Goal: Transaction & Acquisition: Purchase product/service

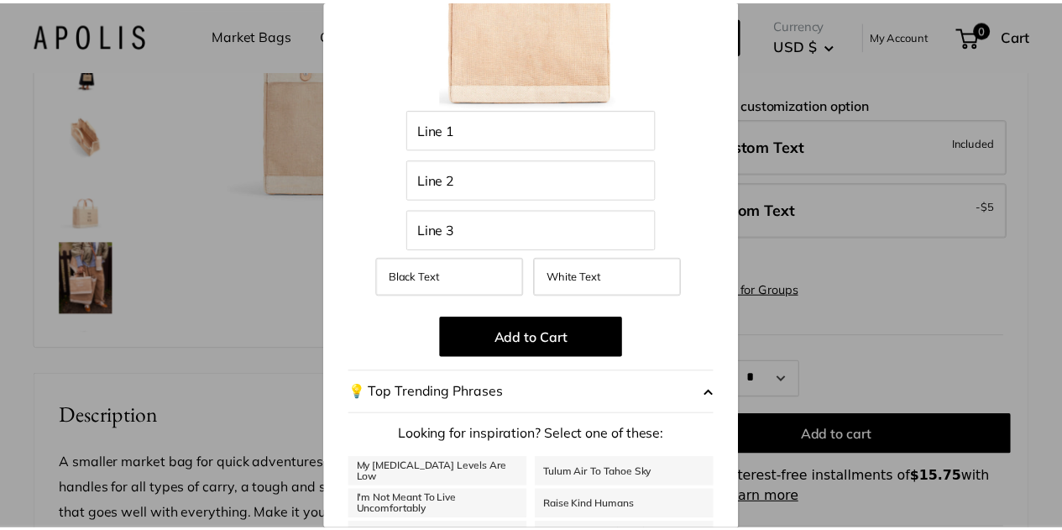
scroll to position [186, 0]
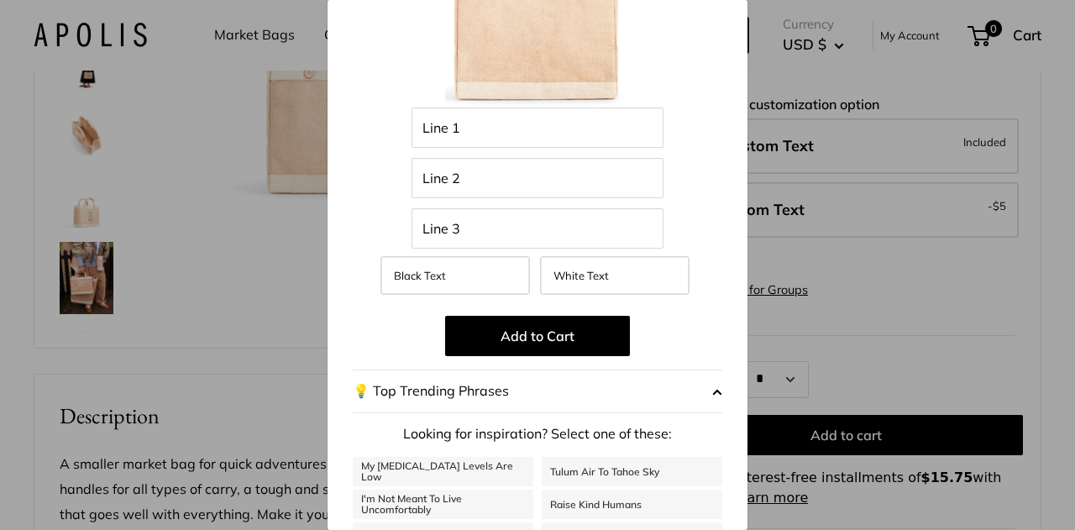
click at [276, 317] on div "Customize It Customize with the names of family members, important dates, city …" at bounding box center [537, 265] width 1075 height 530
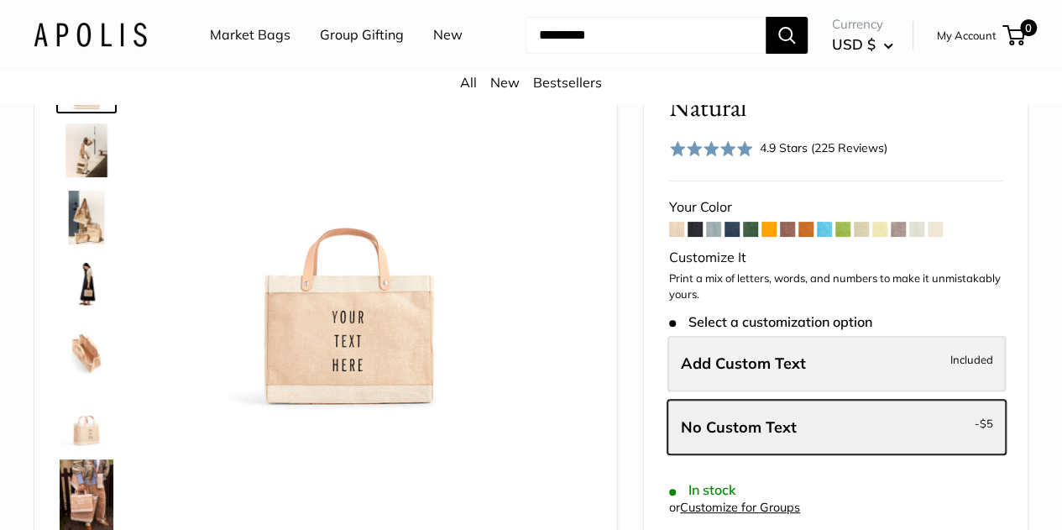
scroll to position [73, 0]
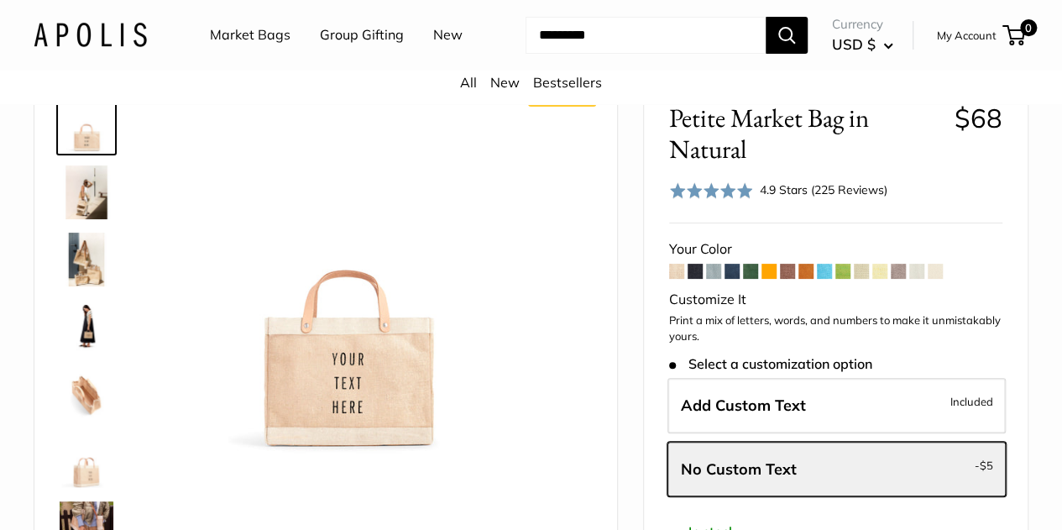
click at [695, 279] on span at bounding box center [695, 271] width 15 height 15
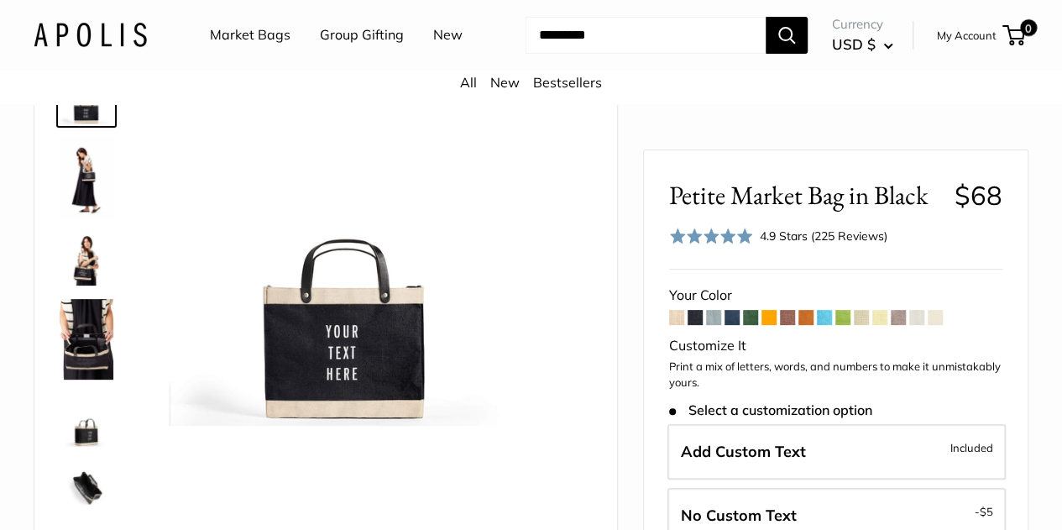
click at [734, 321] on span at bounding box center [732, 317] width 15 height 15
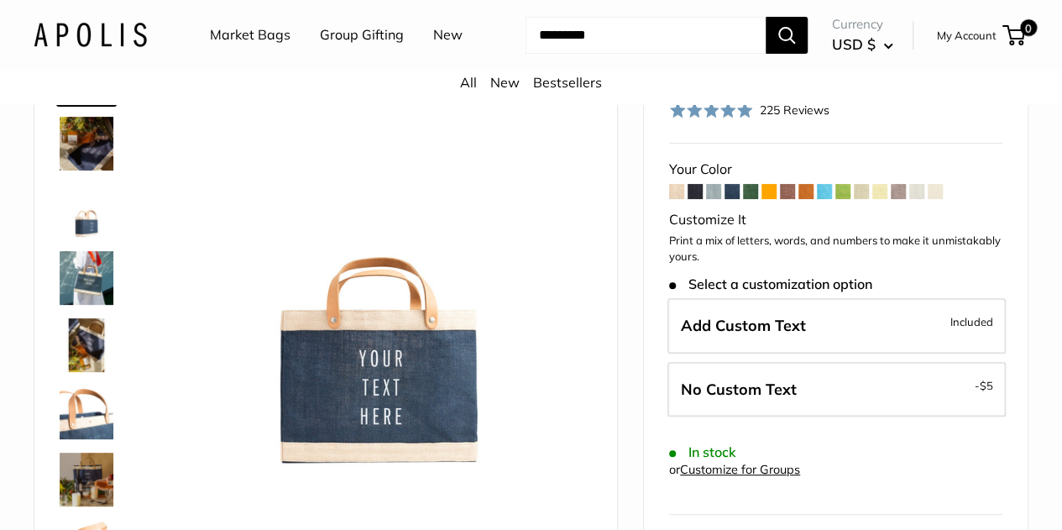
click at [713, 199] on span at bounding box center [713, 191] width 15 height 15
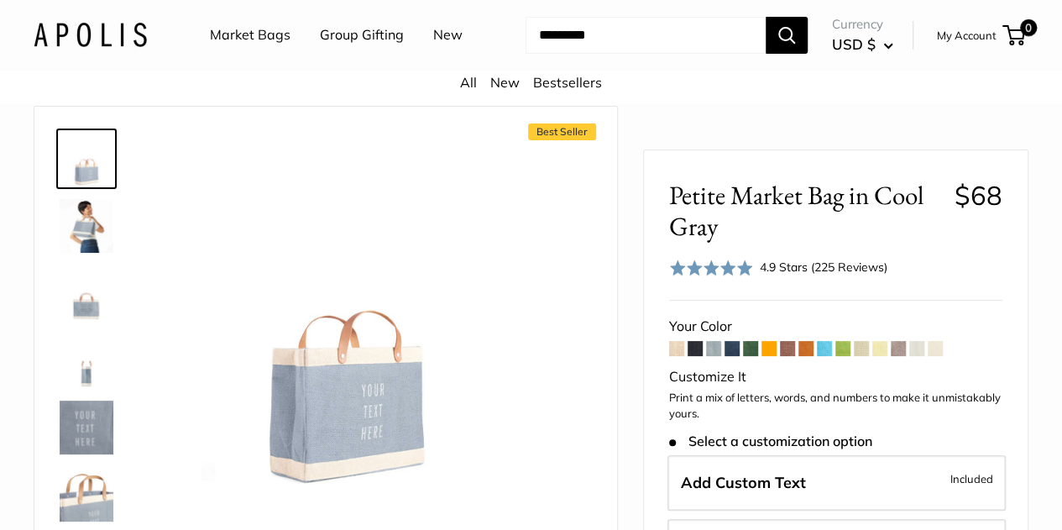
scroll to position [41, 0]
click at [63, 251] on img at bounding box center [87, 224] width 54 height 54
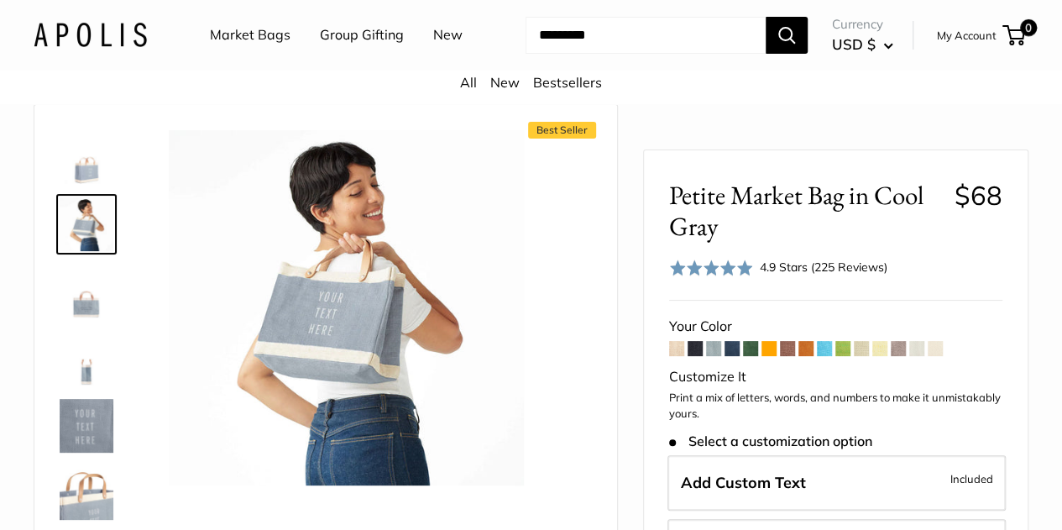
click at [77, 302] on img at bounding box center [87, 291] width 54 height 54
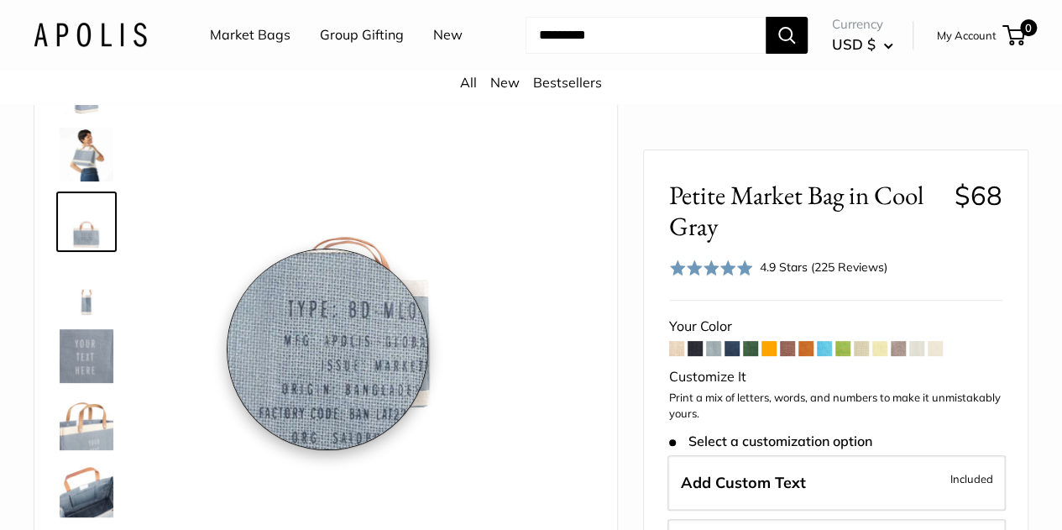
scroll to position [130, 0]
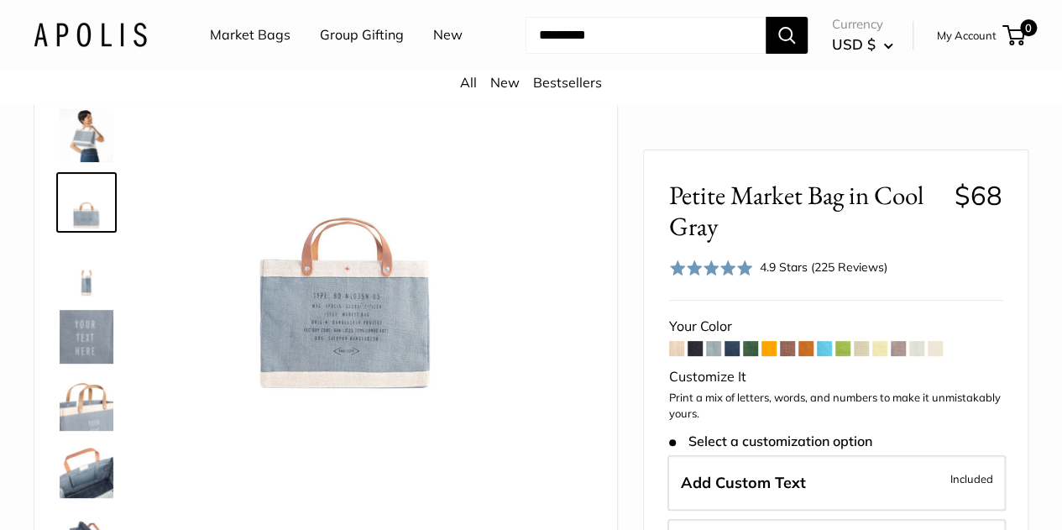
click at [111, 419] on img at bounding box center [87, 404] width 54 height 54
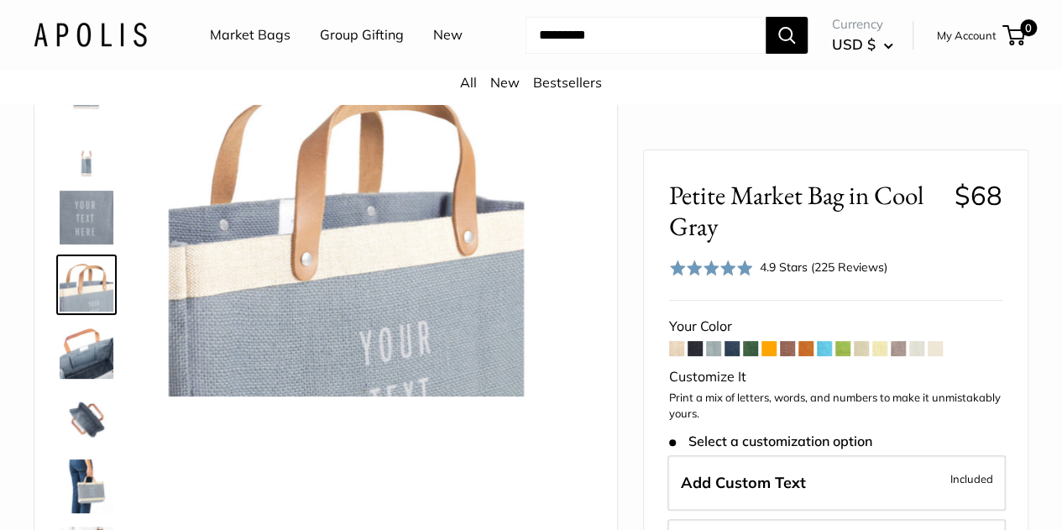
click at [71, 364] on img at bounding box center [87, 352] width 54 height 54
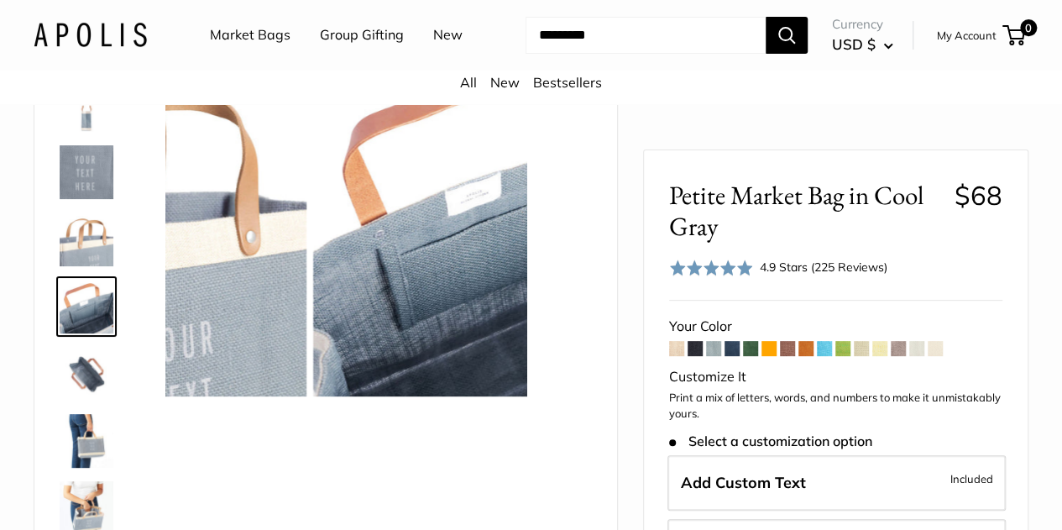
scroll to position [175, 0]
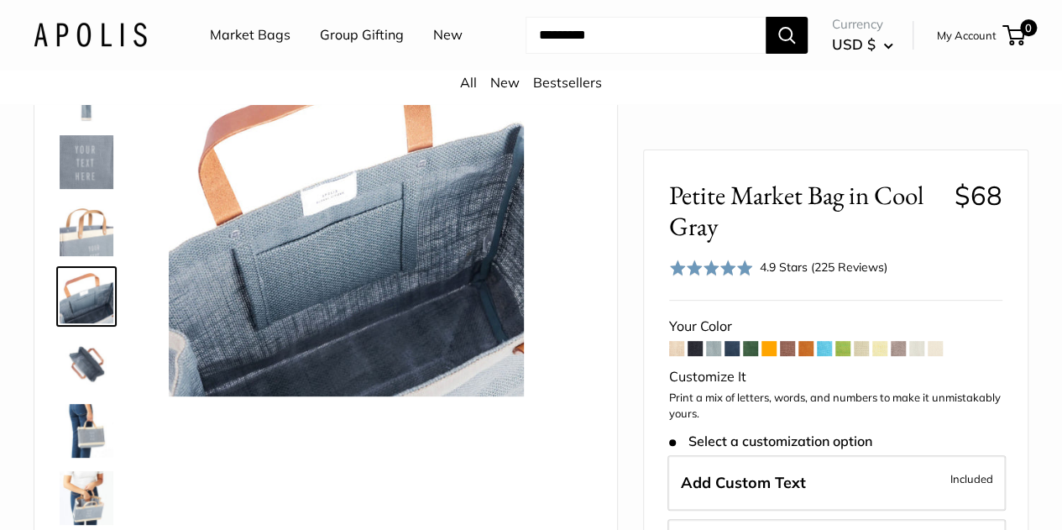
click at [65, 446] on img at bounding box center [87, 431] width 54 height 54
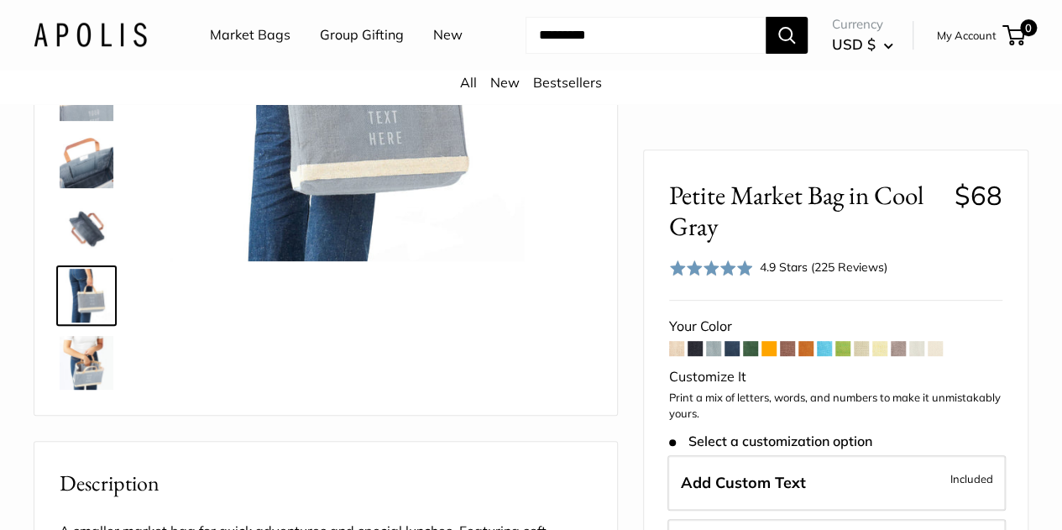
scroll to position [264, 0]
click at [87, 370] on img at bounding box center [87, 364] width 54 height 54
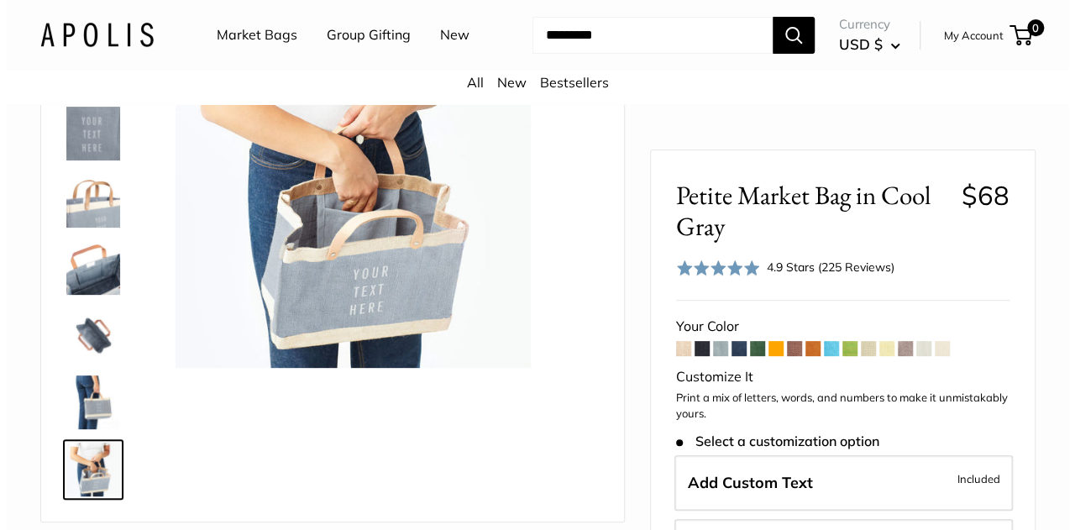
scroll to position [165, 0]
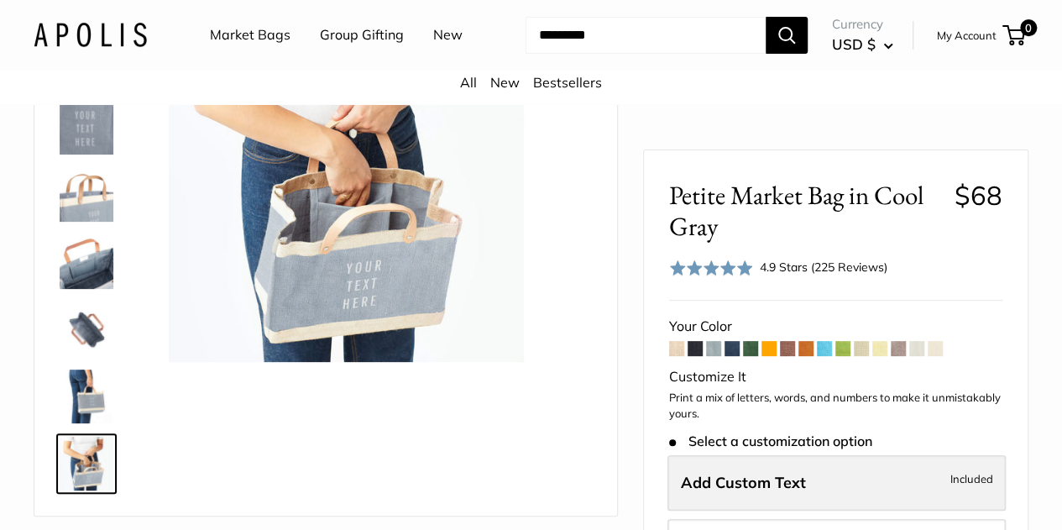
click at [722, 481] on span "Add Custom Text" at bounding box center [743, 482] width 125 height 19
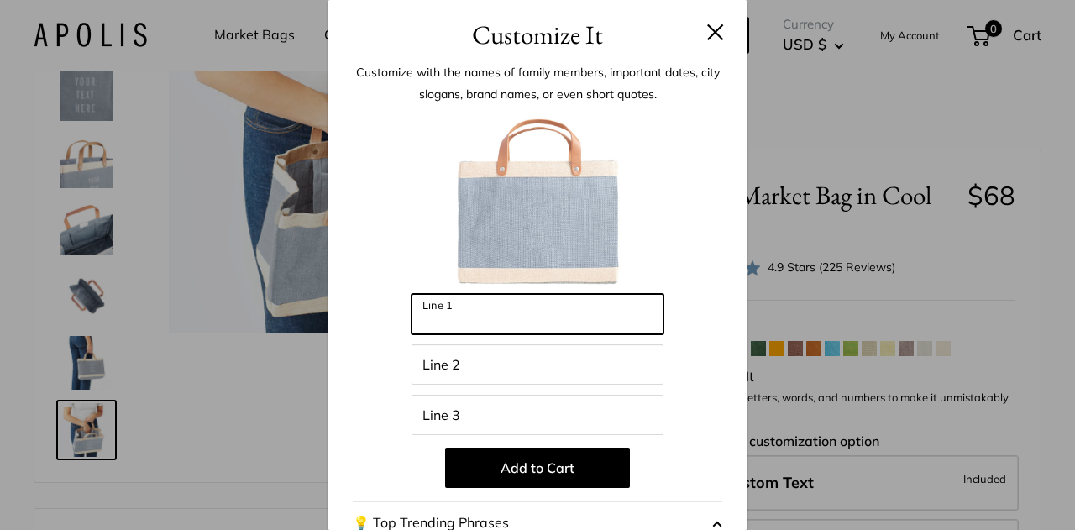
click at [520, 315] on input "Line 1" at bounding box center [537, 314] width 252 height 40
type input "**********"
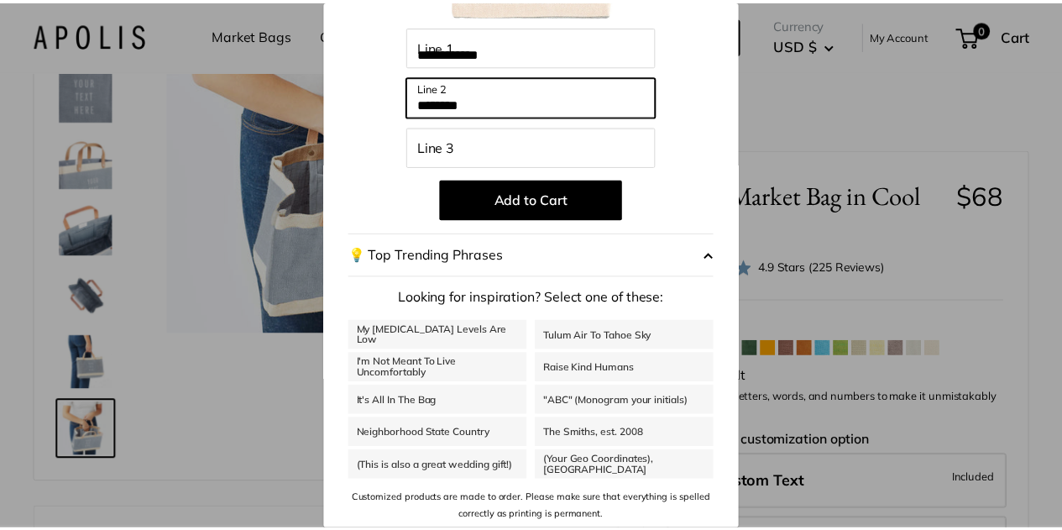
scroll to position [269, 0]
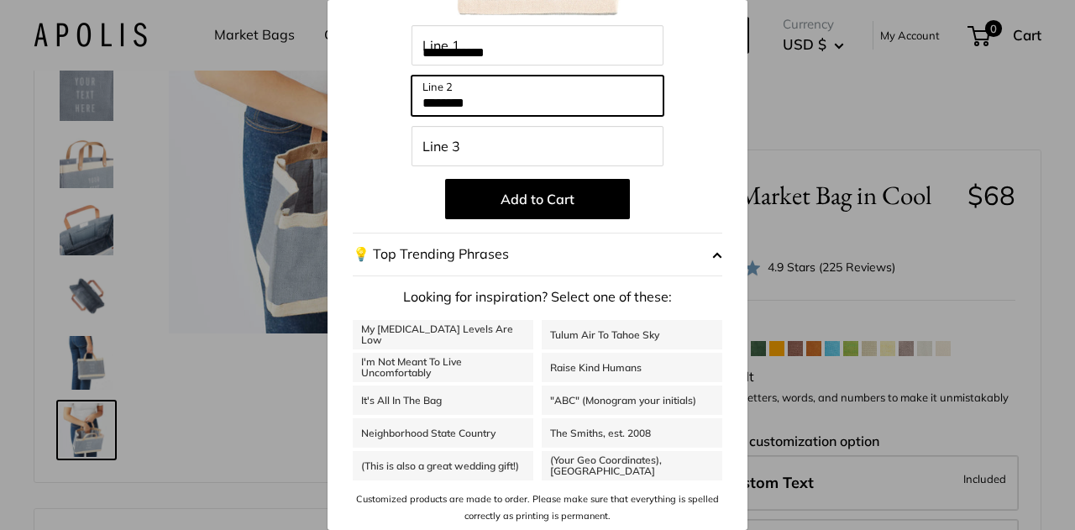
type input "********"
click at [813, 243] on div "**********" at bounding box center [537, 265] width 1075 height 530
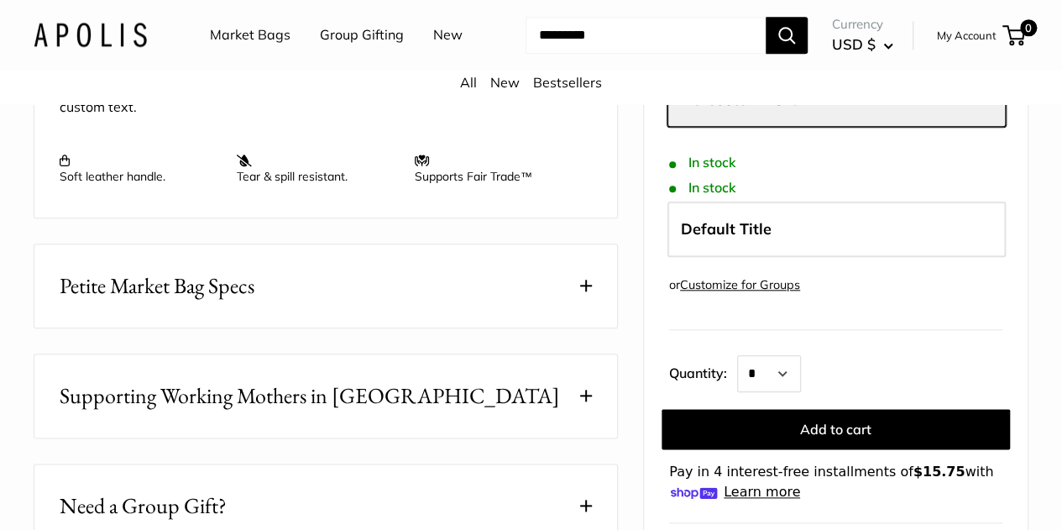
scroll to position [764, 0]
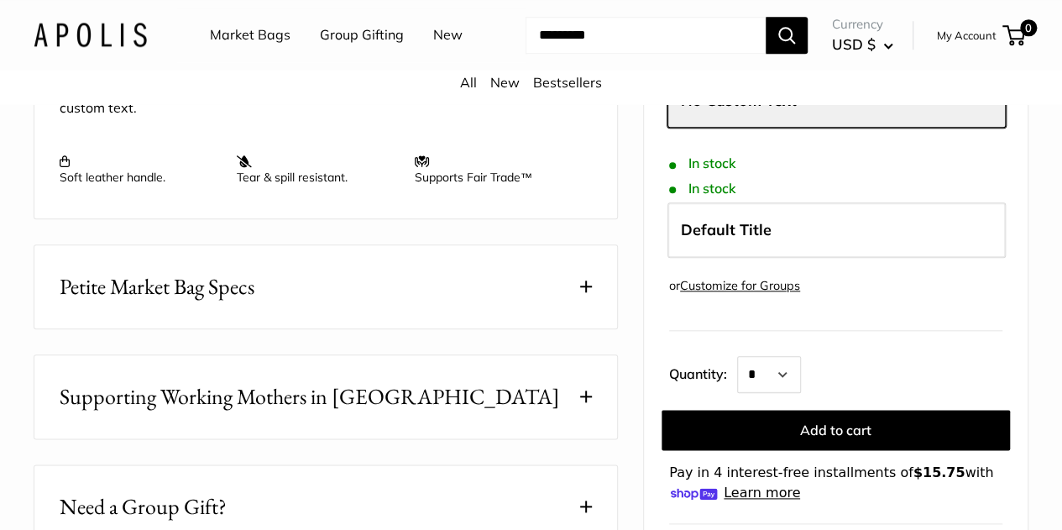
click at [732, 278] on link "Customize for Groups" at bounding box center [740, 285] width 120 height 15
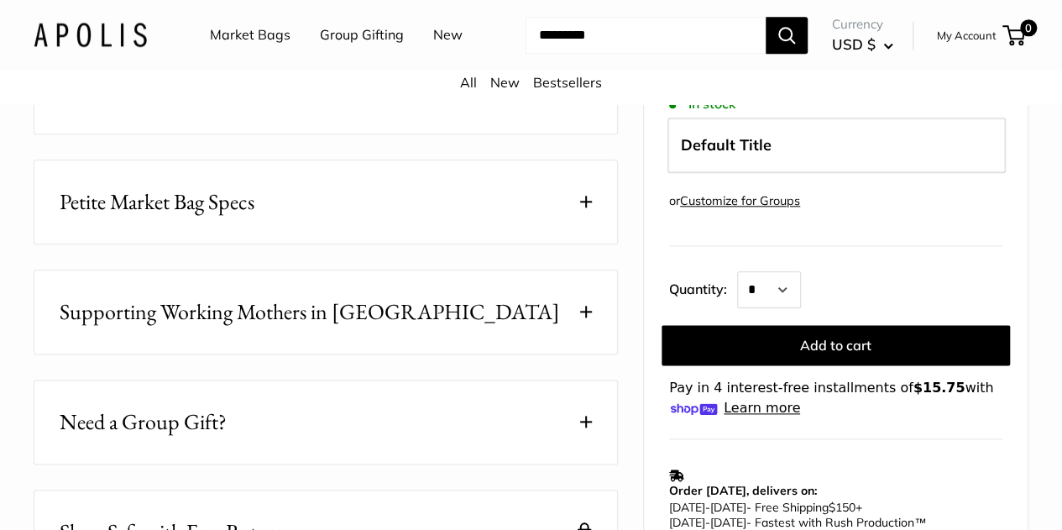
scroll to position [852, 0]
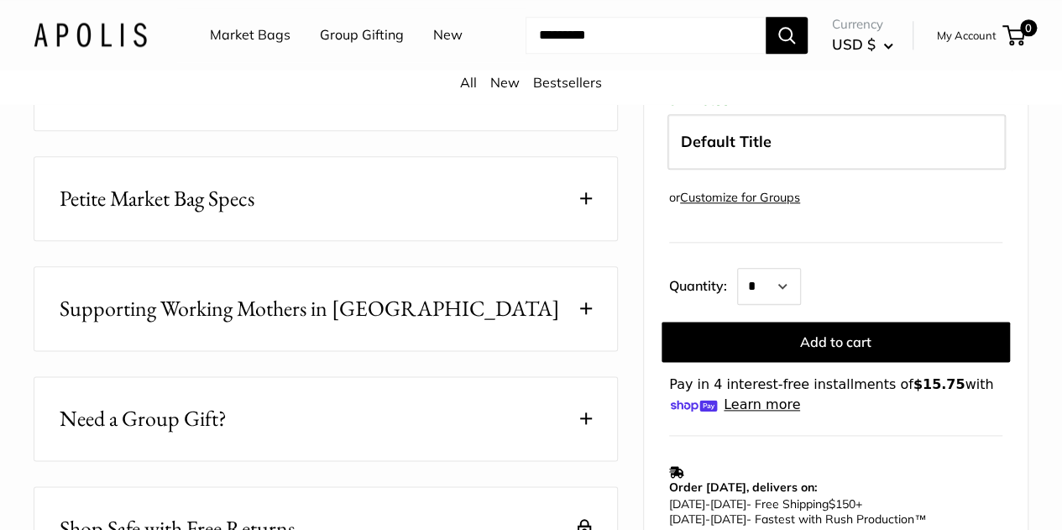
click at [344, 199] on button "Petite Market Bag Specs" at bounding box center [325, 198] width 583 height 83
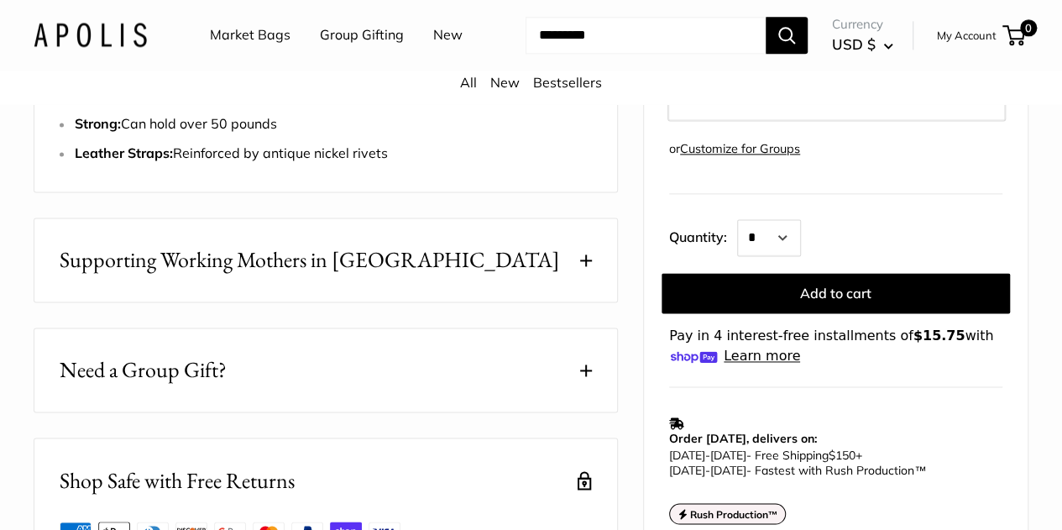
scroll to position [1120, 0]
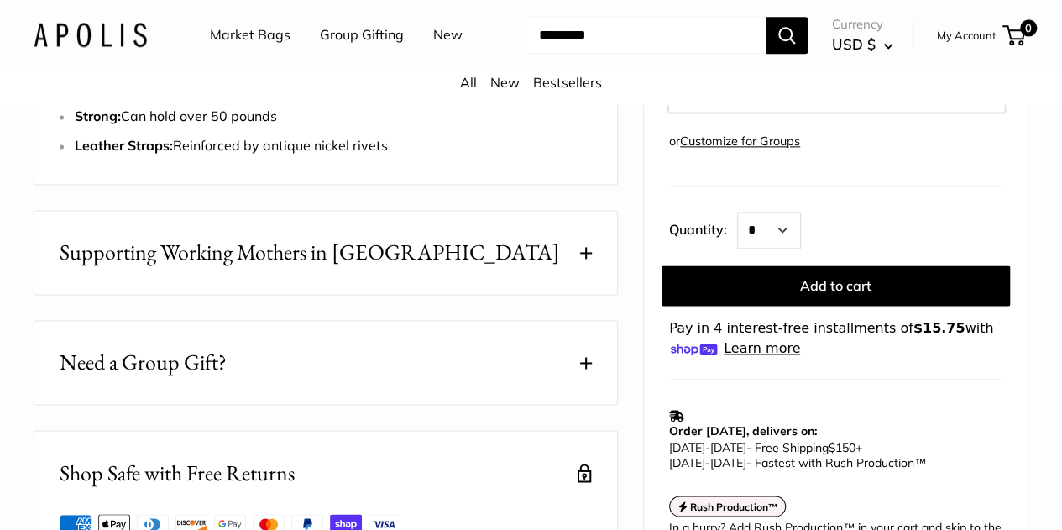
click at [326, 236] on span "Supporting Working Mothers in [GEOGRAPHIC_DATA]" at bounding box center [310, 252] width 500 height 33
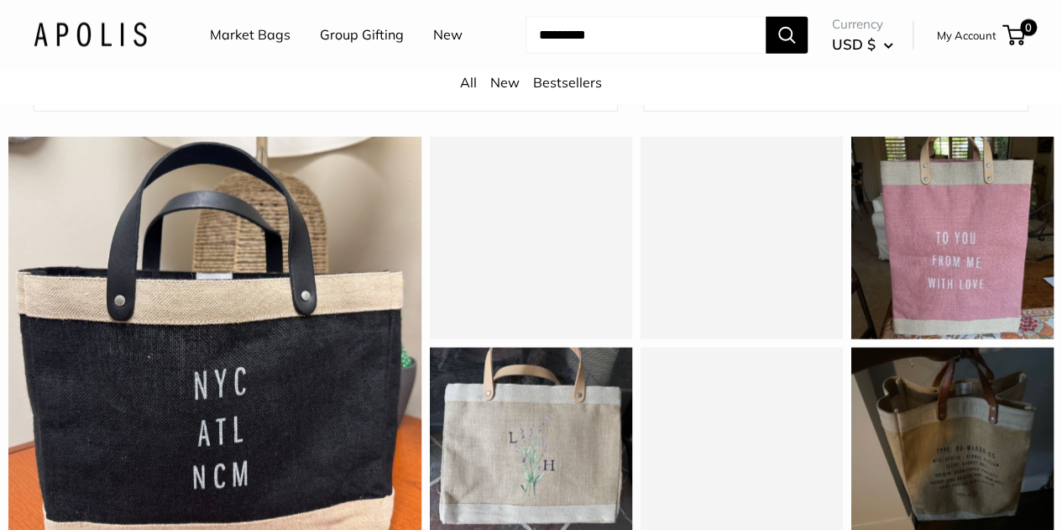
scroll to position [2022, 0]
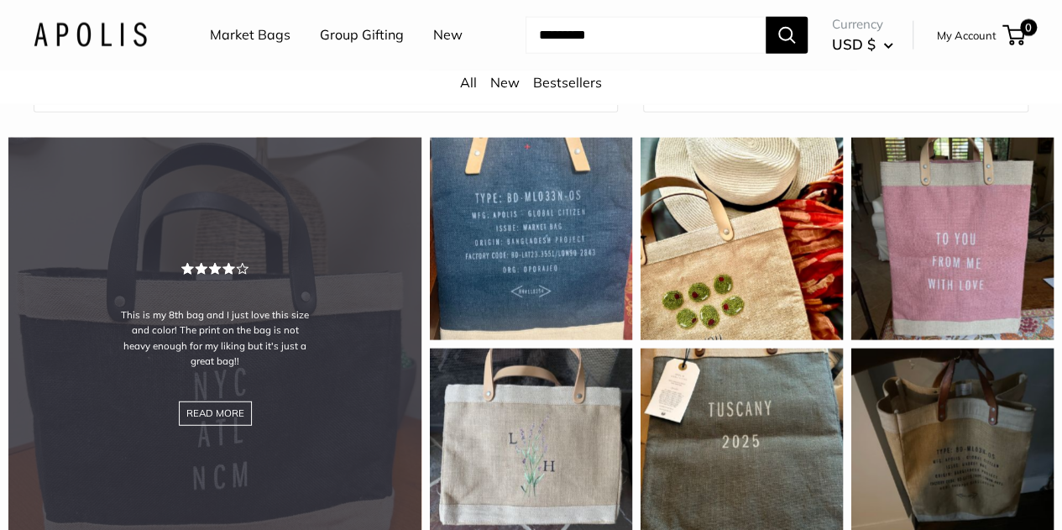
click at [264, 255] on div "This is my 8th bag and I just love this size and color! The print on the bag is…" at bounding box center [214, 344] width 413 height 413
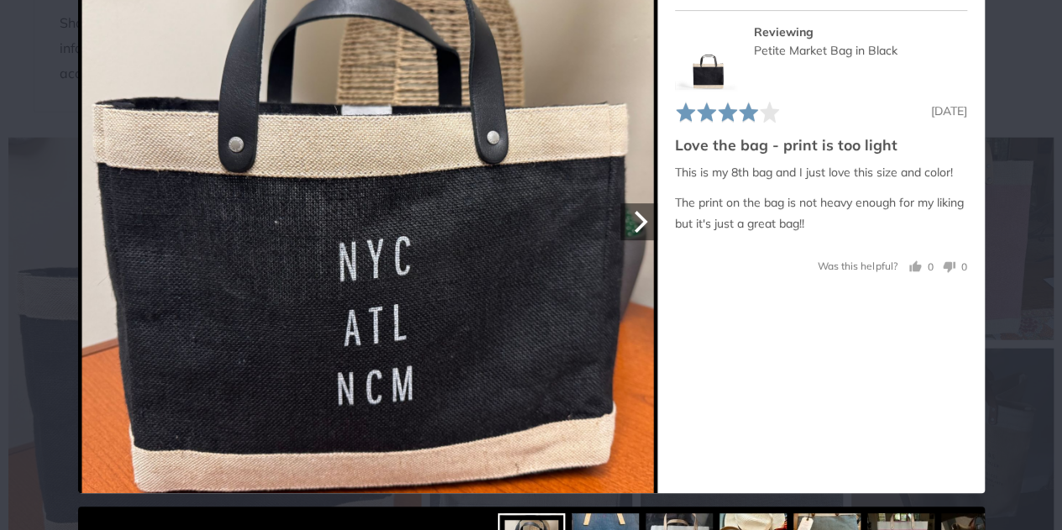
scroll to position [154, 0]
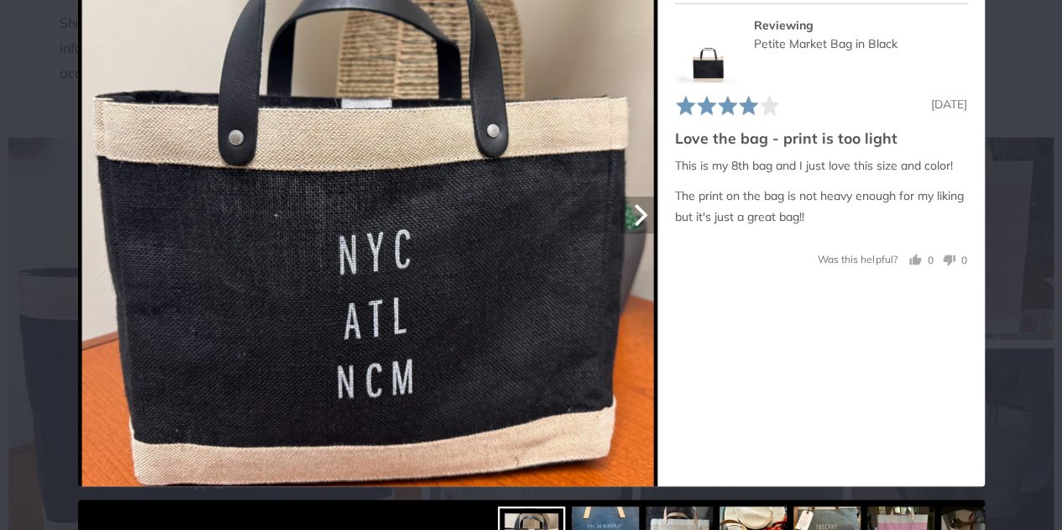
click at [634, 207] on icon "Next" at bounding box center [640, 214] width 13 height 22
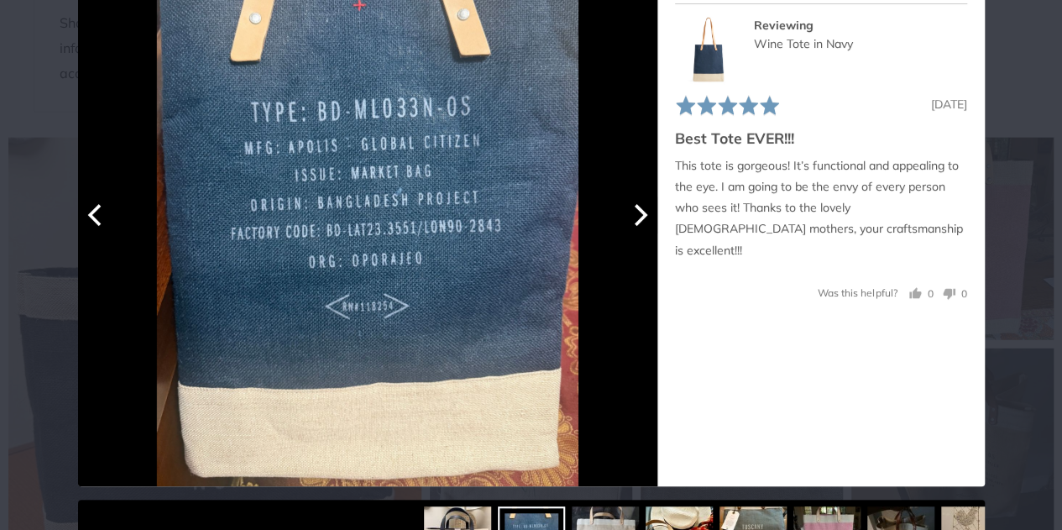
click at [634, 206] on icon "Next" at bounding box center [640, 214] width 13 height 22
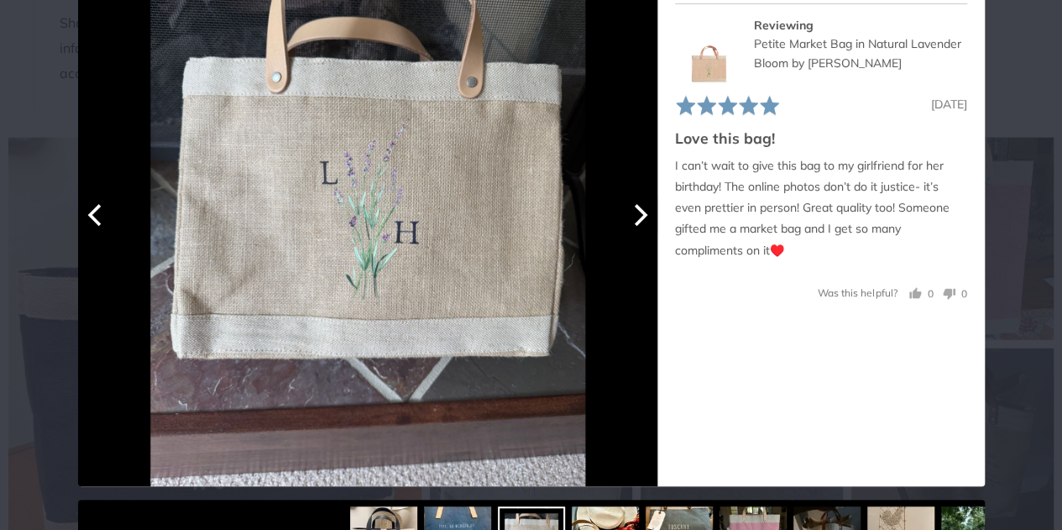
click at [634, 206] on icon "Next" at bounding box center [640, 214] width 13 height 22
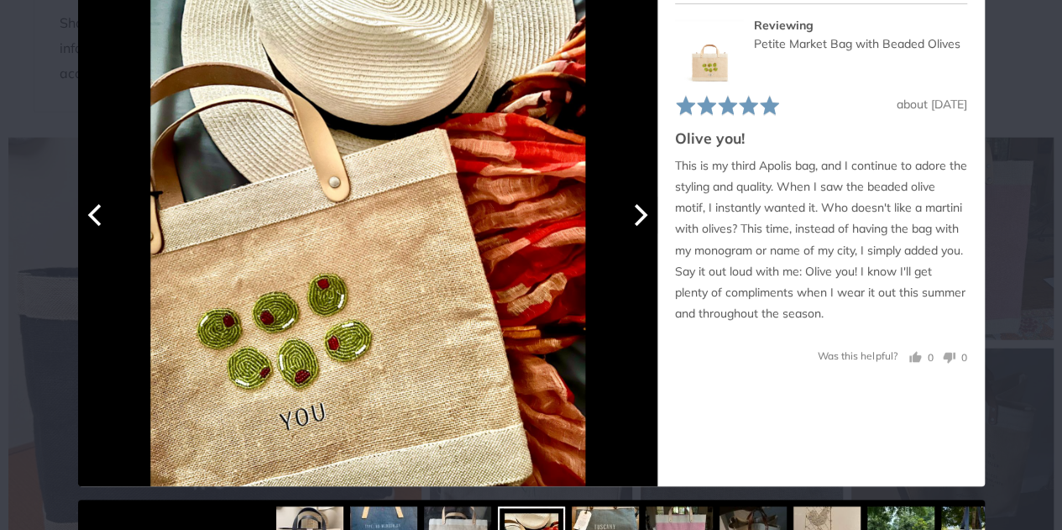
click at [634, 206] on icon "Next" at bounding box center [640, 214] width 13 height 22
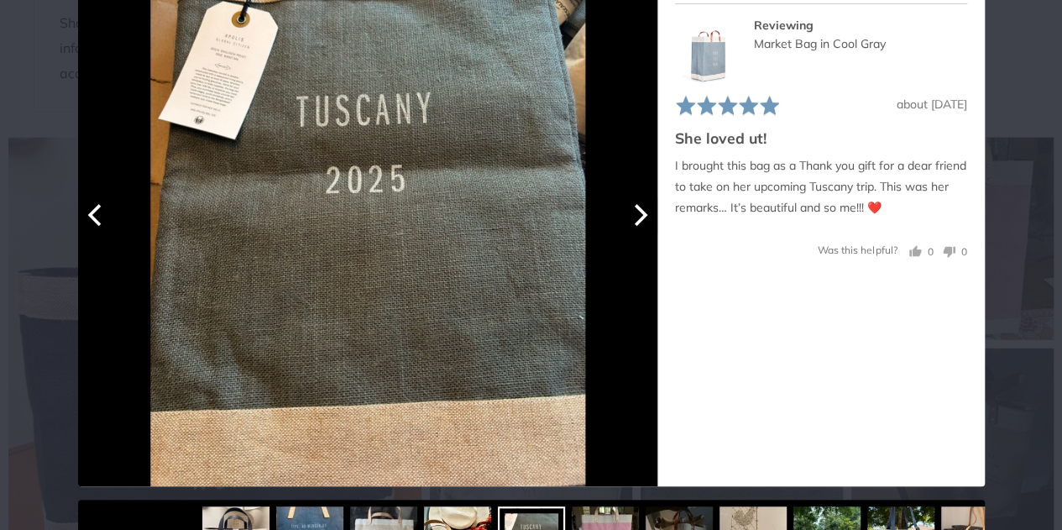
click at [634, 206] on icon "Next" at bounding box center [640, 214] width 13 height 22
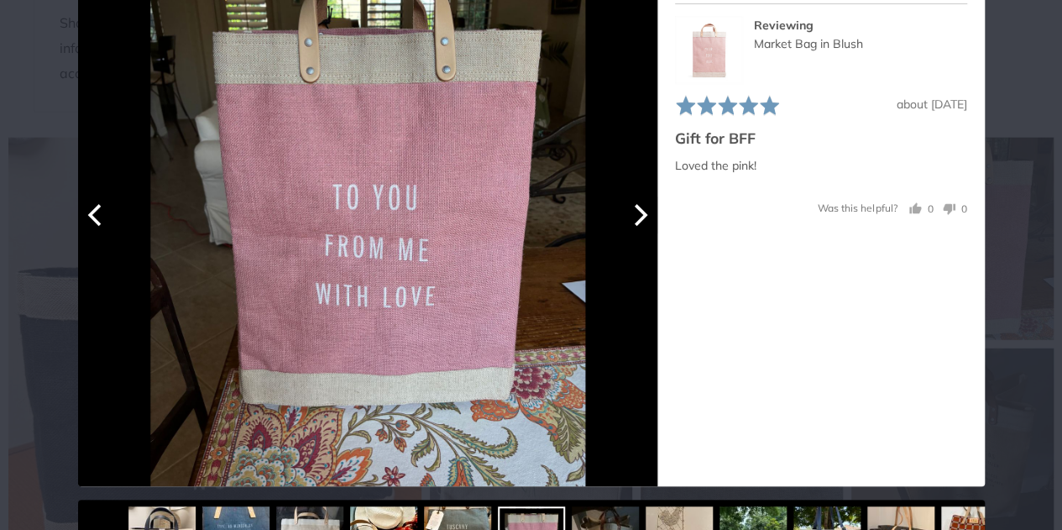
click at [634, 206] on icon "Next" at bounding box center [640, 214] width 13 height 22
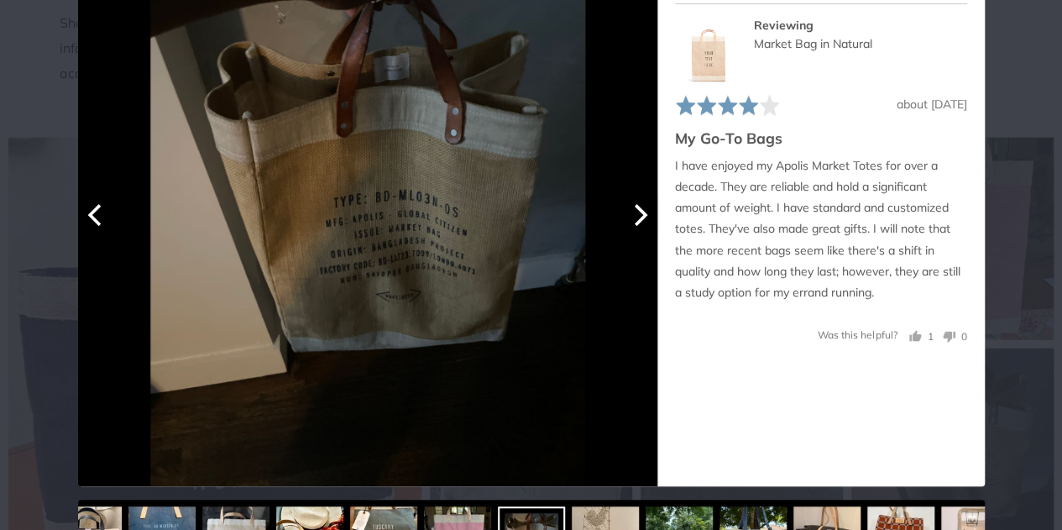
click at [634, 206] on icon "Next" at bounding box center [640, 214] width 13 height 22
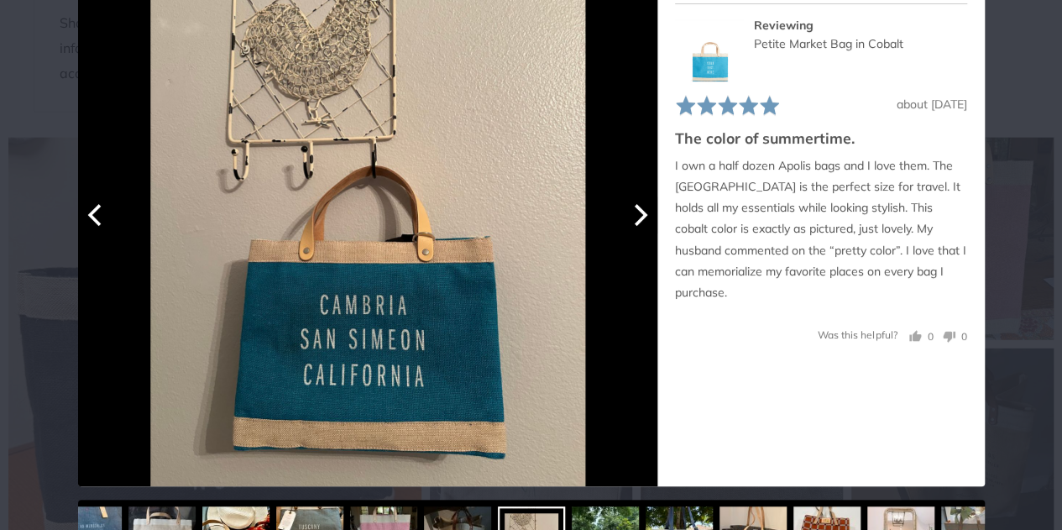
click at [634, 206] on icon "Next" at bounding box center [640, 214] width 13 height 22
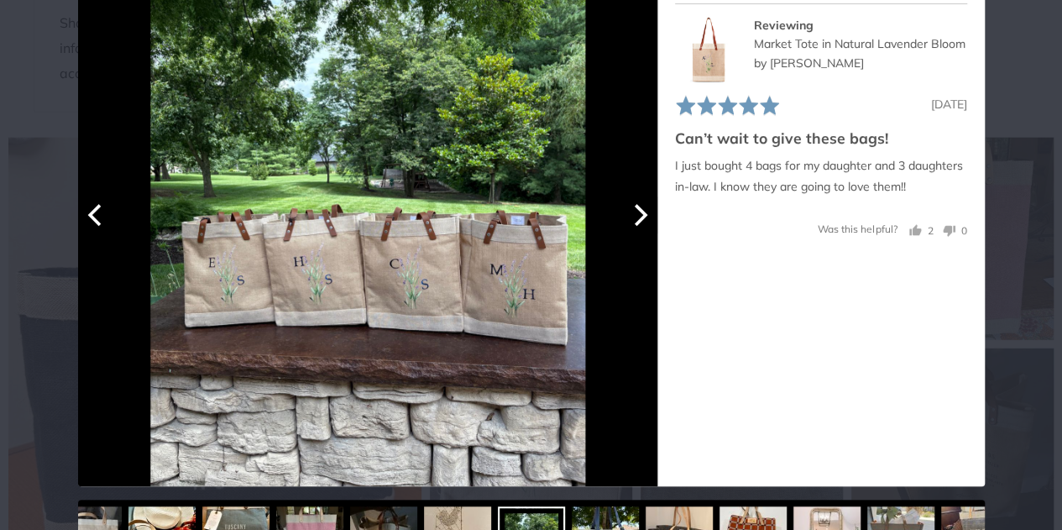
click at [634, 206] on icon "Next" at bounding box center [640, 214] width 13 height 22
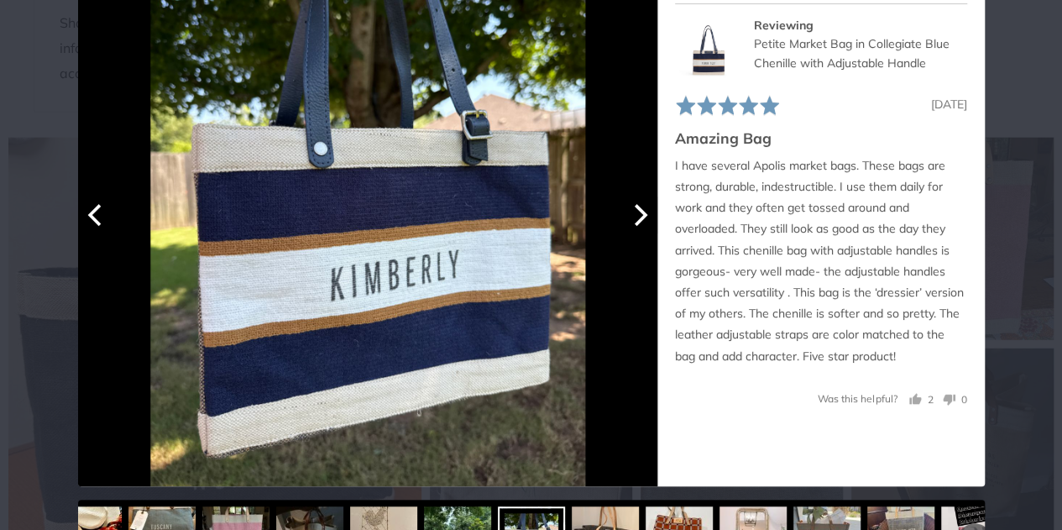
click at [634, 206] on icon "Next" at bounding box center [640, 214] width 13 height 22
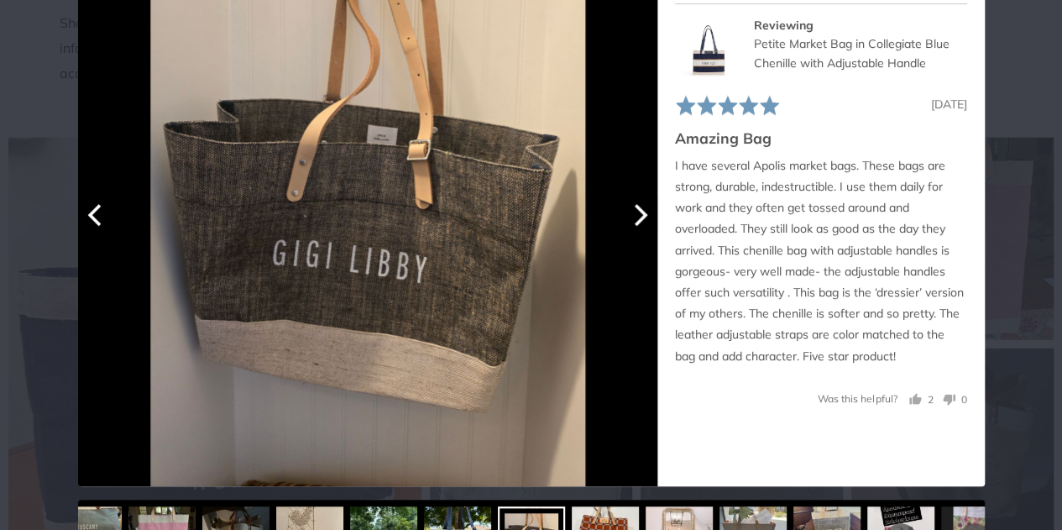
click at [634, 206] on icon "Next" at bounding box center [640, 214] width 13 height 22
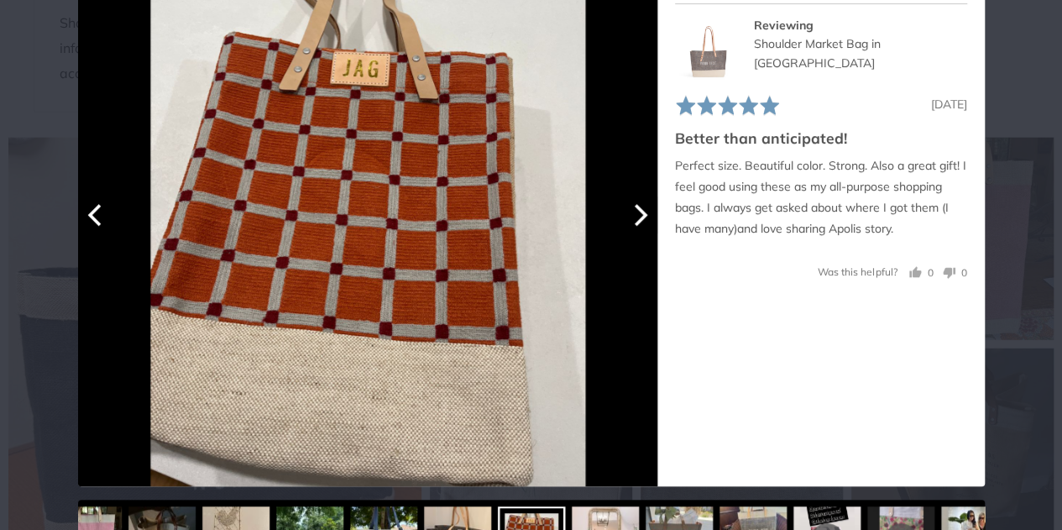
click at [634, 206] on icon "Next" at bounding box center [640, 214] width 13 height 22
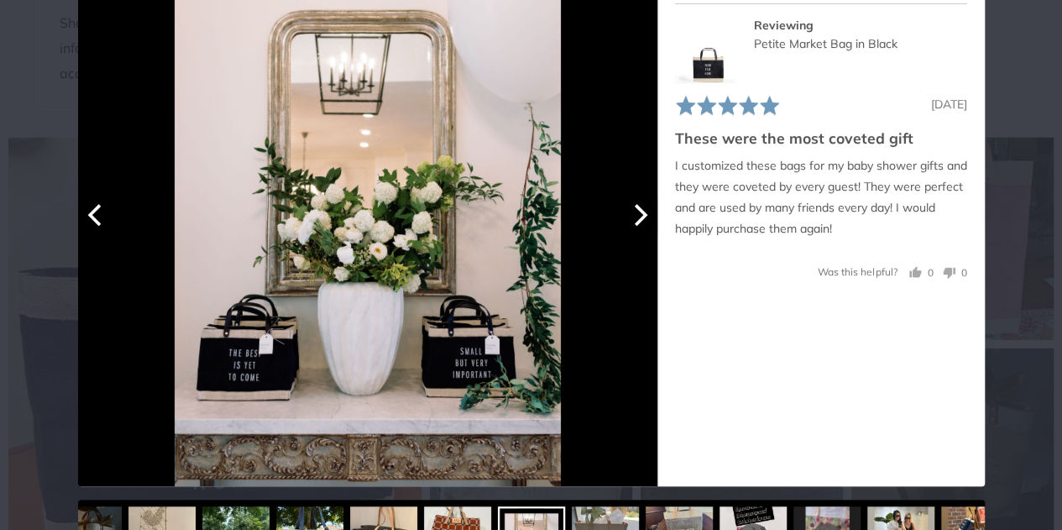
click at [634, 206] on icon "Next" at bounding box center [640, 214] width 13 height 22
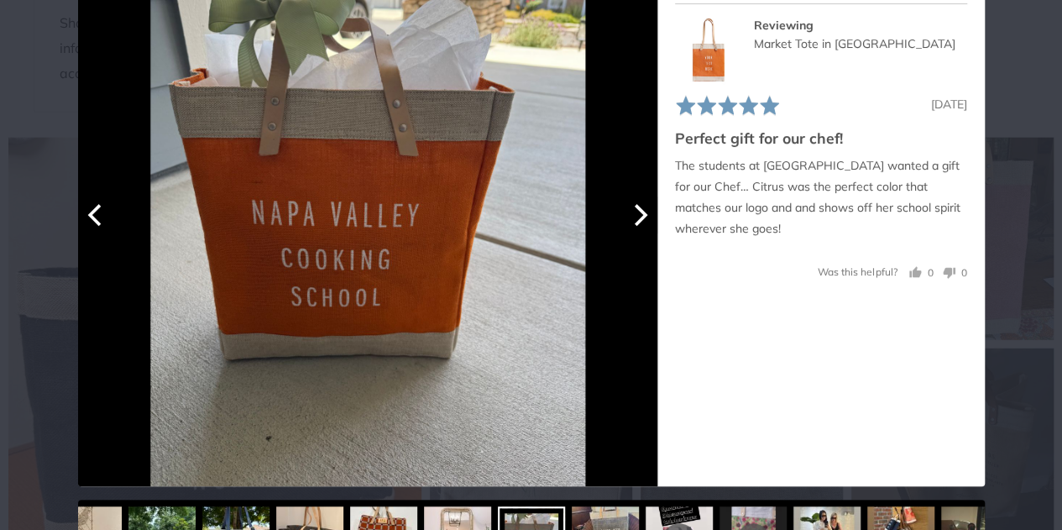
click at [634, 206] on icon "Next" at bounding box center [640, 214] width 13 height 22
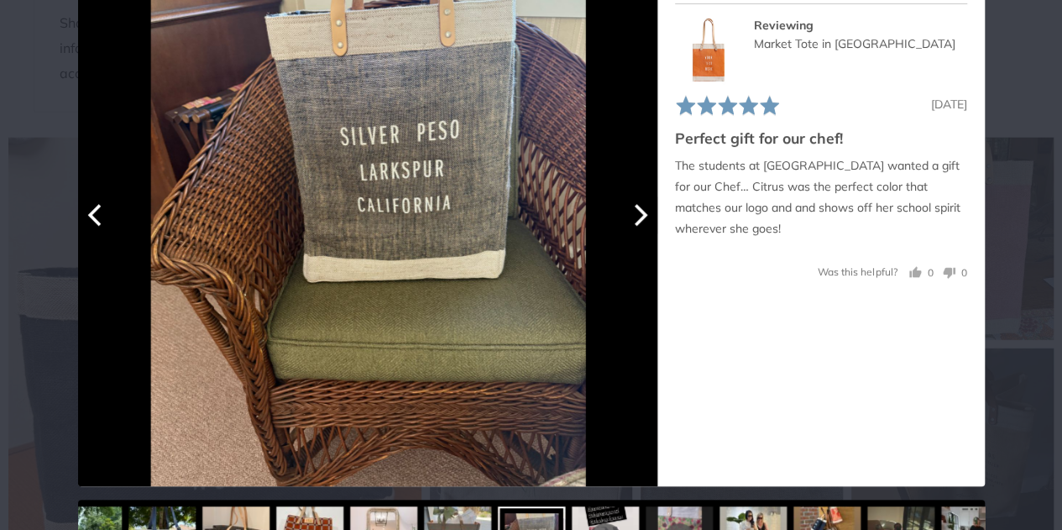
click at [634, 206] on icon "Next" at bounding box center [640, 214] width 13 height 22
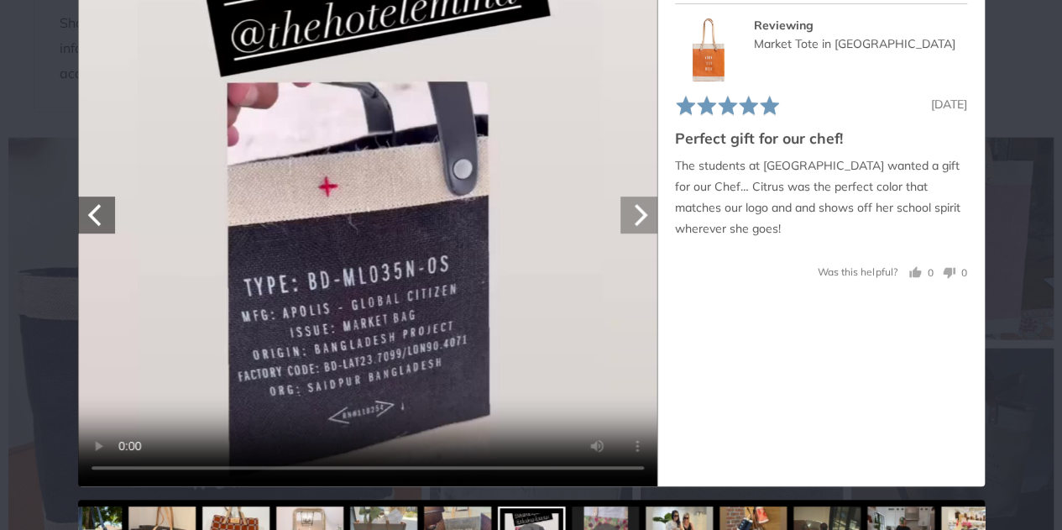
click at [634, 206] on icon "Next" at bounding box center [640, 214] width 13 height 22
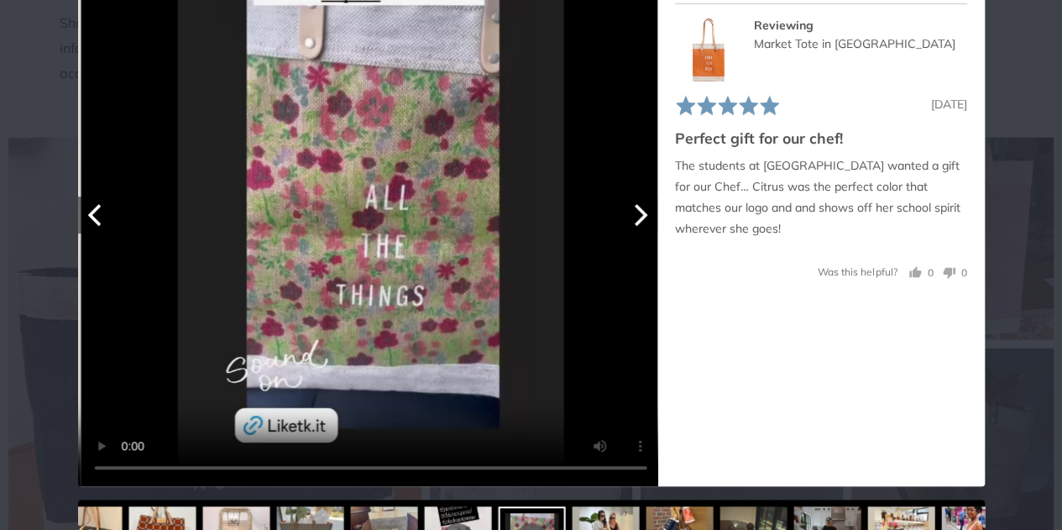
click at [634, 206] on icon "Next" at bounding box center [640, 214] width 13 height 22
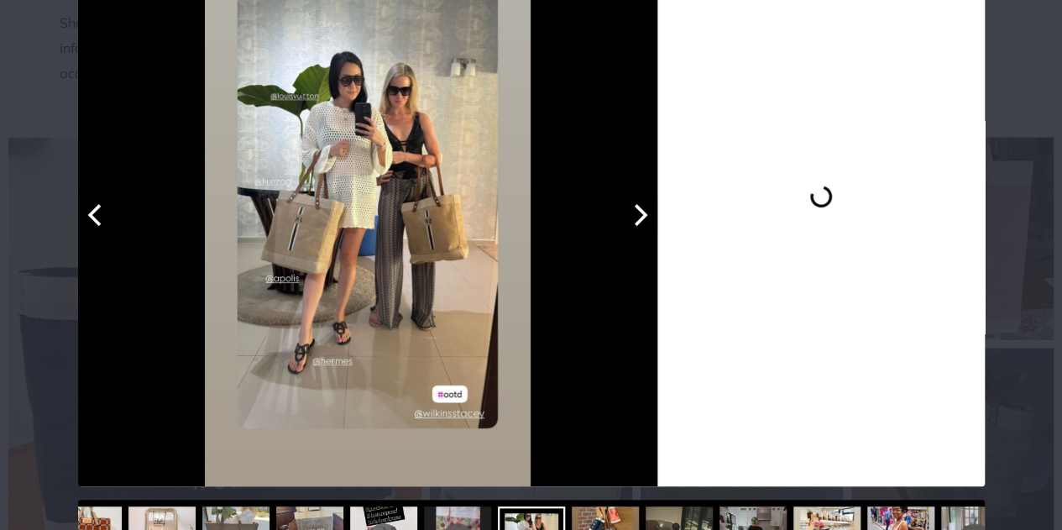
click at [634, 206] on icon "Next" at bounding box center [640, 214] width 13 height 22
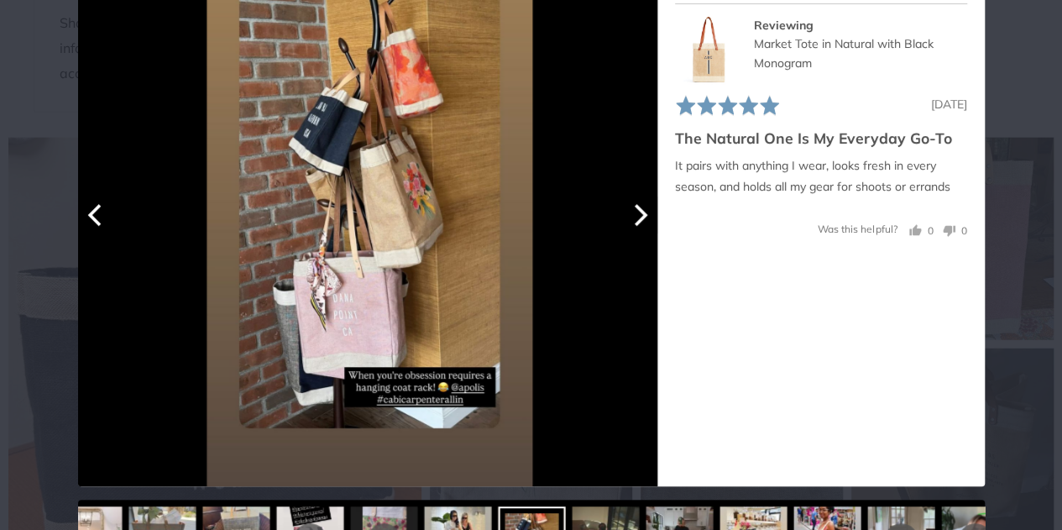
click at [634, 206] on icon "Next" at bounding box center [640, 214] width 13 height 22
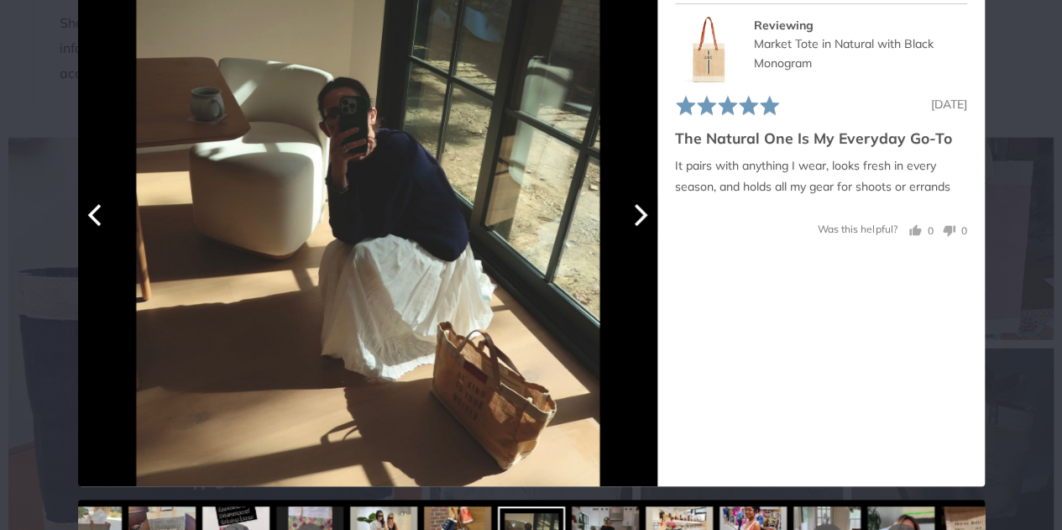
click at [634, 206] on icon "Next" at bounding box center [640, 214] width 13 height 22
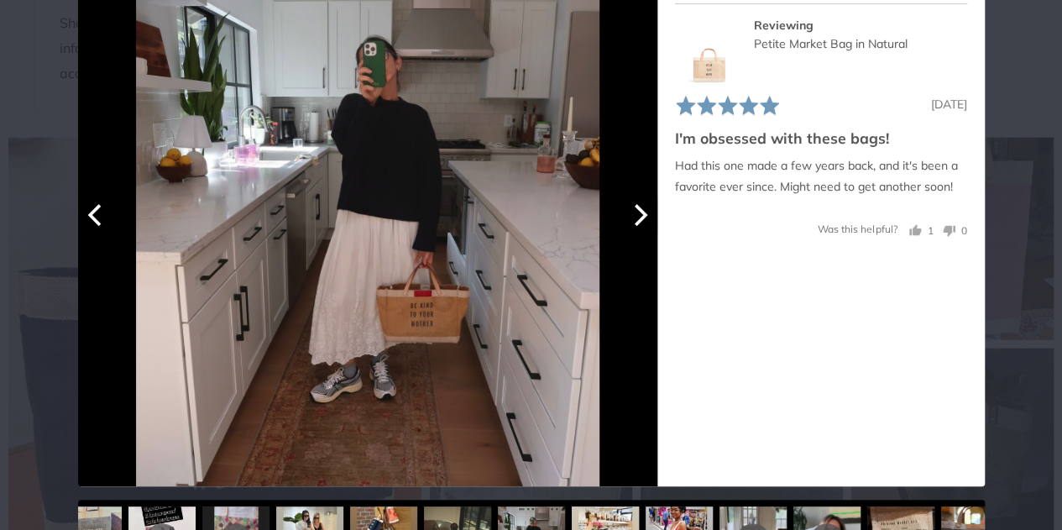
click at [634, 206] on icon "Next" at bounding box center [640, 214] width 13 height 22
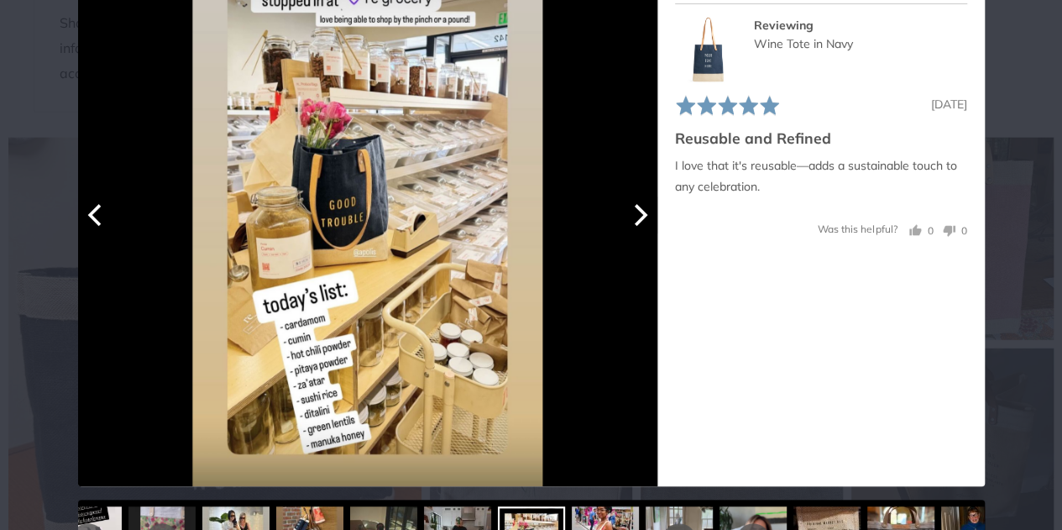
click at [634, 206] on icon "Next" at bounding box center [640, 214] width 13 height 22
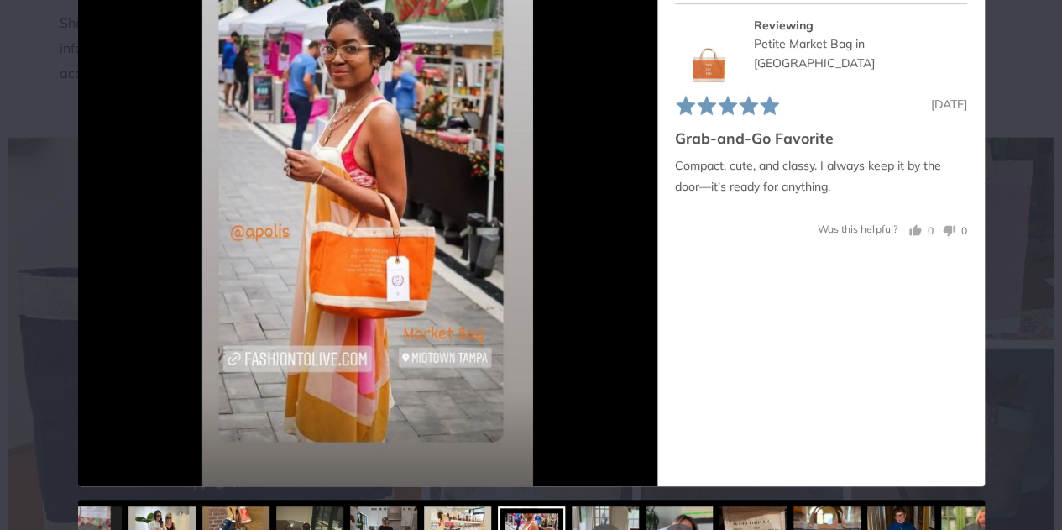
click at [1007, 69] on div "User-Uploaded Media Gallery Your browser doesn't support HTML5 videos. Your bro…" at bounding box center [531, 265] width 1062 height 530
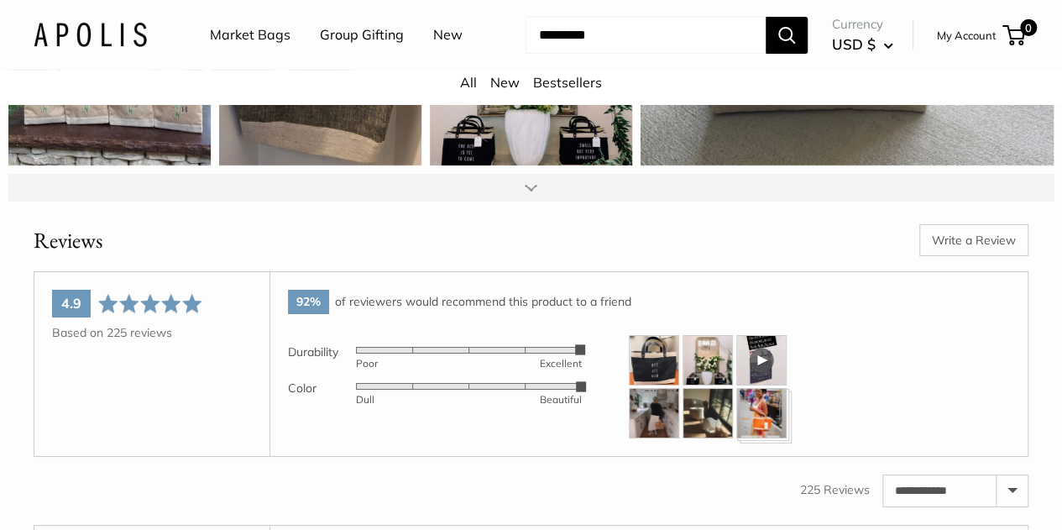
scroll to position [2827, 0]
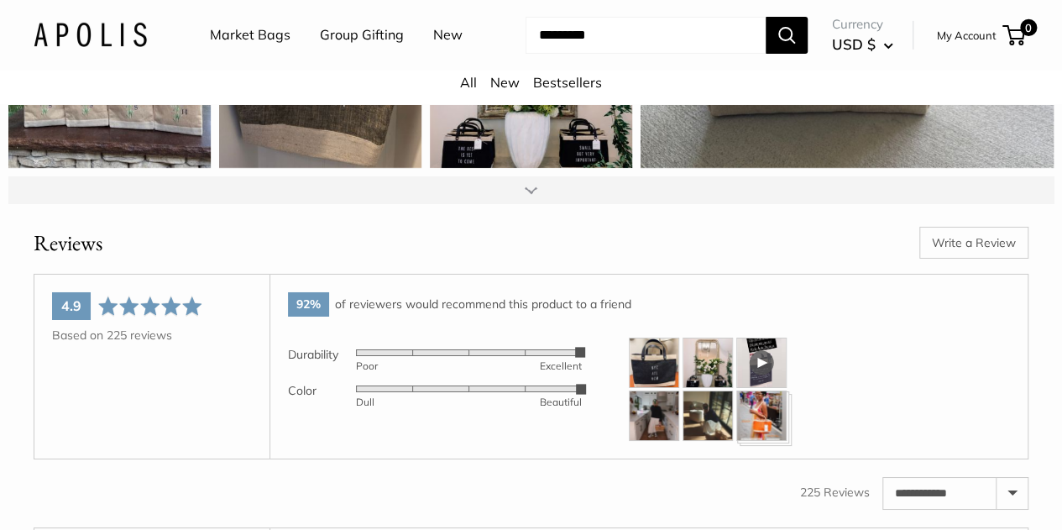
click at [670, 337] on img at bounding box center [654, 362] width 50 height 50
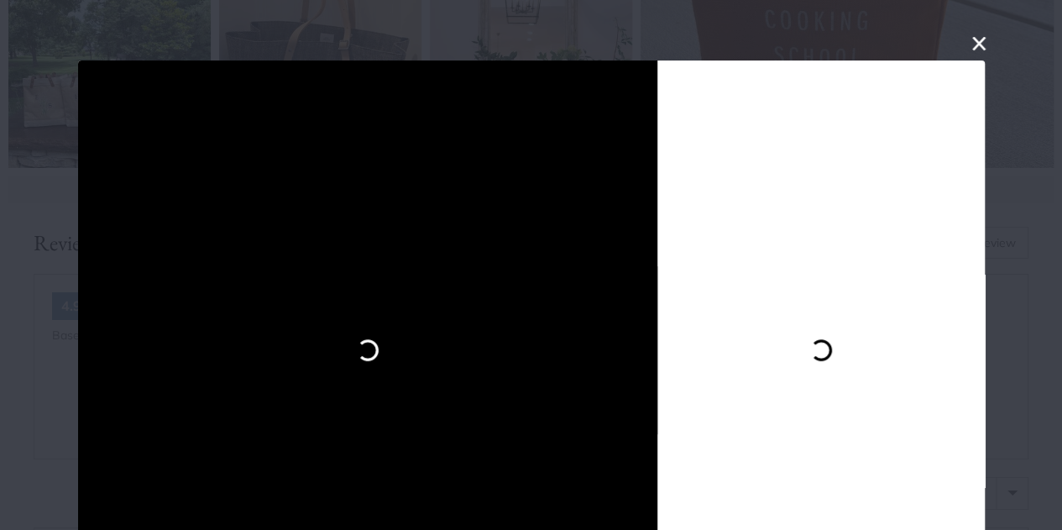
scroll to position [60, 0]
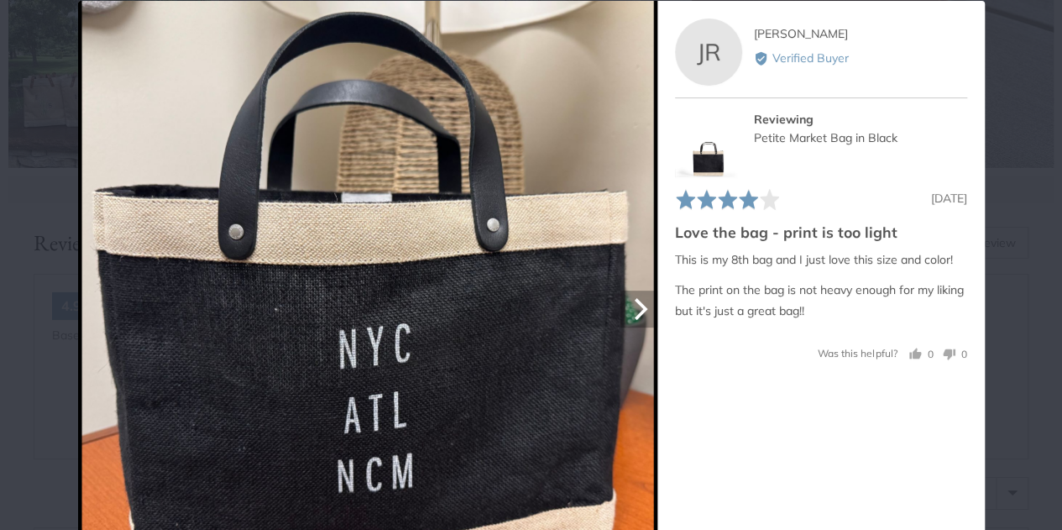
click at [630, 313] on icon "Next" at bounding box center [638, 308] width 22 height 22
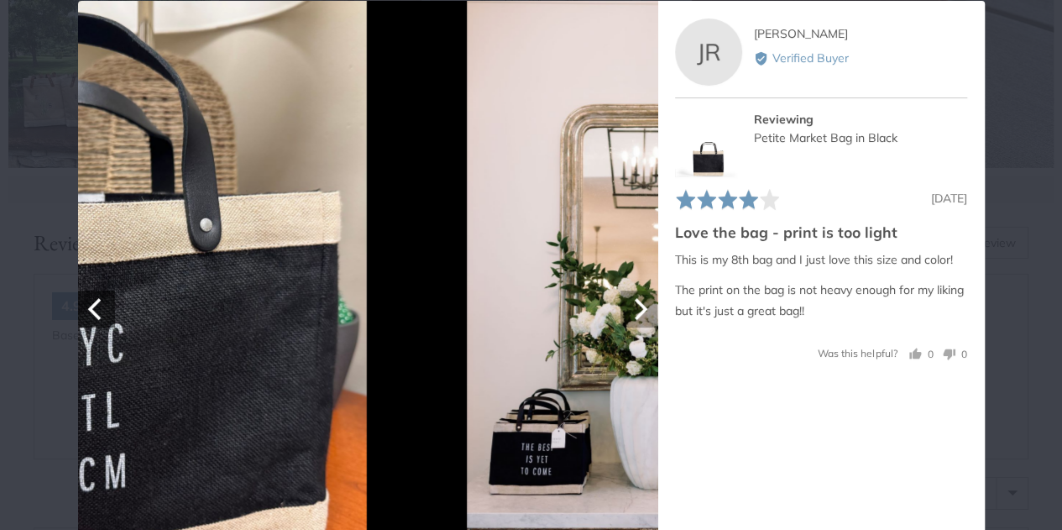
click at [630, 313] on icon "Next" at bounding box center [638, 308] width 22 height 22
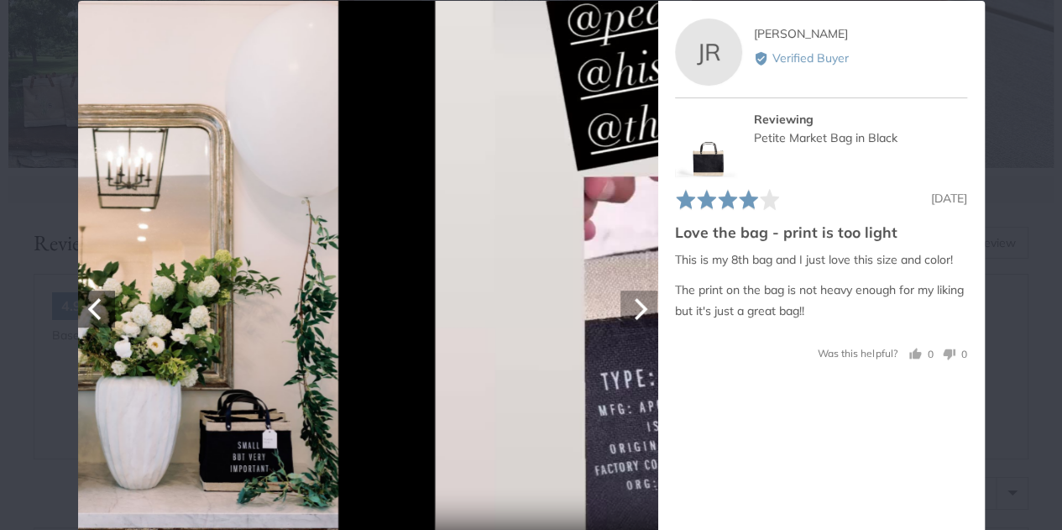
click at [630, 313] on icon "Next" at bounding box center [638, 308] width 22 height 22
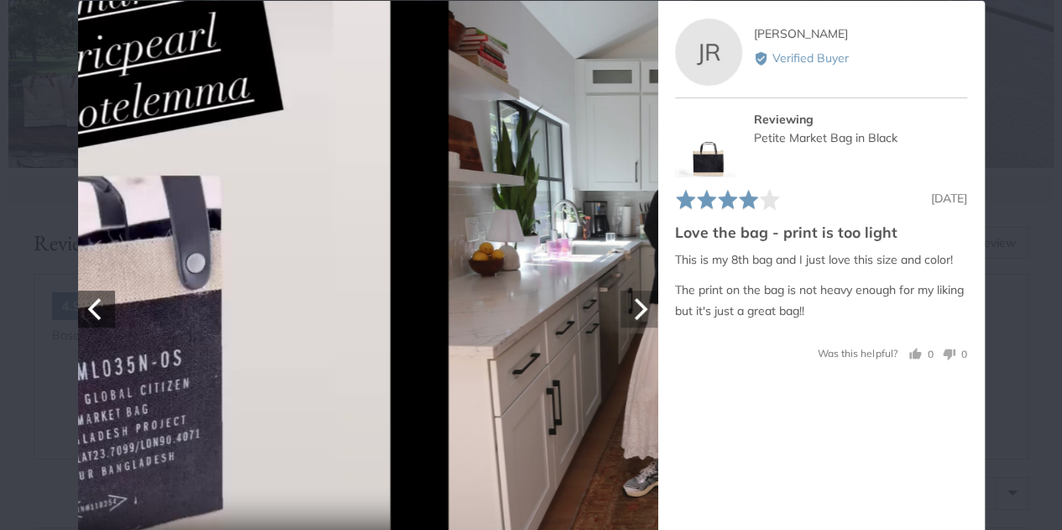
click at [630, 313] on icon "Next" at bounding box center [638, 308] width 22 height 22
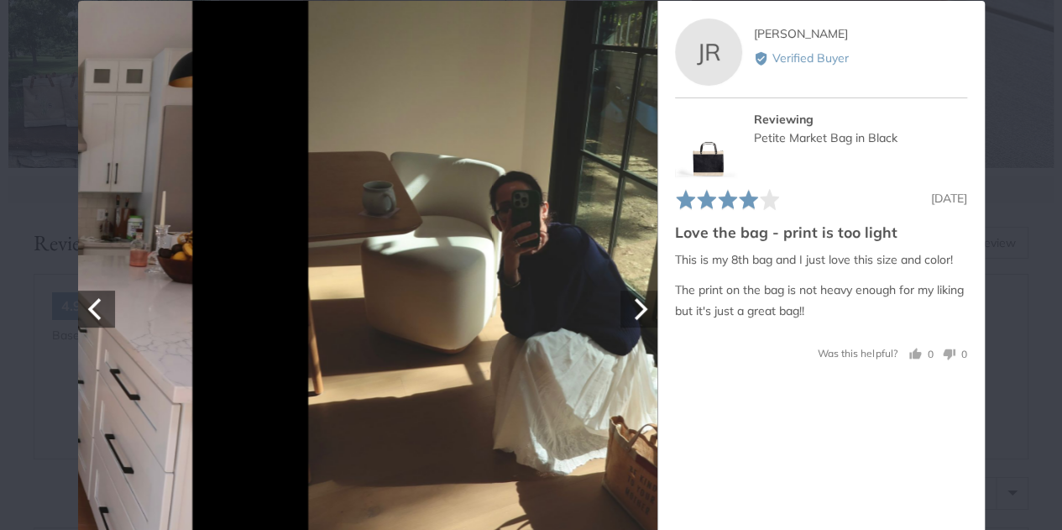
click at [630, 313] on icon "Next" at bounding box center [638, 308] width 22 height 22
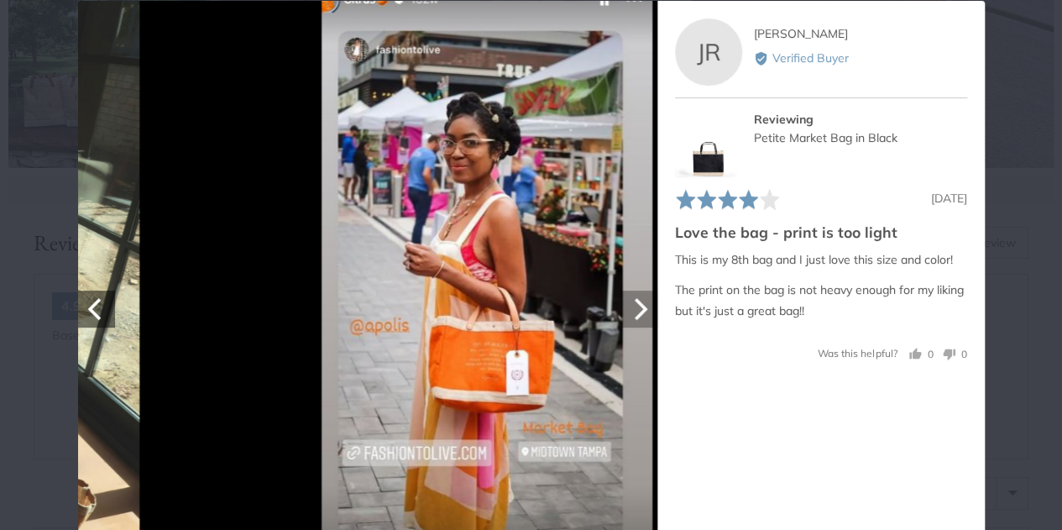
click at [630, 313] on icon "Next" at bounding box center [638, 308] width 22 height 22
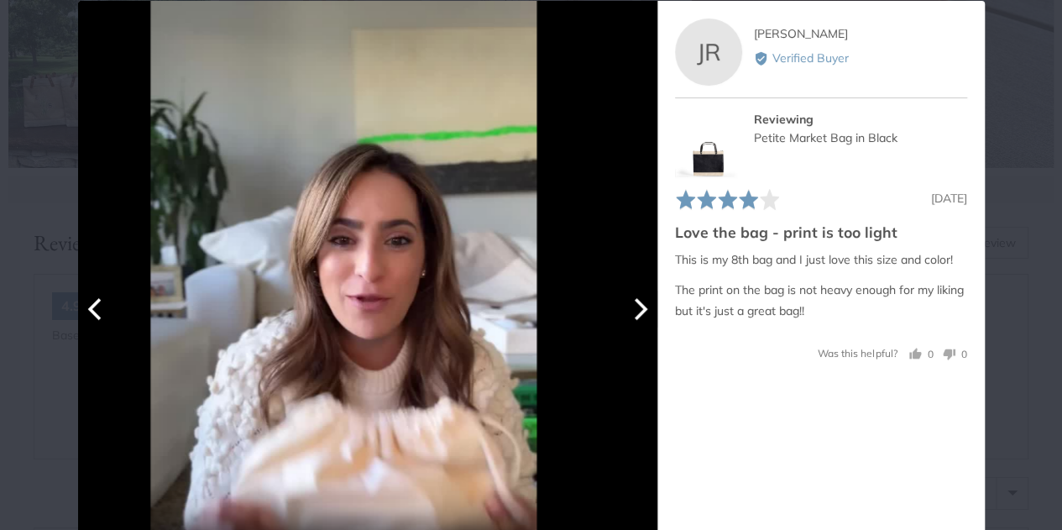
click at [630, 313] on icon "Next" at bounding box center [638, 308] width 22 height 22
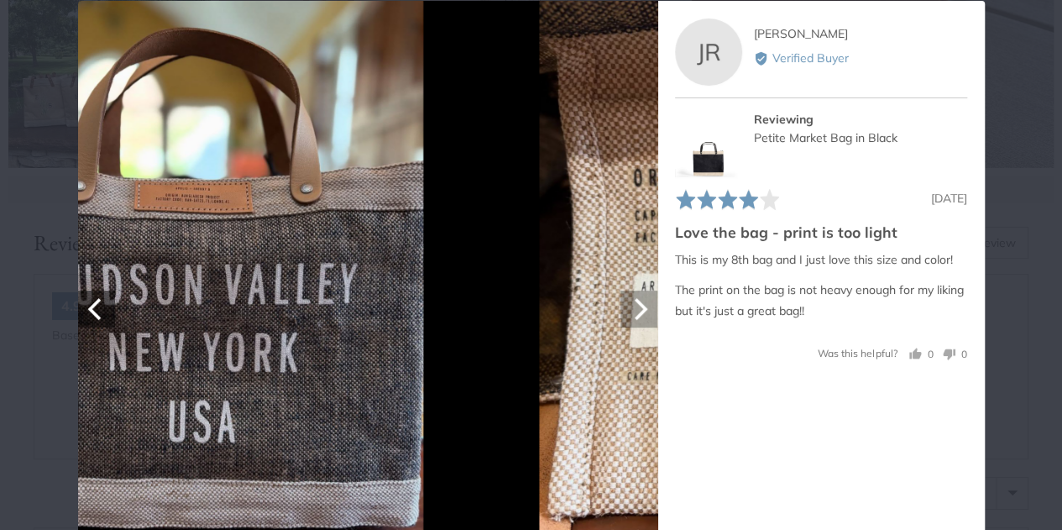
click at [630, 313] on icon "Next" at bounding box center [638, 308] width 22 height 22
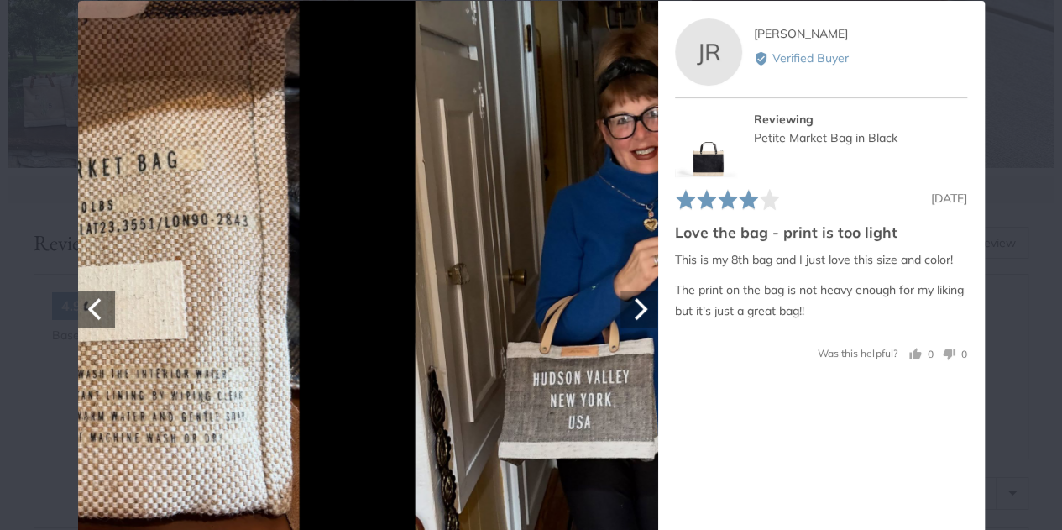
click at [630, 313] on icon "Next" at bounding box center [638, 308] width 22 height 22
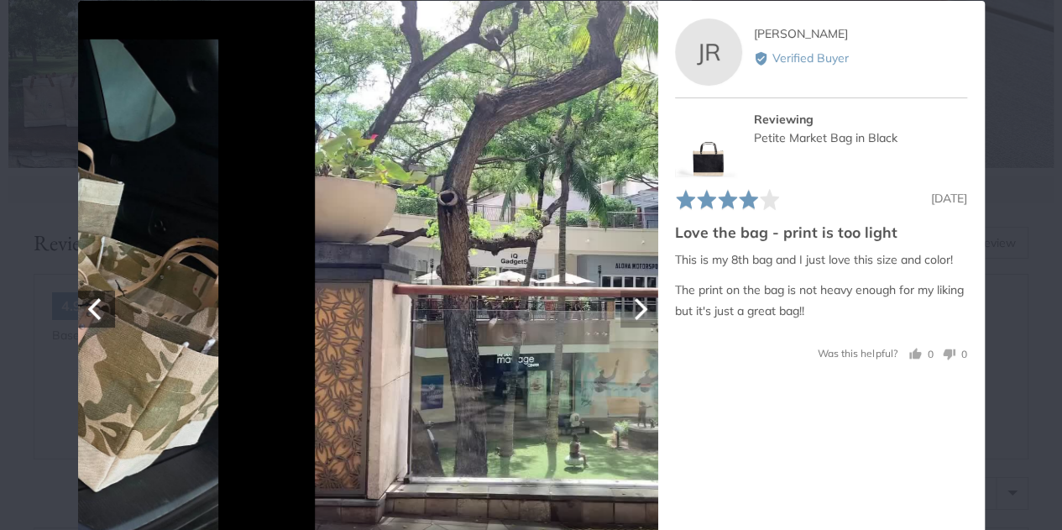
click at [630, 313] on icon "Next" at bounding box center [638, 308] width 22 height 22
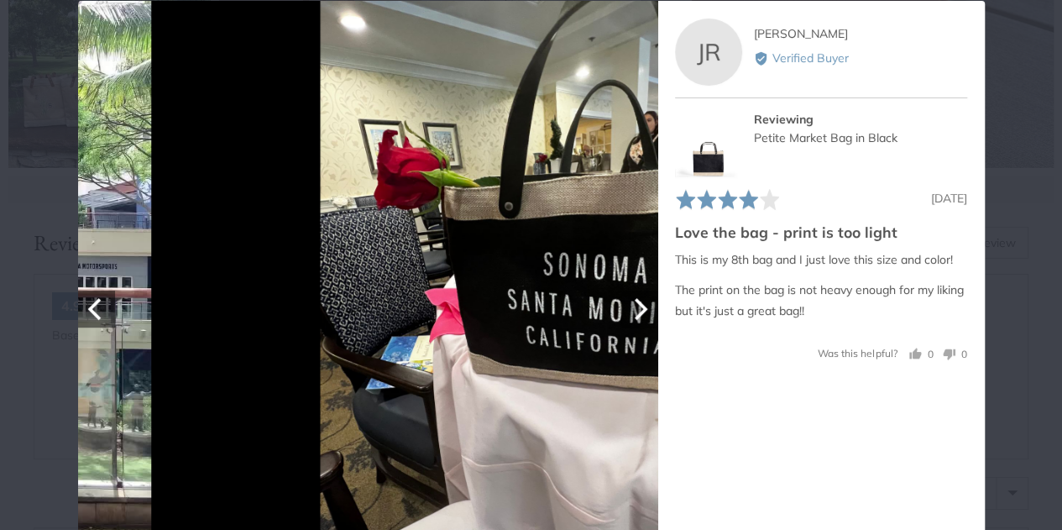
click at [630, 313] on icon "Next" at bounding box center [638, 308] width 22 height 22
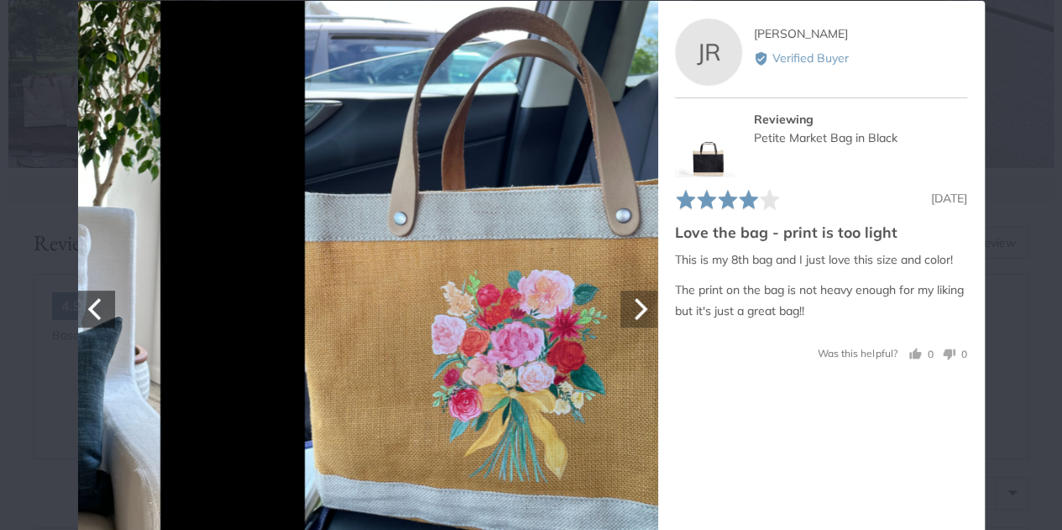
click at [630, 313] on icon "Next" at bounding box center [638, 308] width 22 height 22
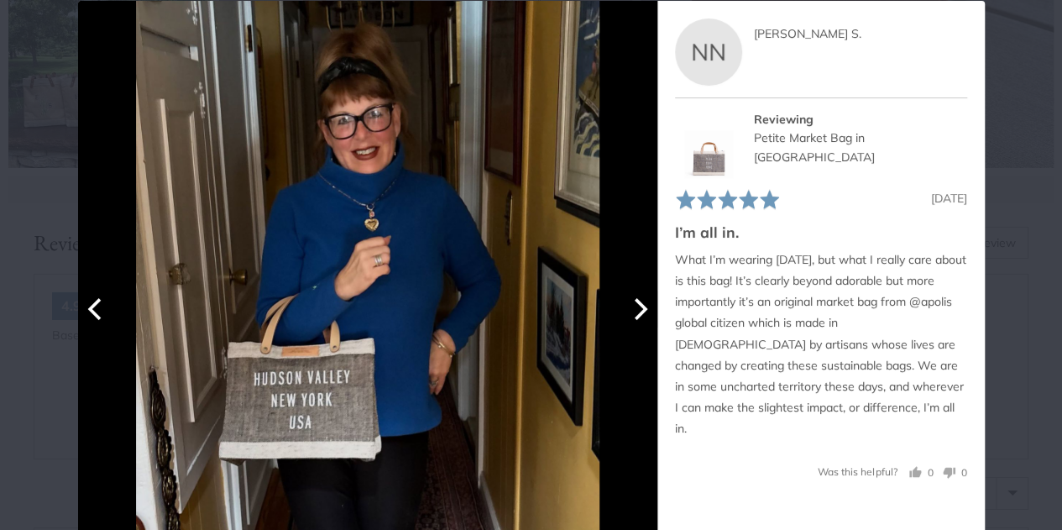
click at [630, 313] on icon "Next" at bounding box center [638, 308] width 22 height 22
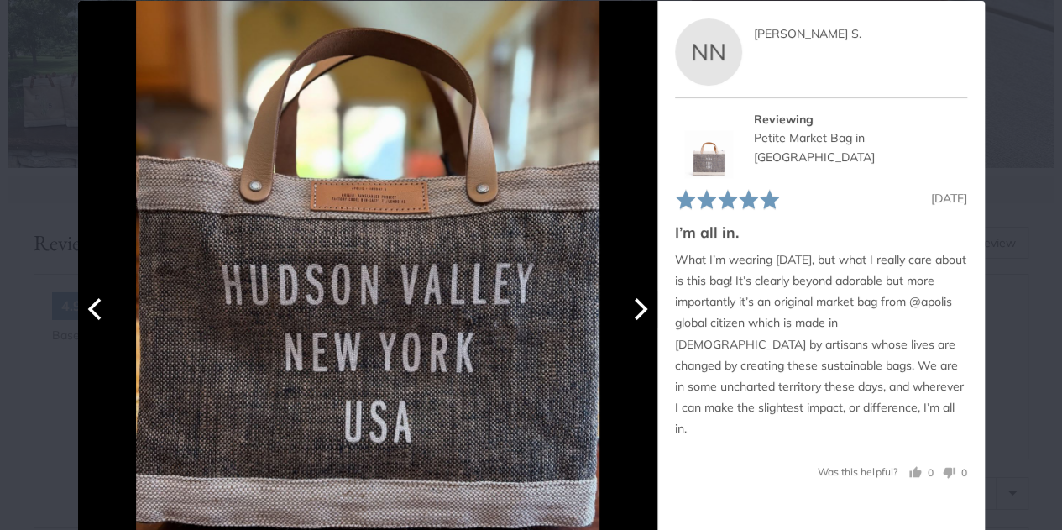
click at [630, 313] on icon "Next" at bounding box center [638, 308] width 22 height 22
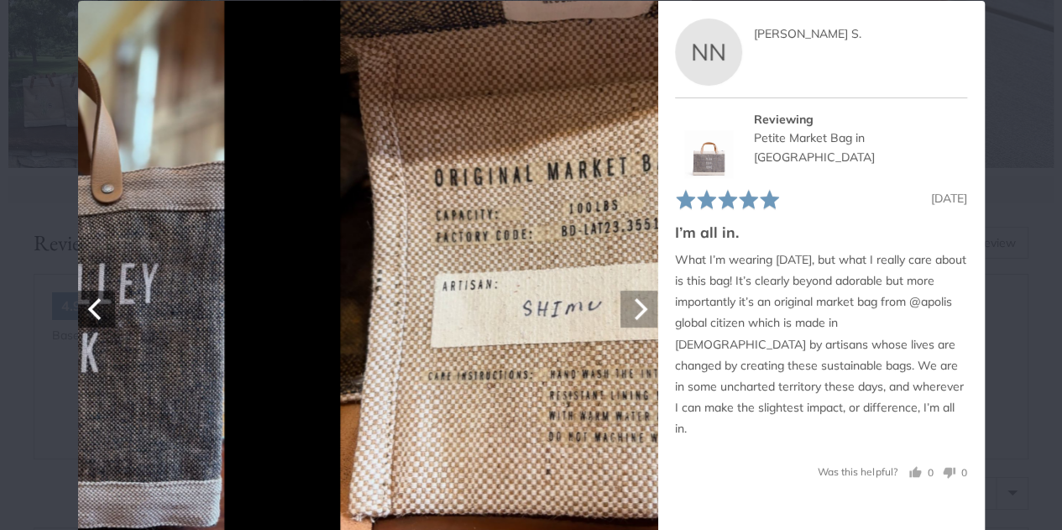
click at [630, 313] on icon "Next" at bounding box center [638, 308] width 22 height 22
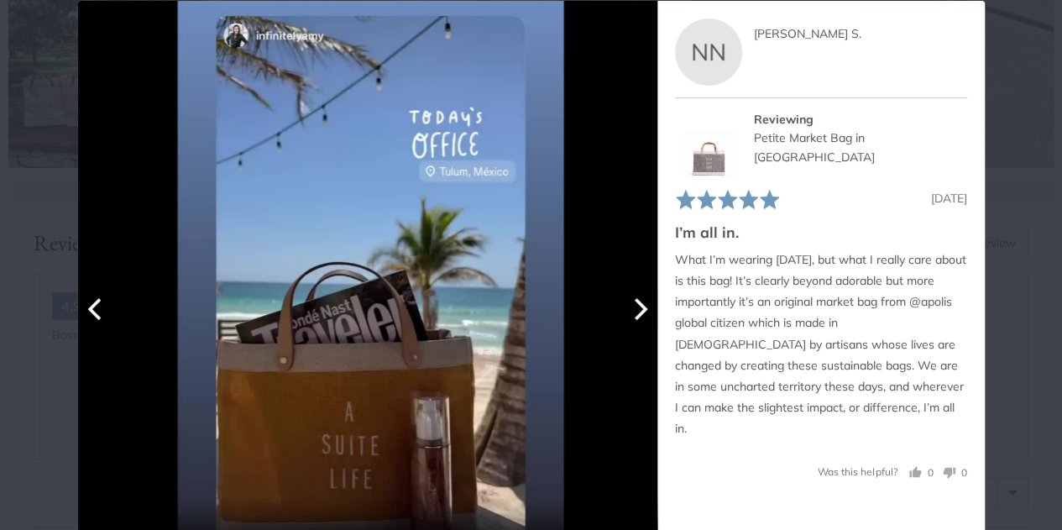
click at [630, 313] on icon "Next" at bounding box center [638, 308] width 22 height 22
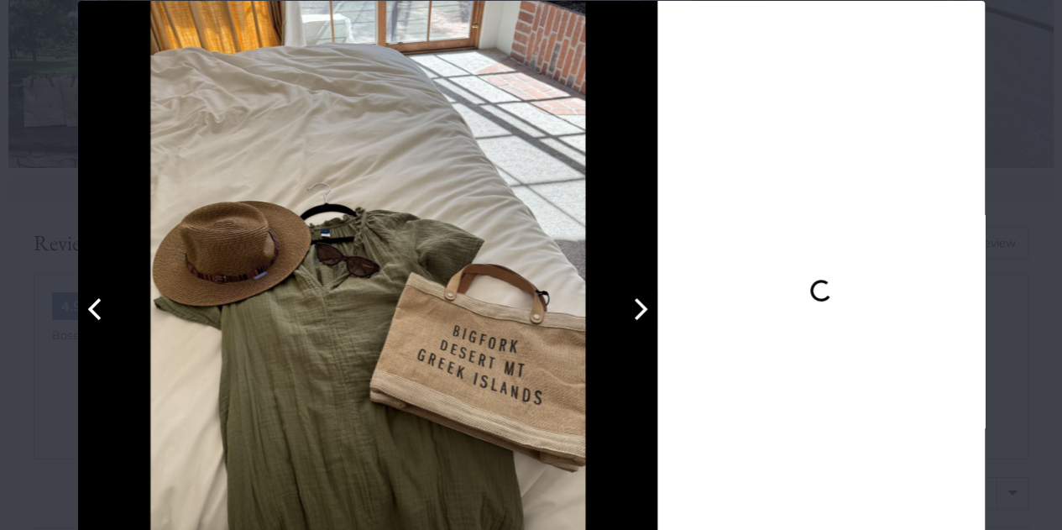
click at [631, 322] on button "Next" at bounding box center [638, 308] width 37 height 37
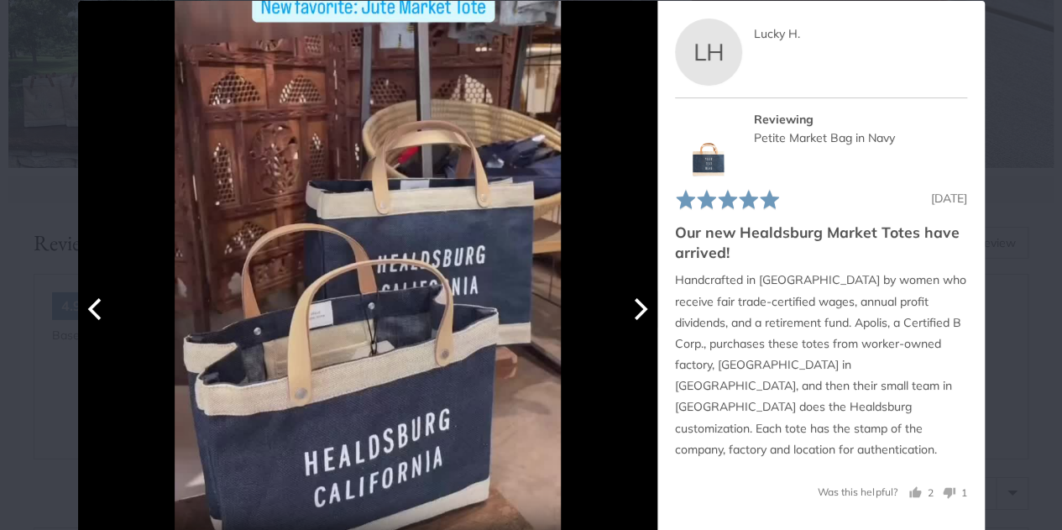
click at [631, 322] on button "Next" at bounding box center [638, 308] width 37 height 37
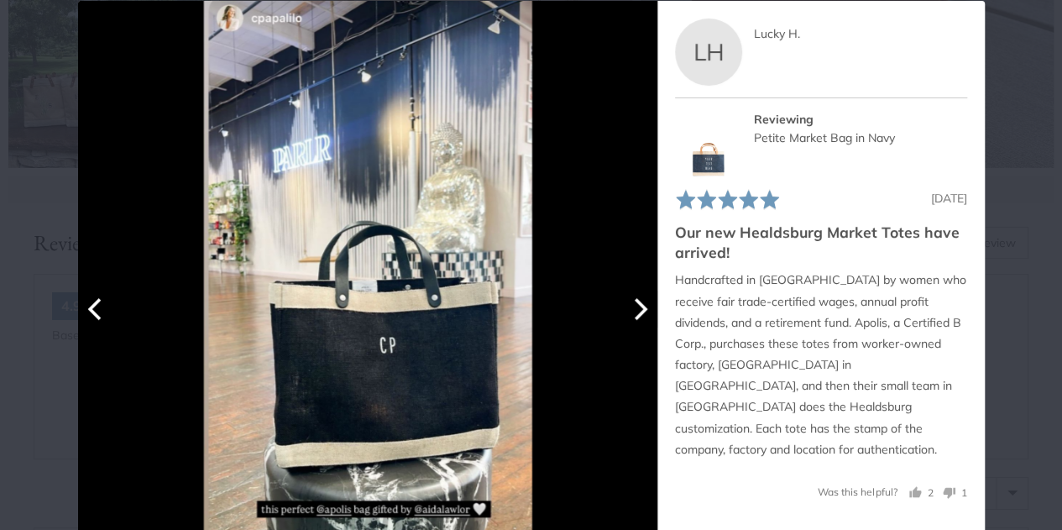
click at [631, 322] on button "Next" at bounding box center [638, 308] width 37 height 37
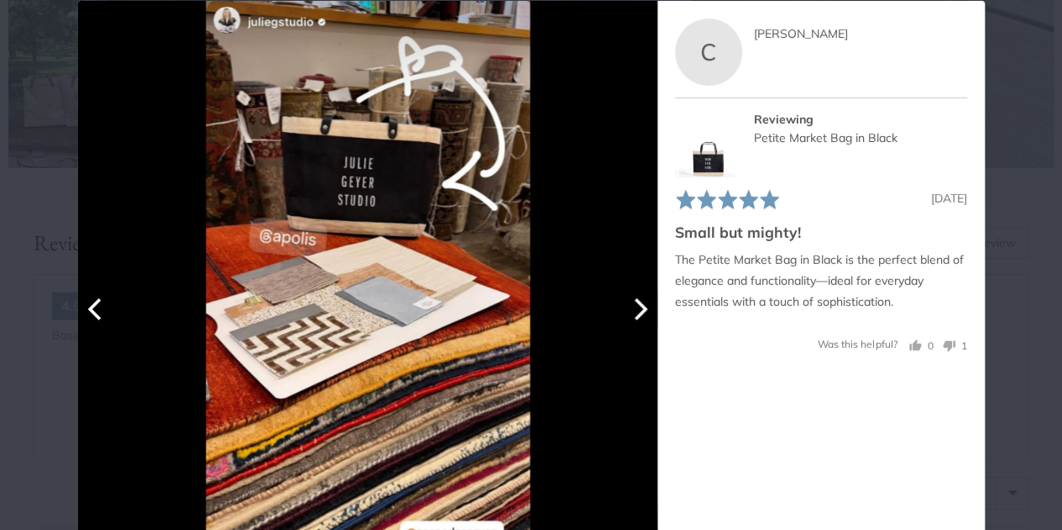
click at [631, 322] on button "Next" at bounding box center [638, 308] width 37 height 37
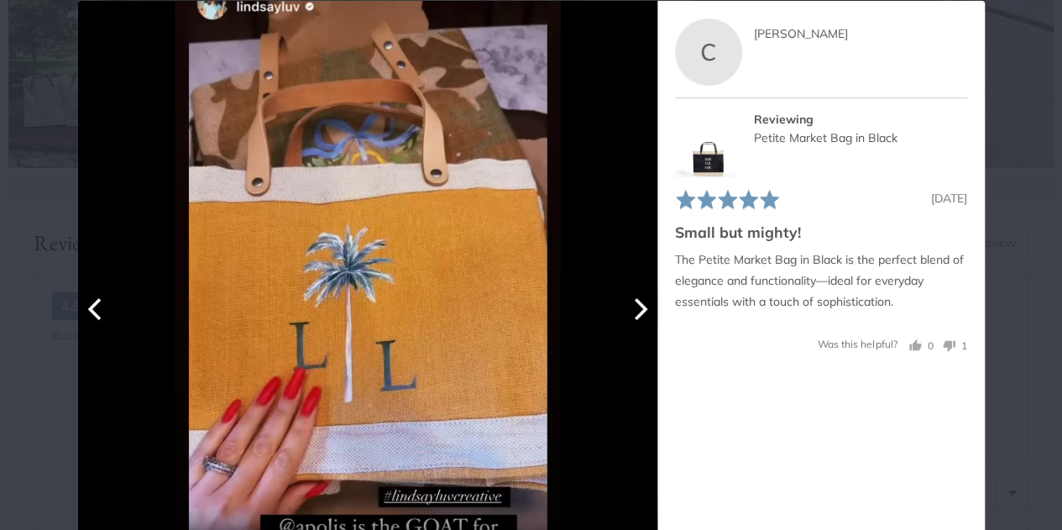
click at [631, 322] on button "Next" at bounding box center [638, 308] width 37 height 37
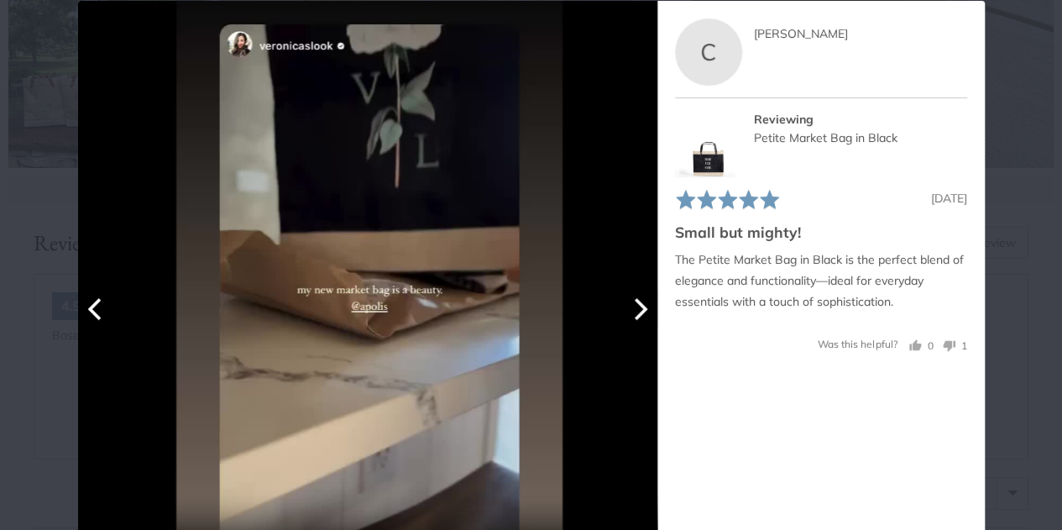
click at [631, 322] on button "Next" at bounding box center [638, 308] width 37 height 37
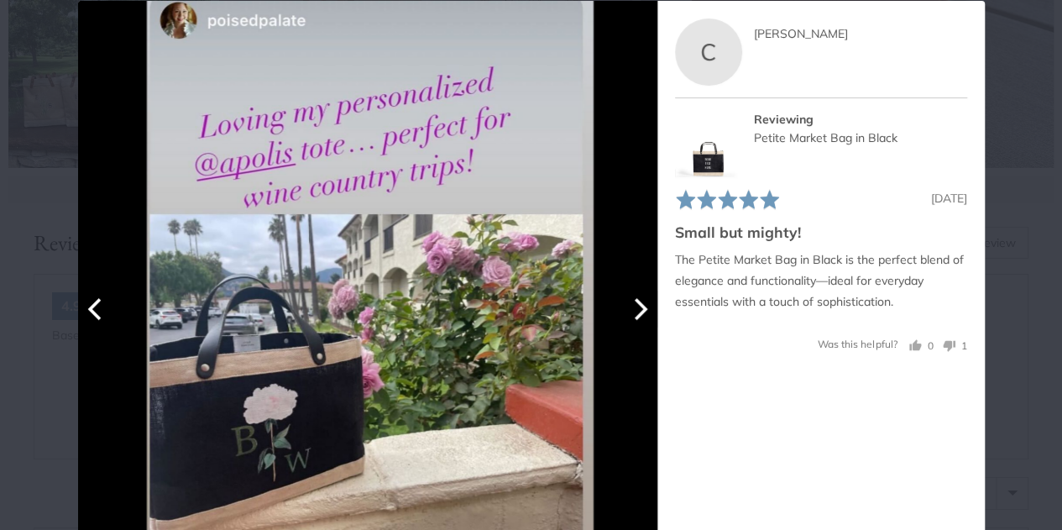
click at [631, 322] on button "Next" at bounding box center [638, 308] width 37 height 37
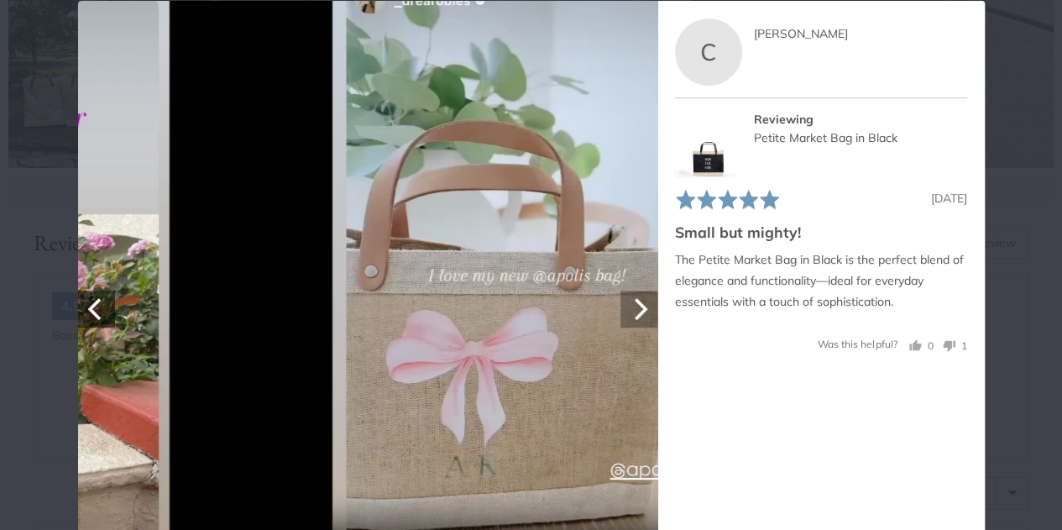
click at [631, 322] on button "Next" at bounding box center [638, 308] width 37 height 37
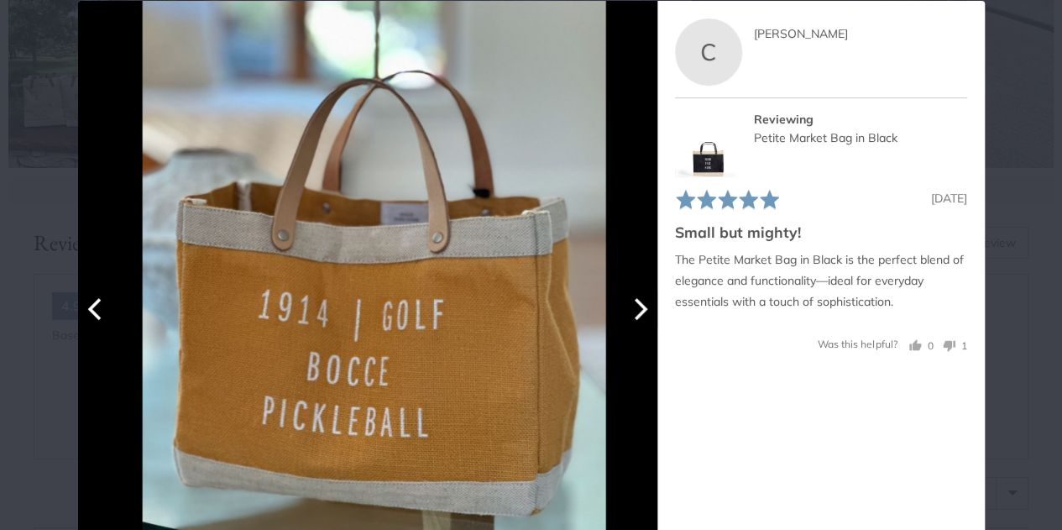
click at [631, 322] on button "Next" at bounding box center [638, 308] width 37 height 37
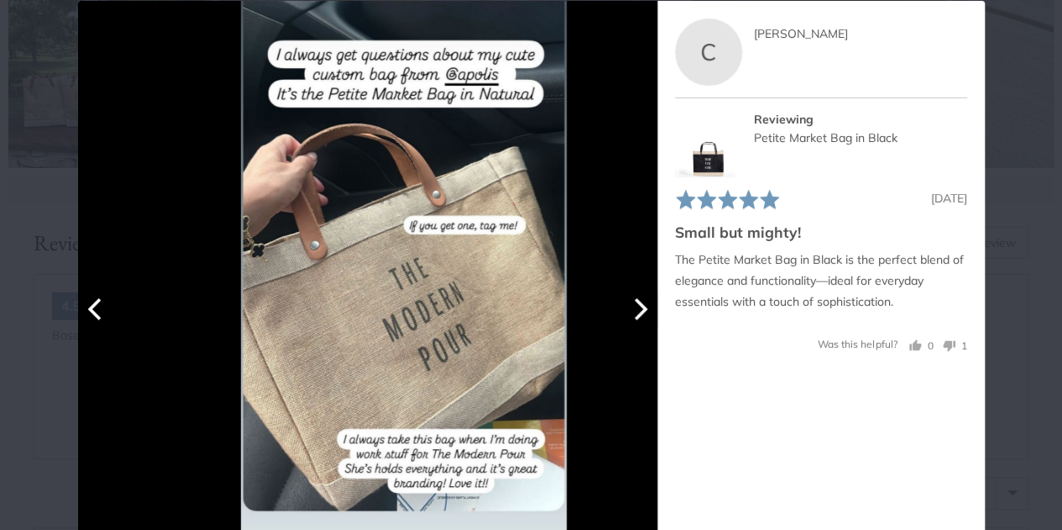
click at [631, 322] on button "Next" at bounding box center [638, 308] width 37 height 37
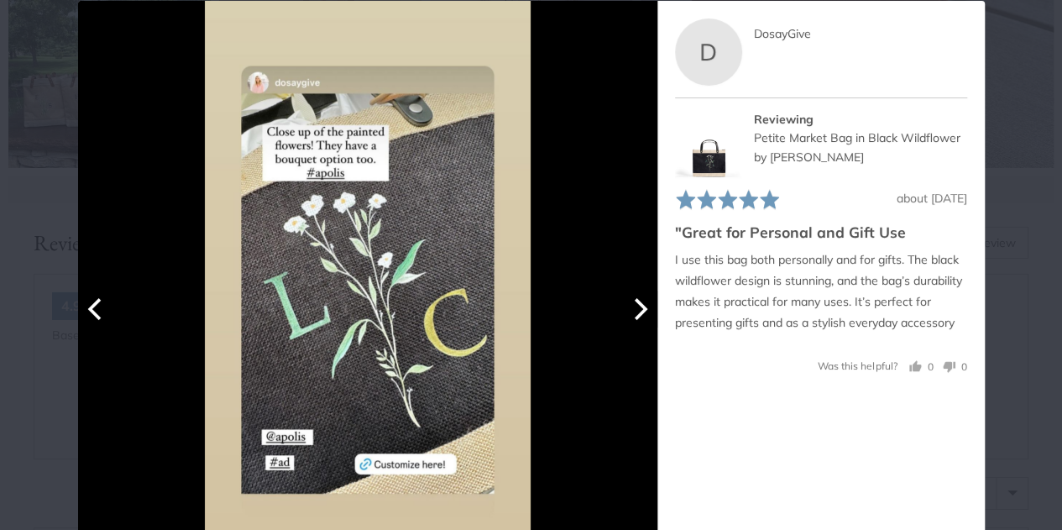
click at [87, 317] on icon "Previous" at bounding box center [96, 308] width 22 height 22
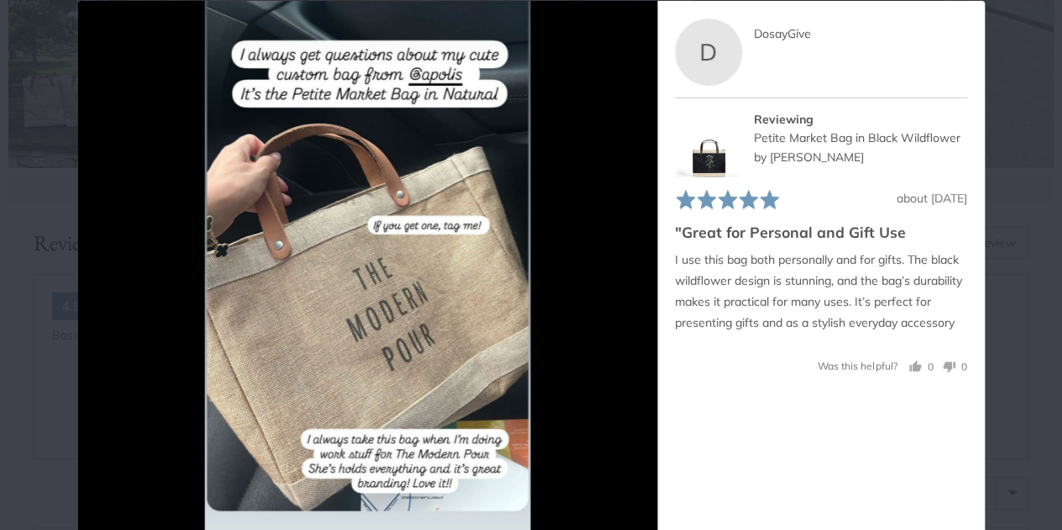
click at [50, 291] on div "User-Uploaded Media Gallery Your browser doesn't support HTML5 videos. Your bro…" at bounding box center [531, 265] width 1062 height 530
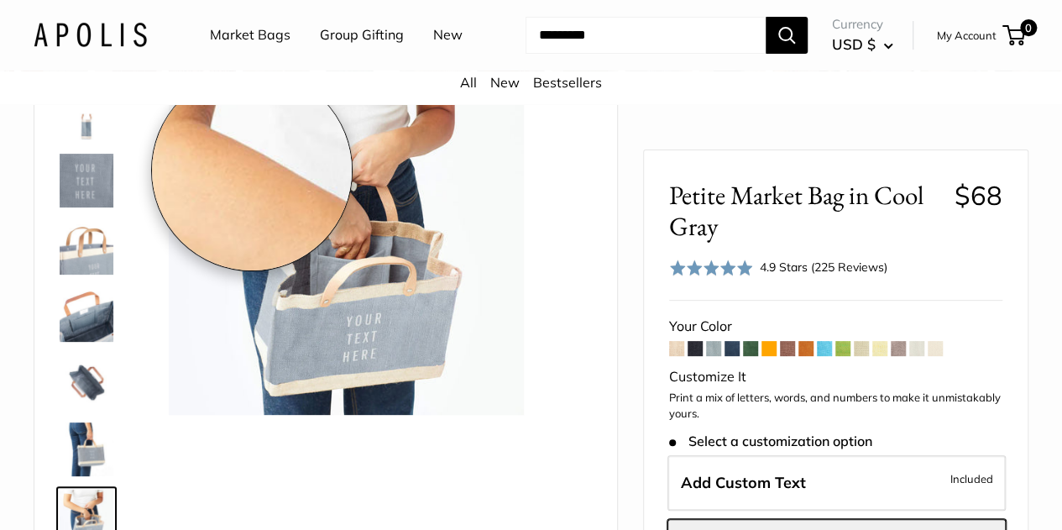
scroll to position [112, 0]
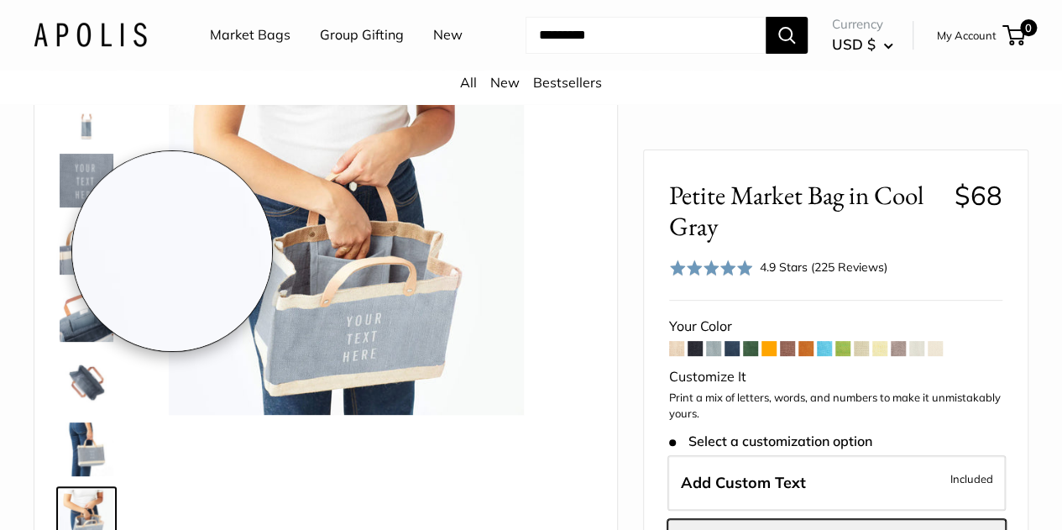
click at [133, 335] on div "Best Seller" at bounding box center [325, 301] width 541 height 500
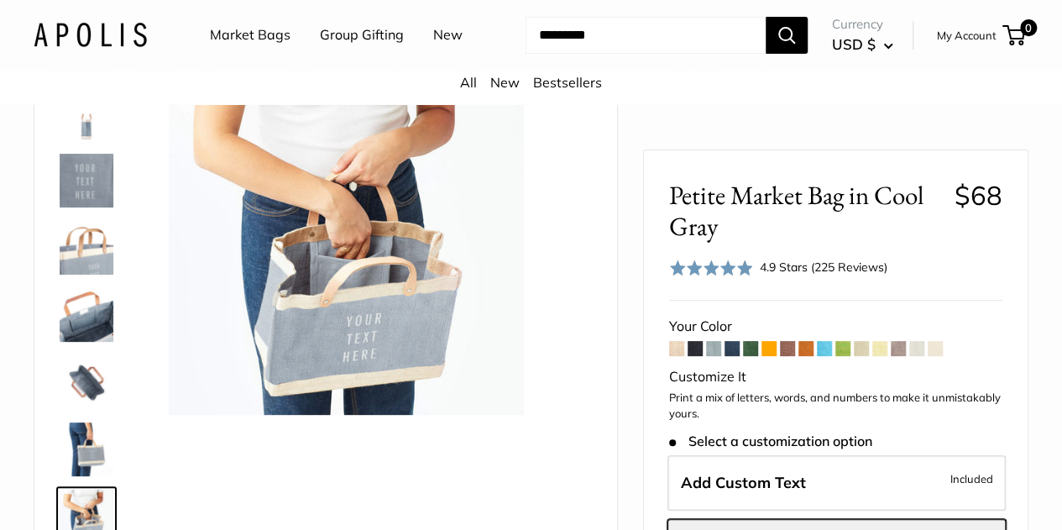
click at [65, 399] on img at bounding box center [87, 382] width 54 height 54
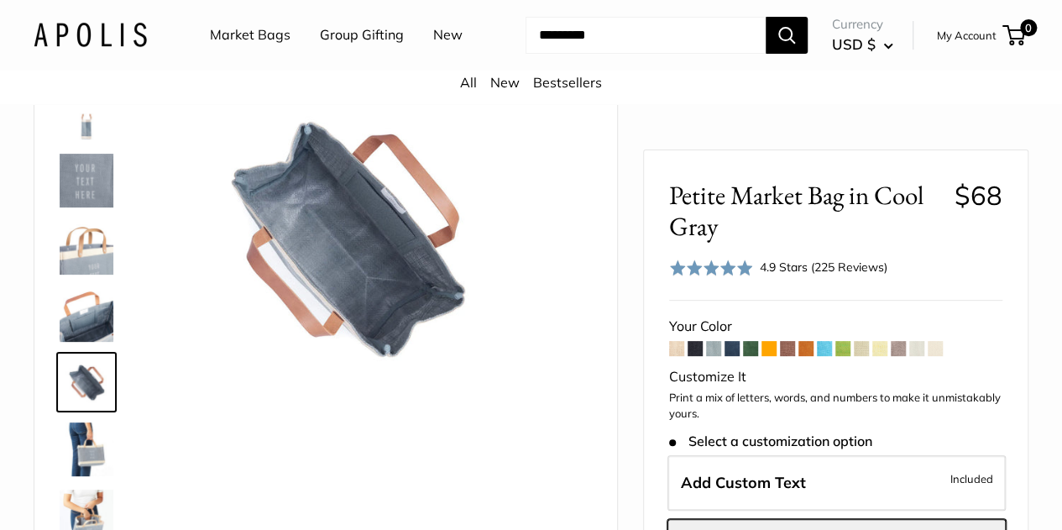
click at [746, 349] on span at bounding box center [750, 348] width 15 height 15
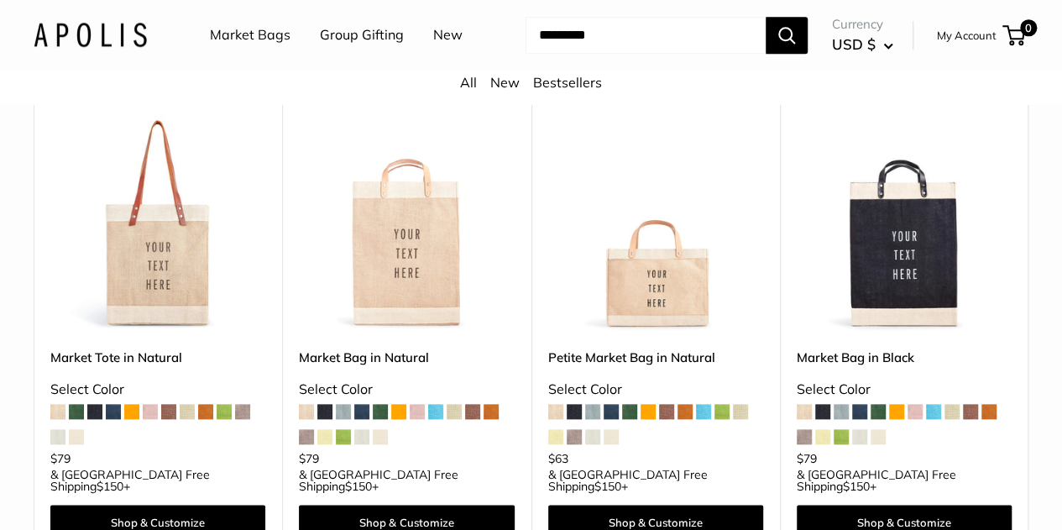
scroll to position [759, 0]
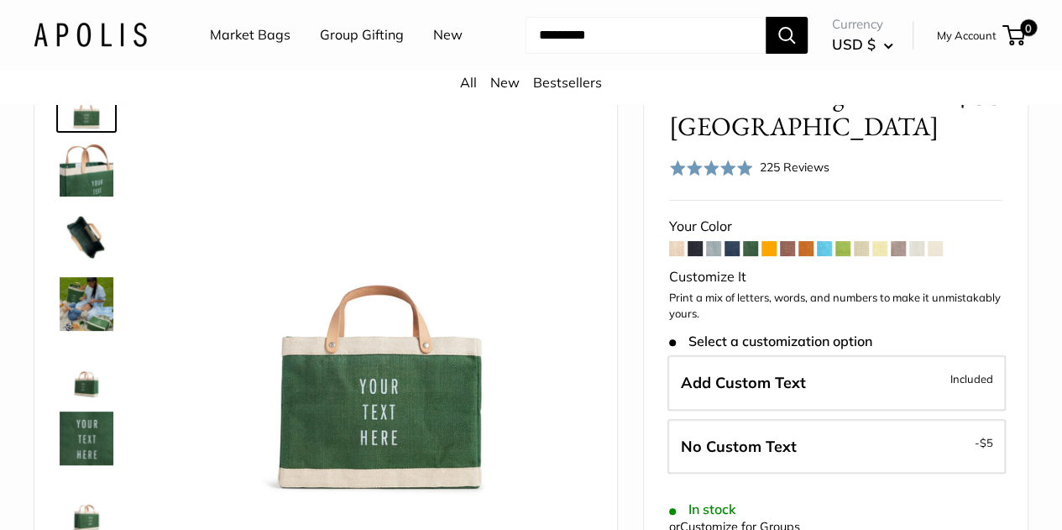
scroll to position [99, 0]
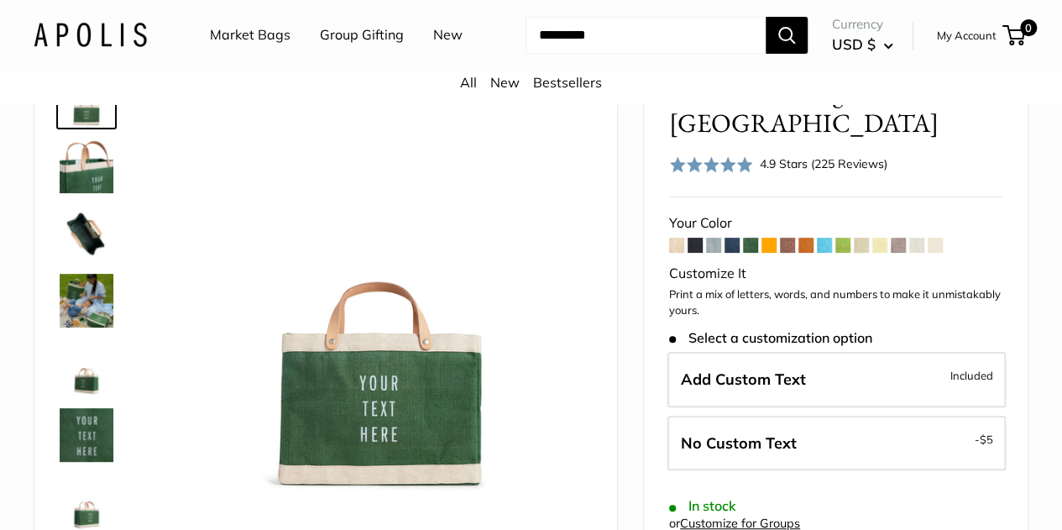
click at [822, 253] on span at bounding box center [824, 245] width 15 height 15
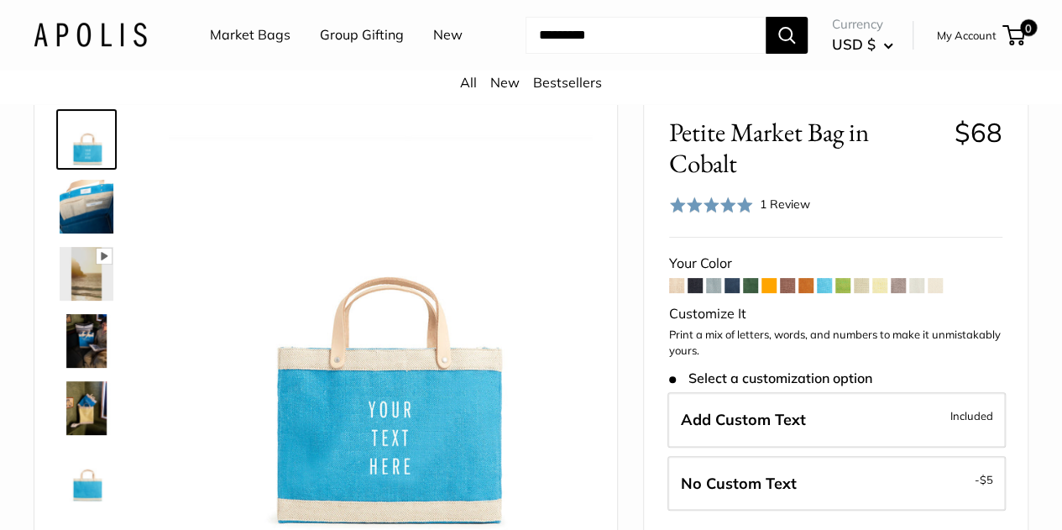
scroll to position [58, 0]
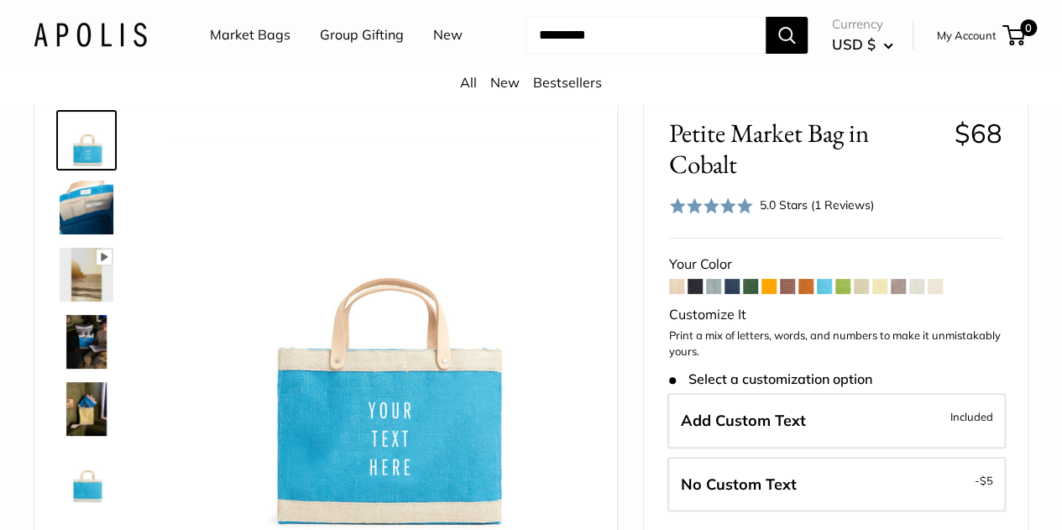
click at [898, 294] on span at bounding box center [898, 286] width 15 height 15
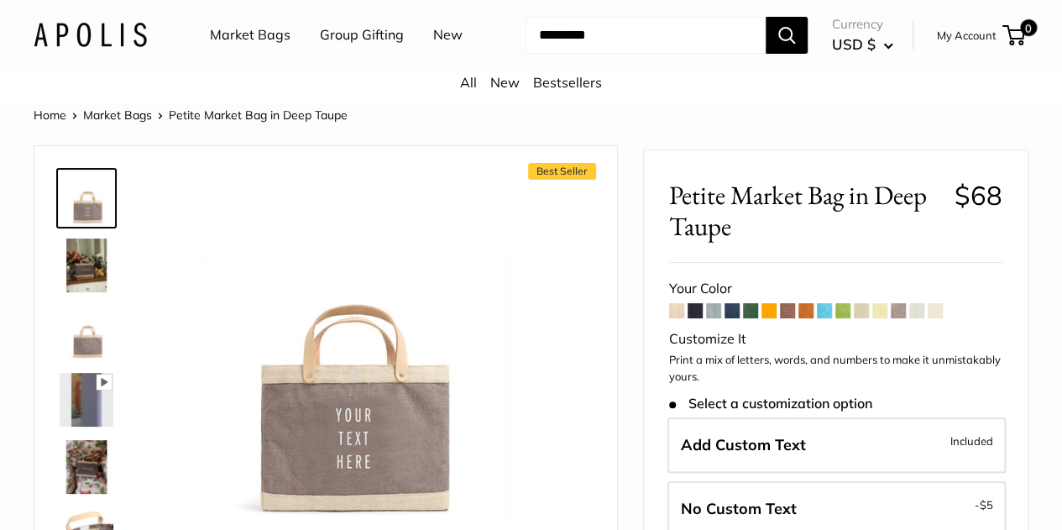
scroll to position [12, 0]
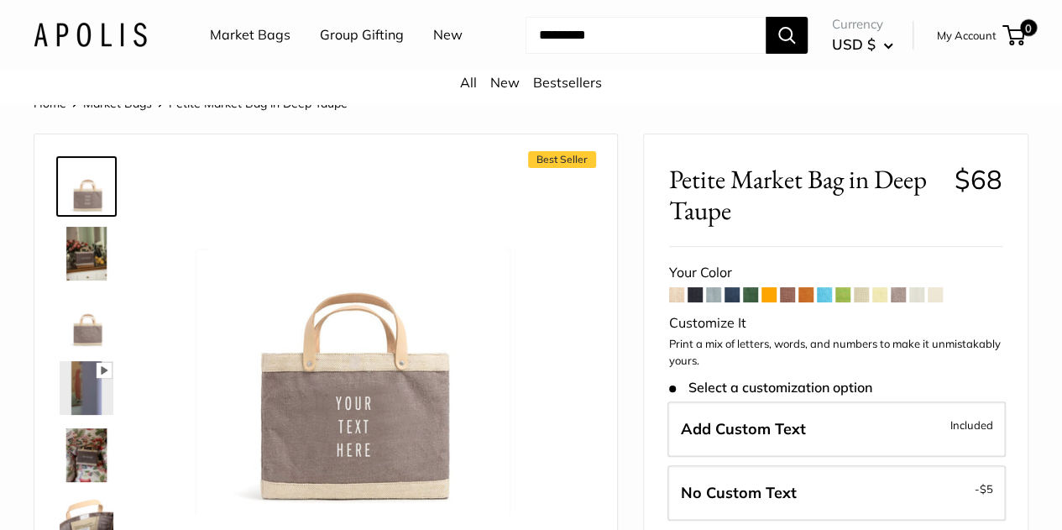
click at [885, 302] on span at bounding box center [879, 294] width 15 height 15
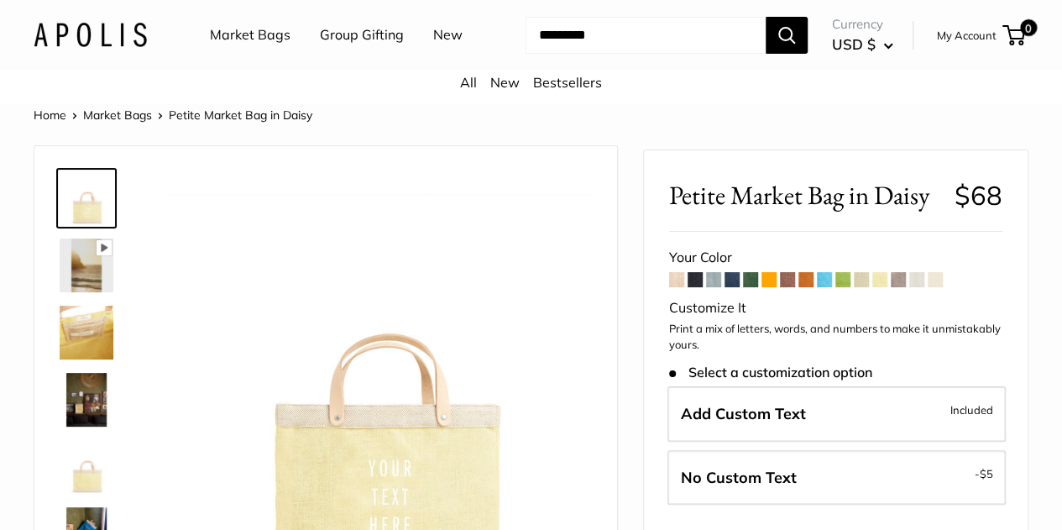
click at [862, 287] on span at bounding box center [861, 279] width 15 height 15
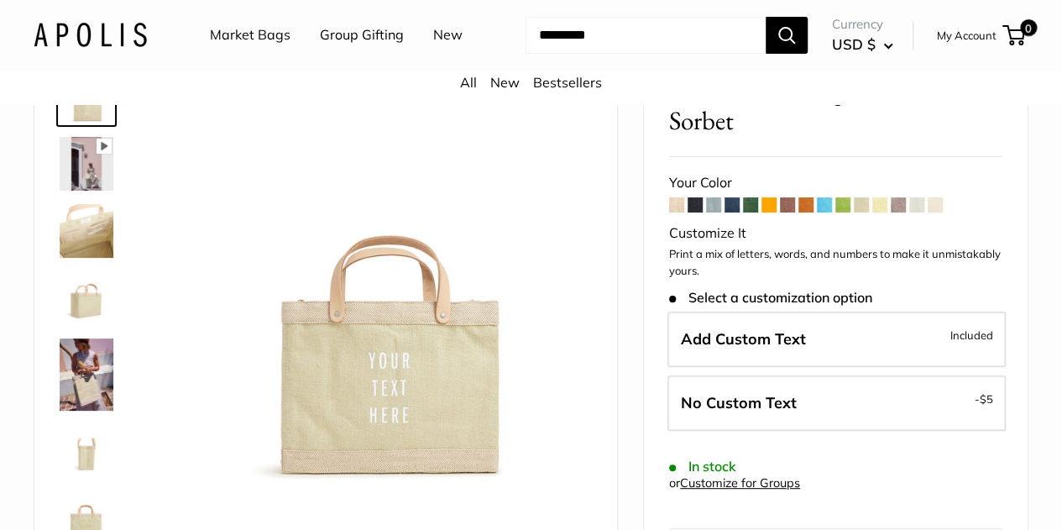
scroll to position [104, 0]
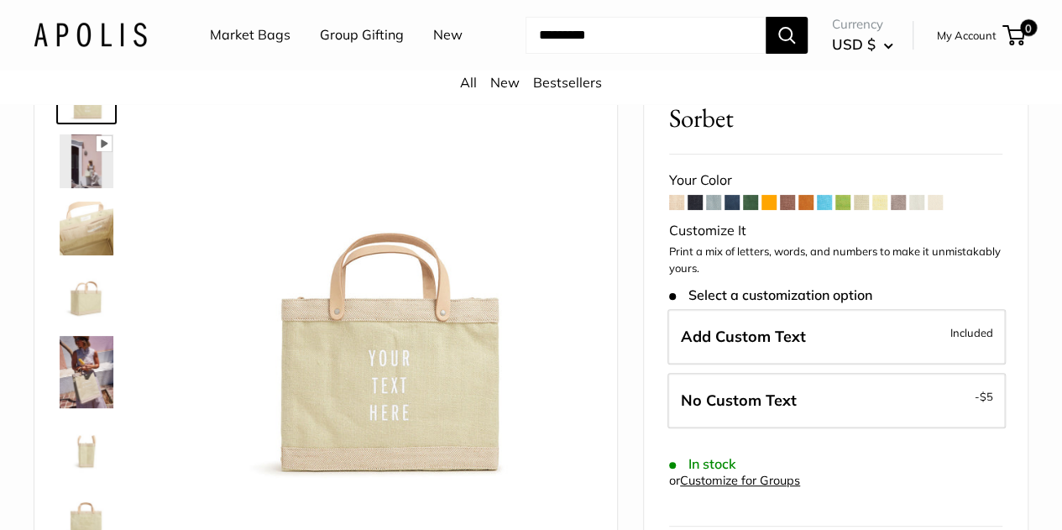
click at [938, 210] on span at bounding box center [935, 202] width 15 height 15
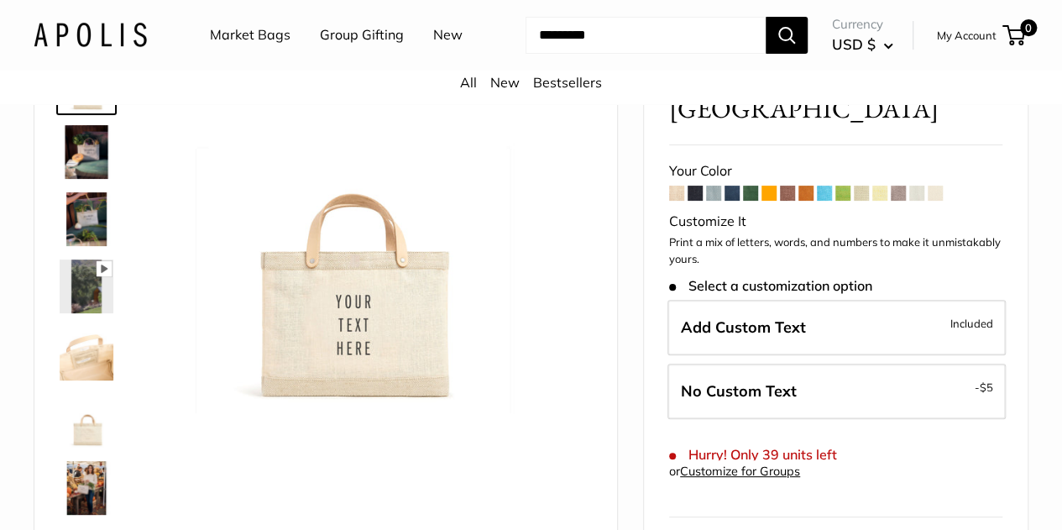
click at [80, 439] on img at bounding box center [87, 421] width 54 height 54
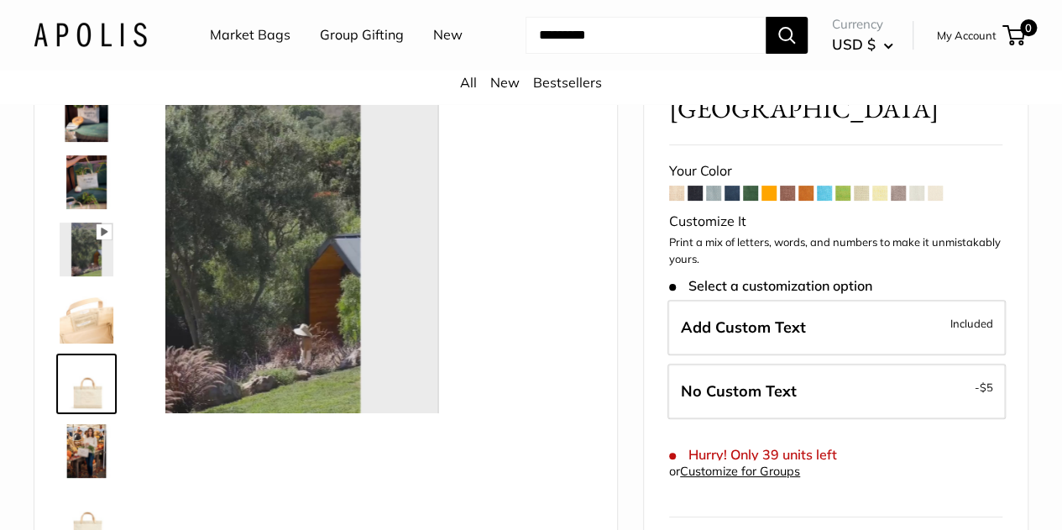
scroll to position [40, 0]
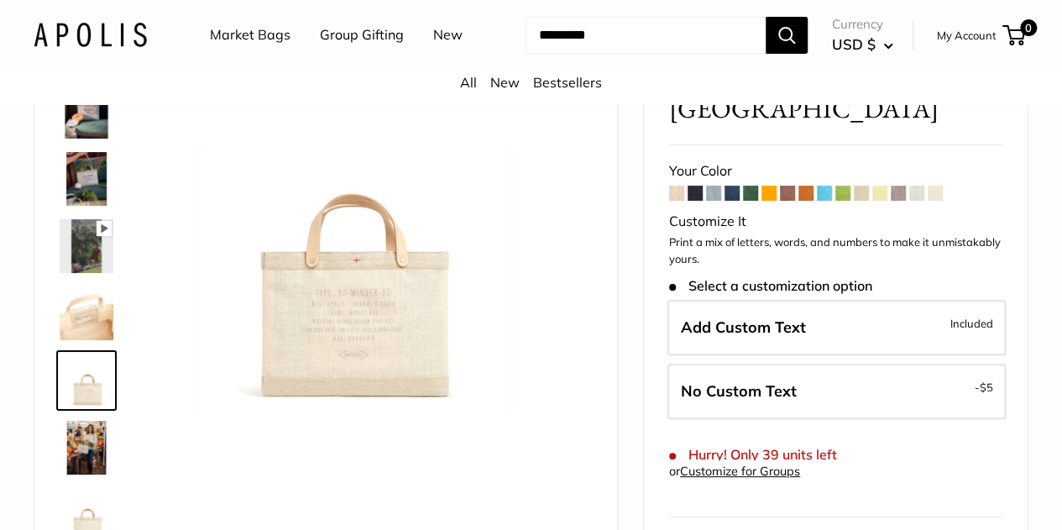
click at [712, 186] on span at bounding box center [713, 193] width 15 height 15
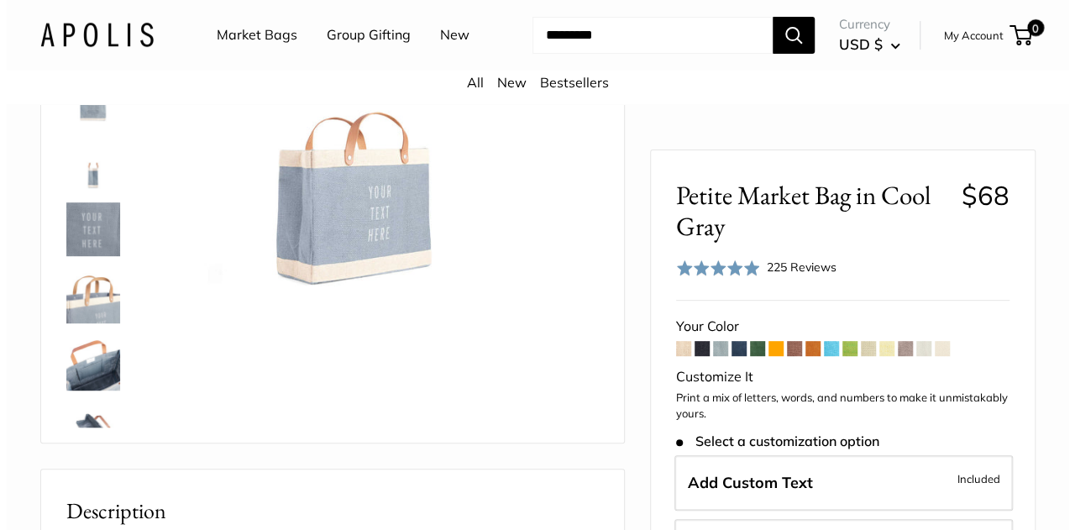
scroll to position [240, 0]
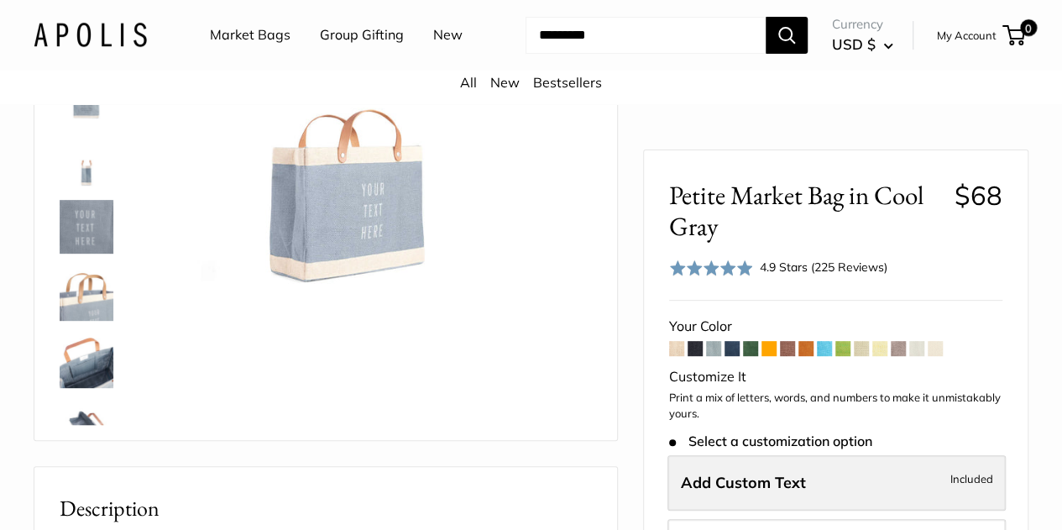
click at [719, 481] on span "Add Custom Text" at bounding box center [743, 482] width 125 height 19
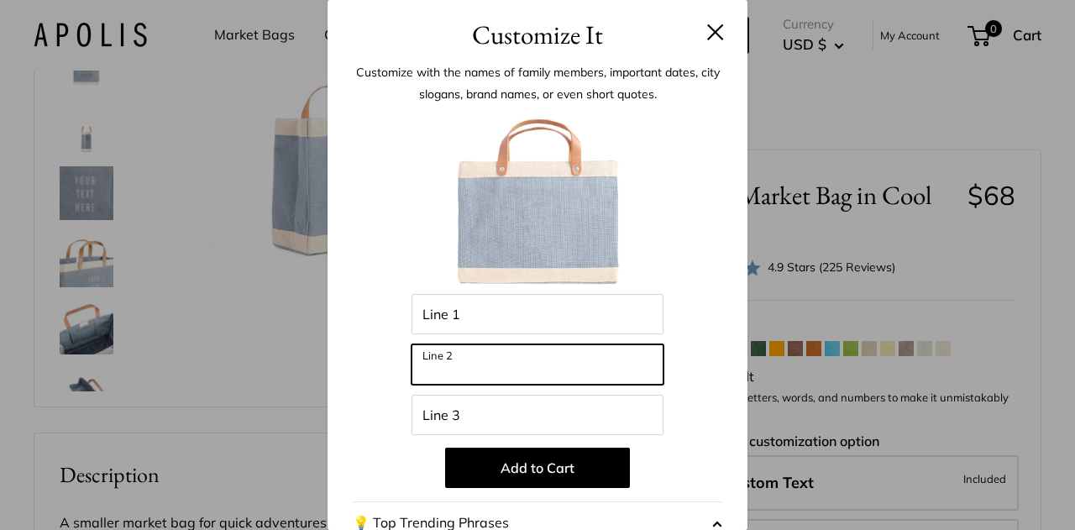
click at [490, 364] on input "Line 2" at bounding box center [537, 364] width 252 height 40
type input "**********"
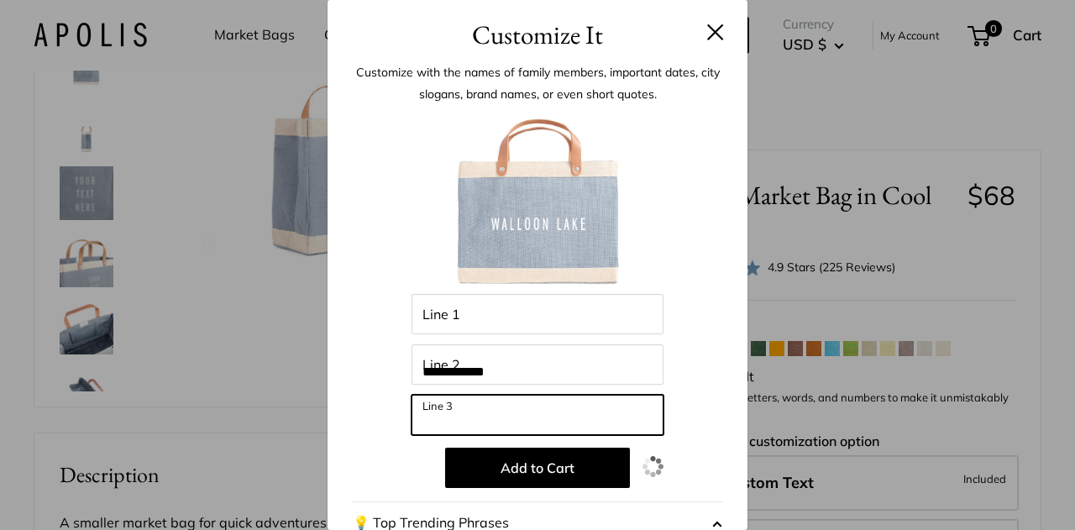
click at [475, 411] on input "Line 3" at bounding box center [537, 415] width 252 height 40
type input "**********"
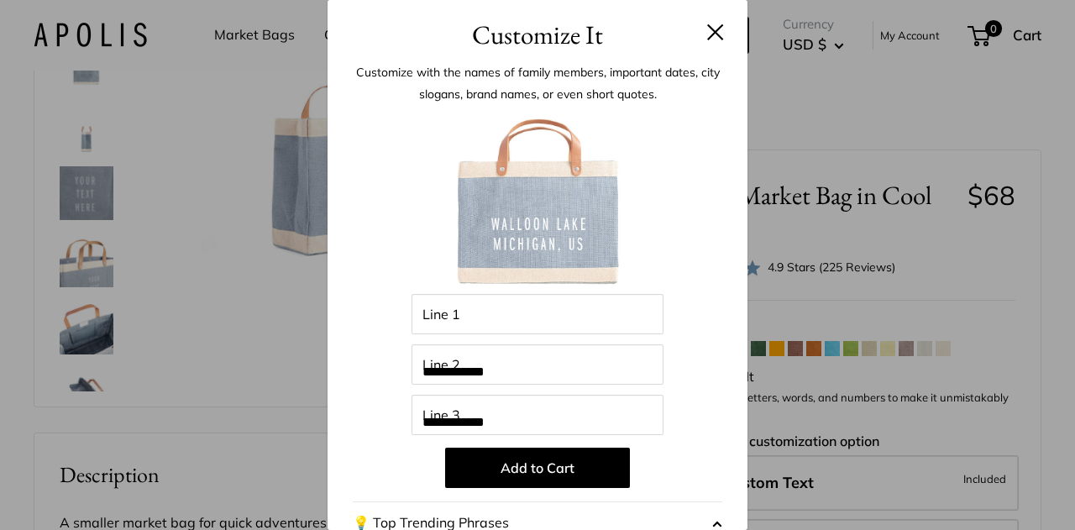
click at [689, 355] on div "**********" at bounding box center [537, 451] width 369 height 684
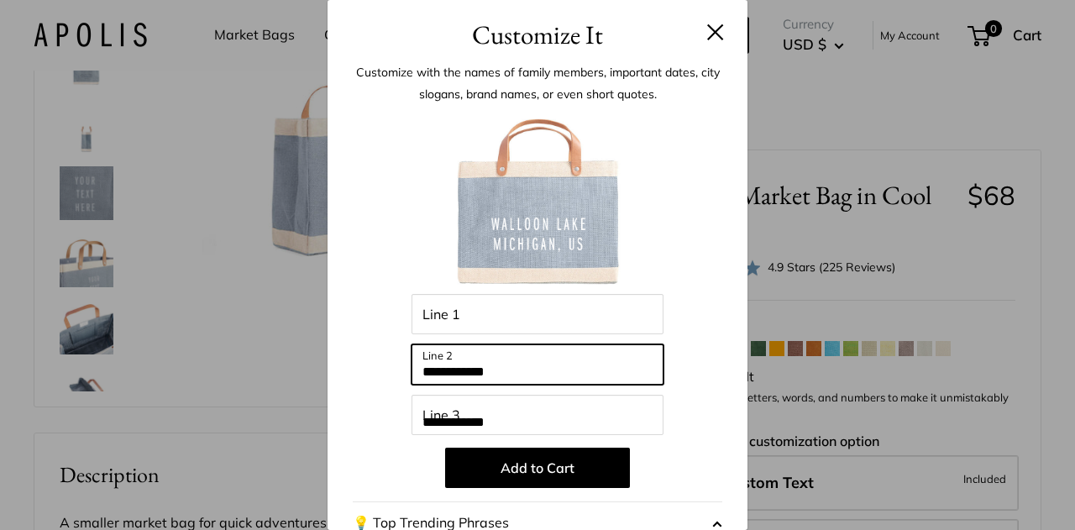
click at [494, 369] on input "**********" at bounding box center [537, 364] width 252 height 40
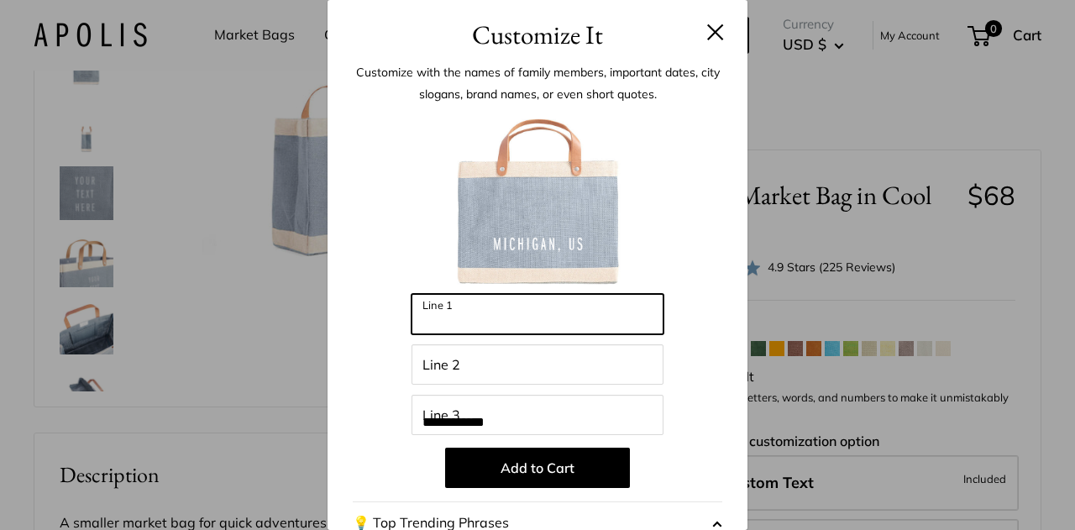
click at [474, 311] on input "Line 1" at bounding box center [537, 314] width 252 height 40
paste input "**********"
type input "**********"
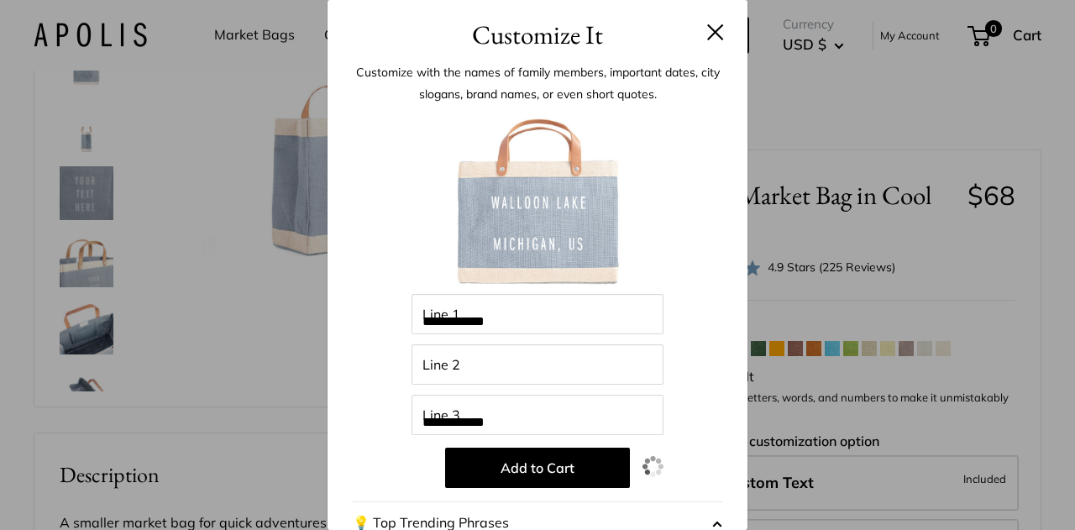
click at [649, 224] on div at bounding box center [537, 201] width 369 height 185
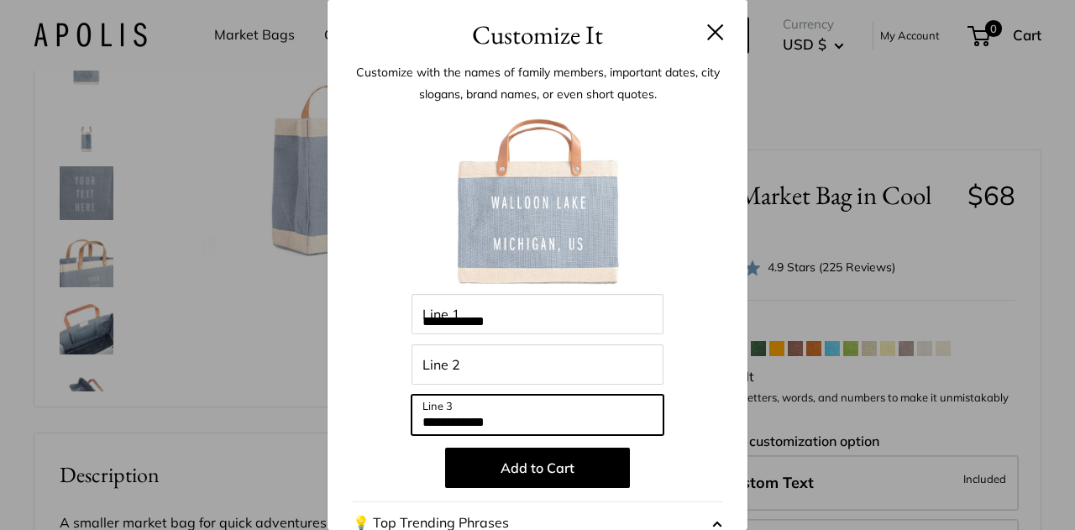
click at [458, 428] on input "**********" at bounding box center [537, 415] width 252 height 40
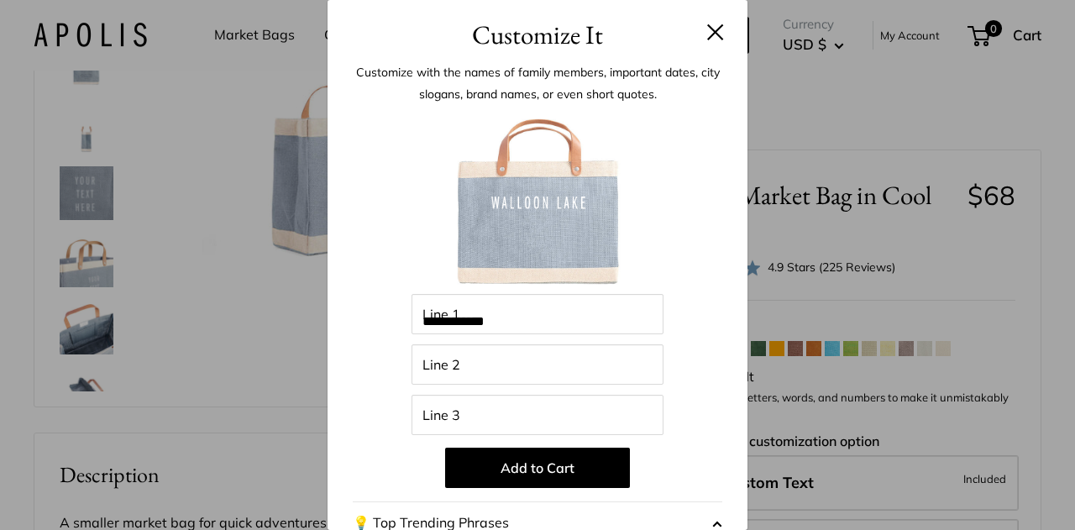
click at [449, 387] on div "**********" at bounding box center [537, 451] width 369 height 684
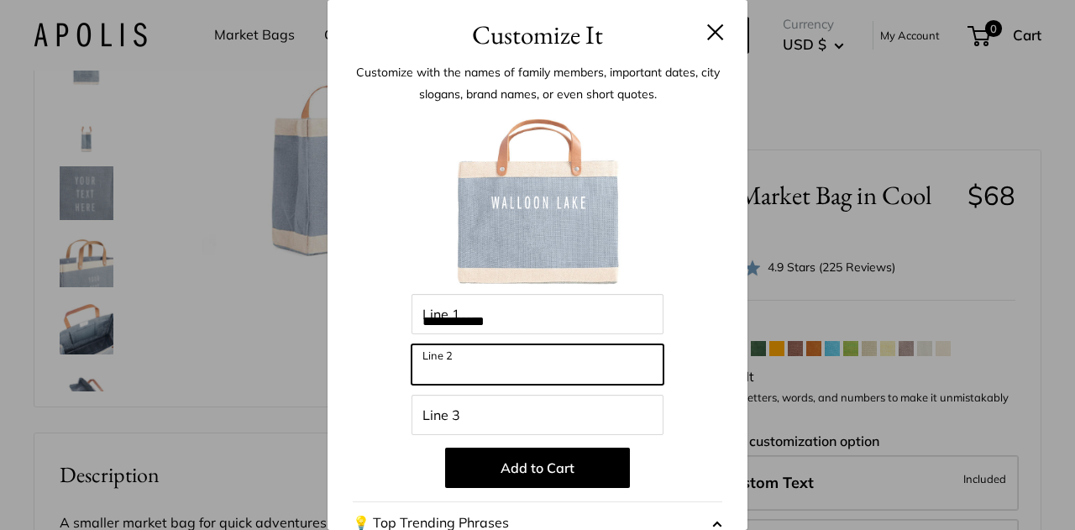
click at [443, 380] on input "Line 2" at bounding box center [537, 364] width 252 height 40
paste input "**********"
click at [536, 372] on input "**********" at bounding box center [537, 364] width 252 height 40
type input "********"
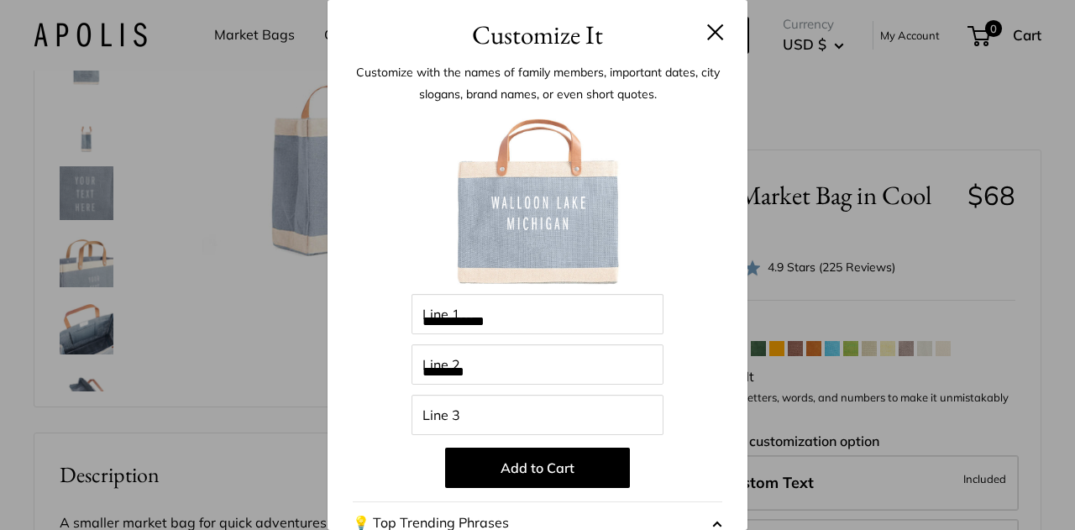
click at [707, 271] on div at bounding box center [537, 201] width 369 height 185
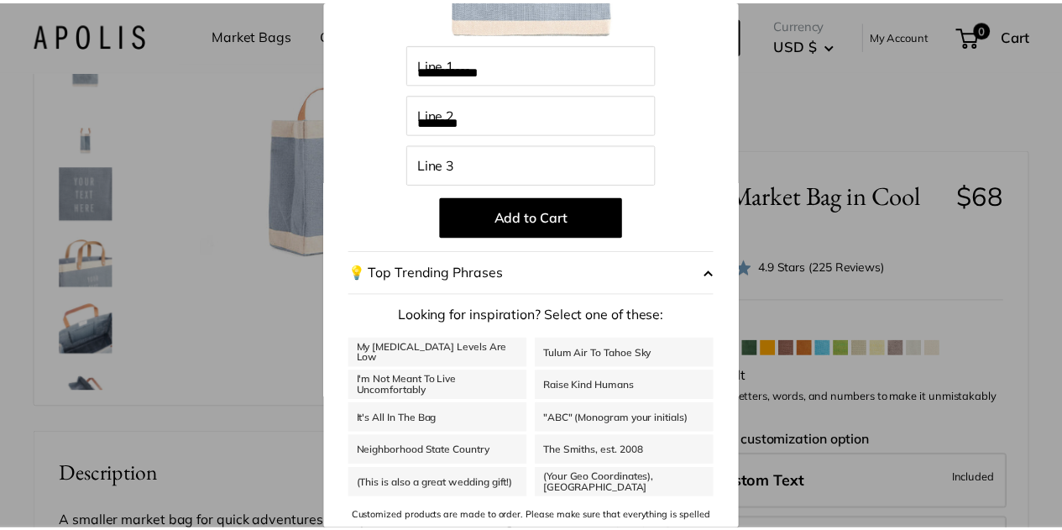
scroll to position [256, 0]
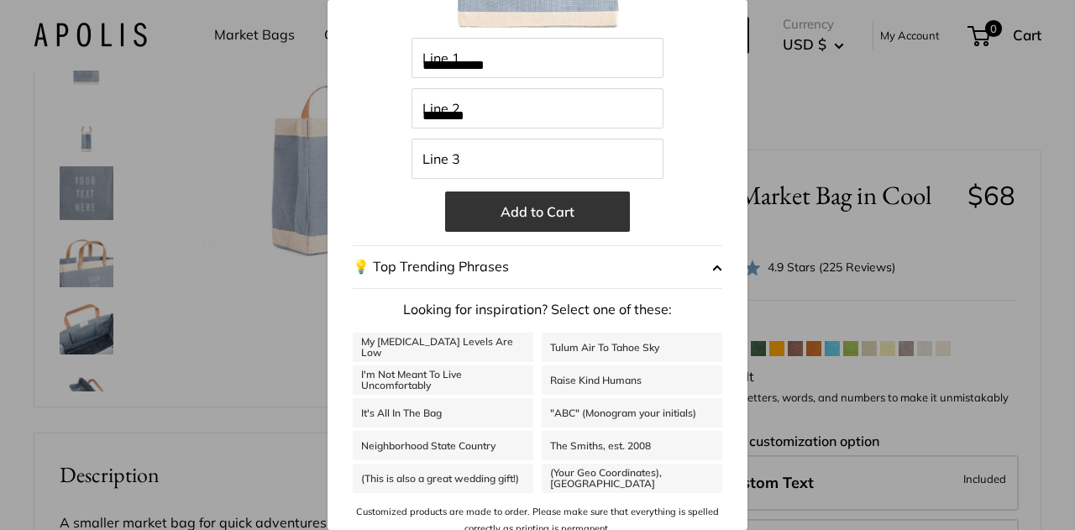
click at [551, 211] on button "Add to Cart" at bounding box center [537, 211] width 185 height 40
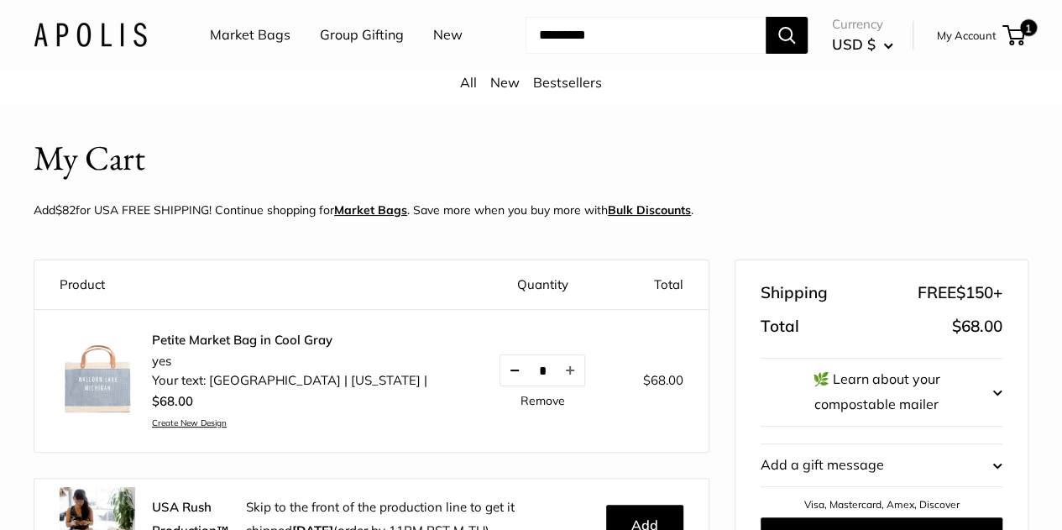
drag, startPoint x: 503, startPoint y: 392, endPoint x: 452, endPoint y: 385, distance: 51.7
click at [523, 378] on input "****" at bounding box center [540, 371] width 35 height 14
type input "**"
click at [500, 221] on p "Add $82 for [GEOGRAPHIC_DATA] FREE SHIPPING! Continue shopping for [GEOGRAPHIC_…" at bounding box center [364, 210] width 660 height 22
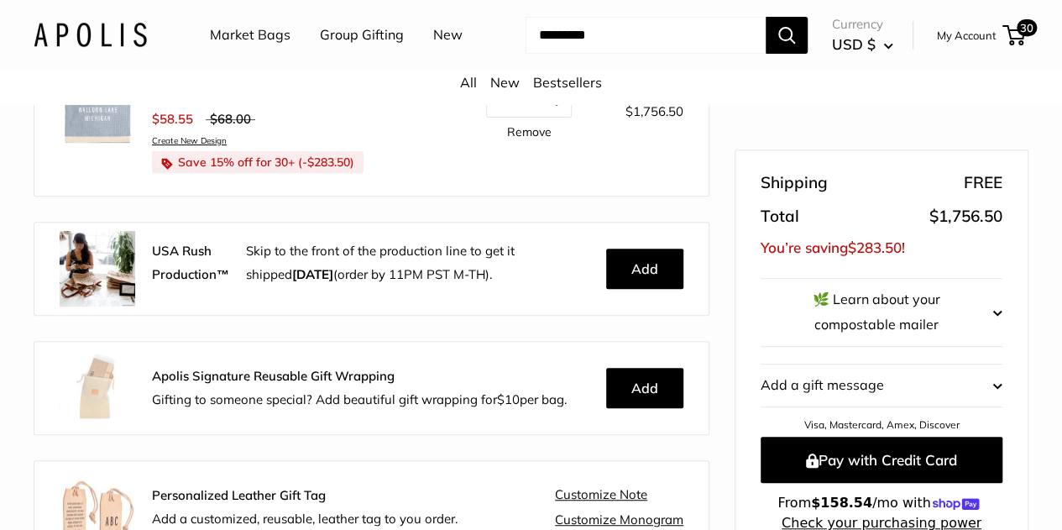
scroll to position [275, 0]
click at [610, 288] on button "Add" at bounding box center [644, 268] width 77 height 40
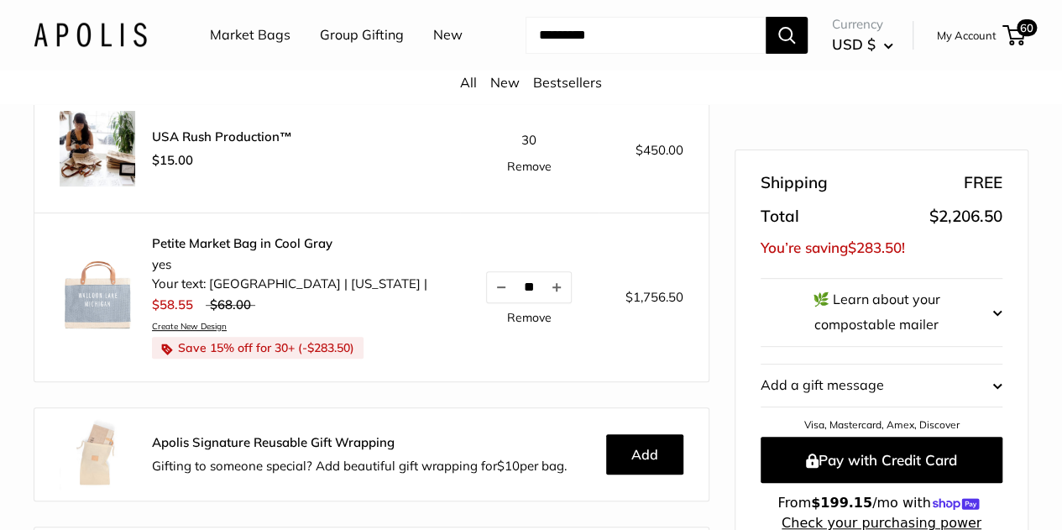
scroll to position [184, 0]
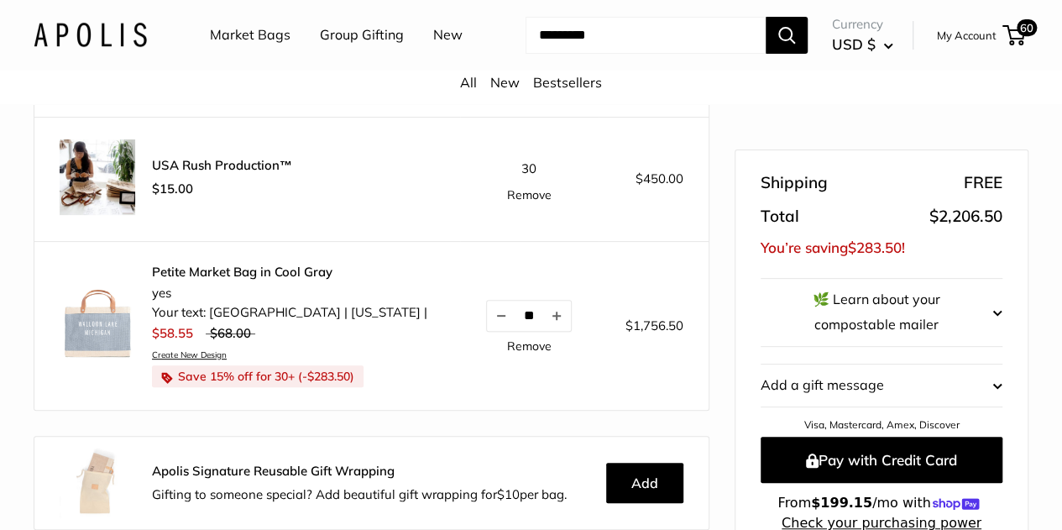
click at [507, 201] on link "Remove" at bounding box center [529, 195] width 44 height 12
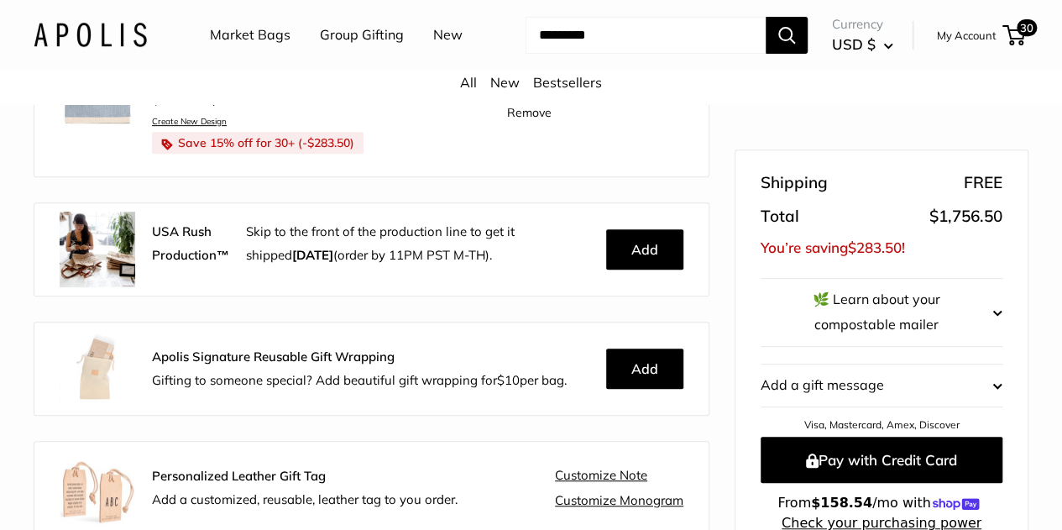
scroll to position [291, 0]
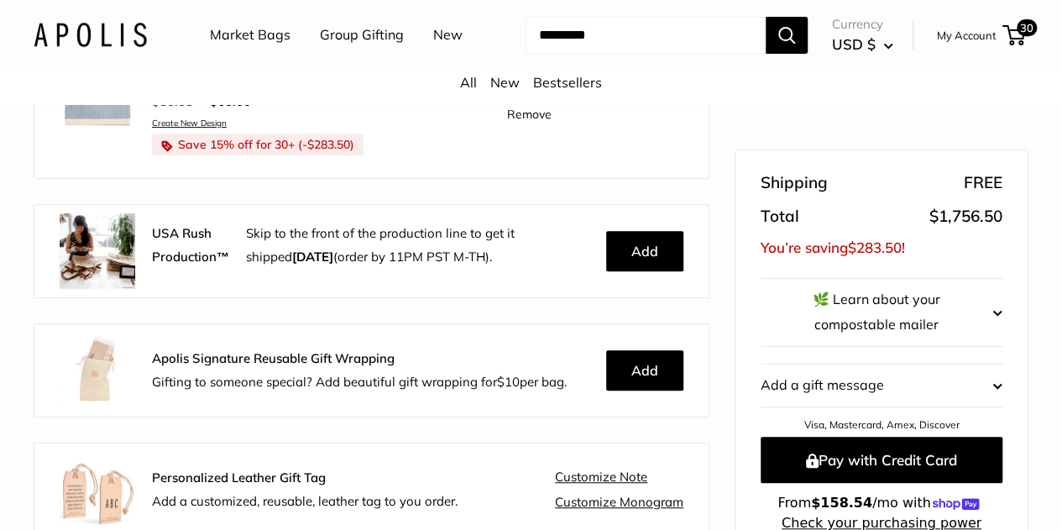
click at [480, 217] on div "Product Quantity Total Petite Market Bag in Cool Gray yes Your text: WALLOON LA…" at bounding box center [371, 249] width 743 height 578
click at [606, 390] on button "Add" at bounding box center [644, 370] width 77 height 40
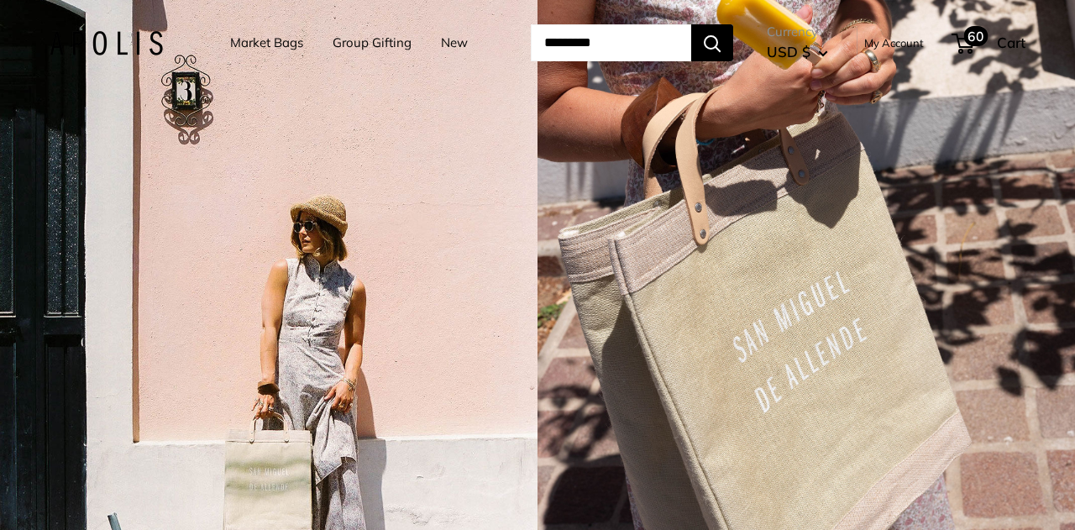
click at [1014, 39] on span "Cart" at bounding box center [1011, 43] width 29 height 18
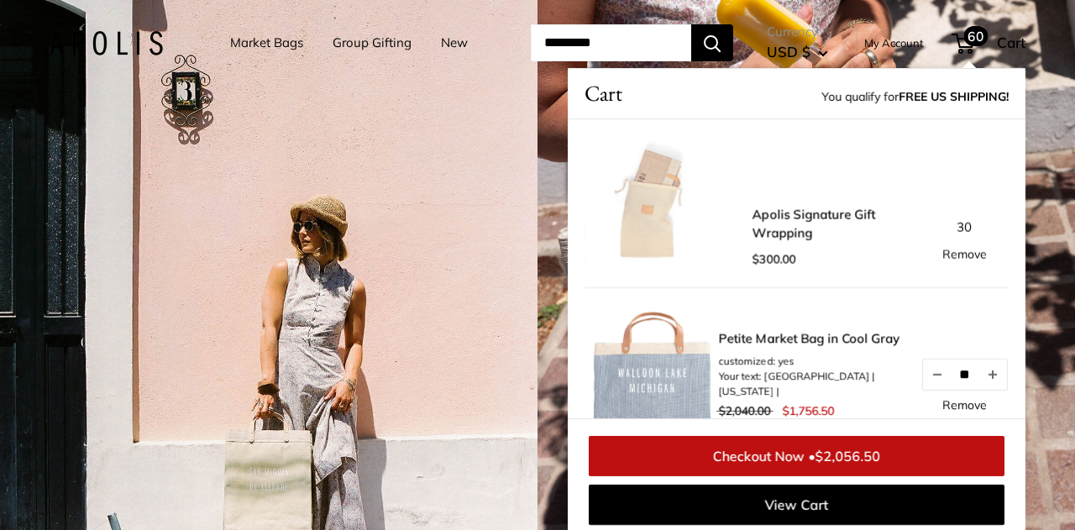
click at [645, 249] on img at bounding box center [651, 203] width 134 height 134
click at [806, 219] on link "Apolis Signature Gift Wrapping" at bounding box center [827, 225] width 151 height 38
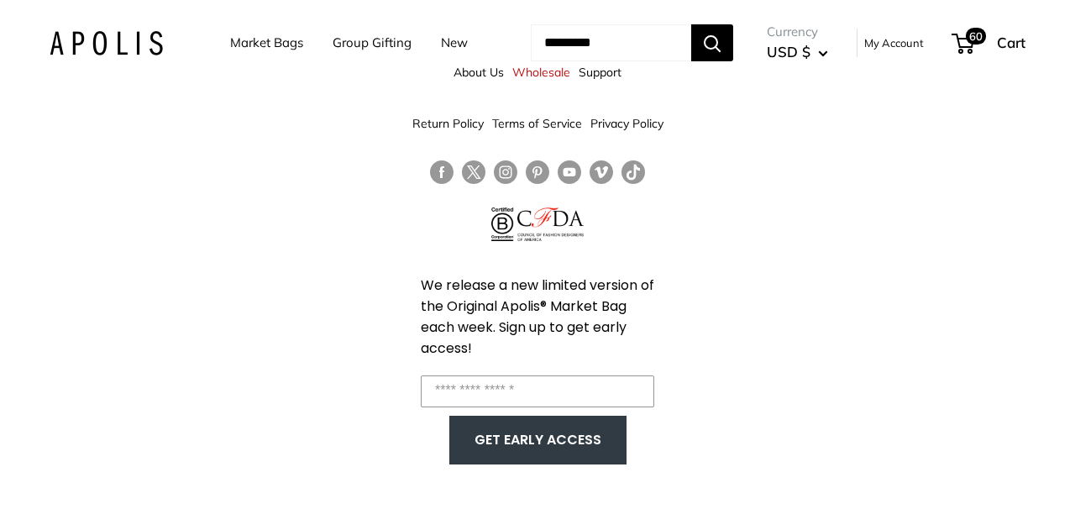
click at [813, 203] on div "About Us Wholesale Support Return Policy Terms of Service Privacy Policy We rel…" at bounding box center [537, 265] width 1075 height 530
click at [985, 44] on span "60" at bounding box center [976, 36] width 24 height 20
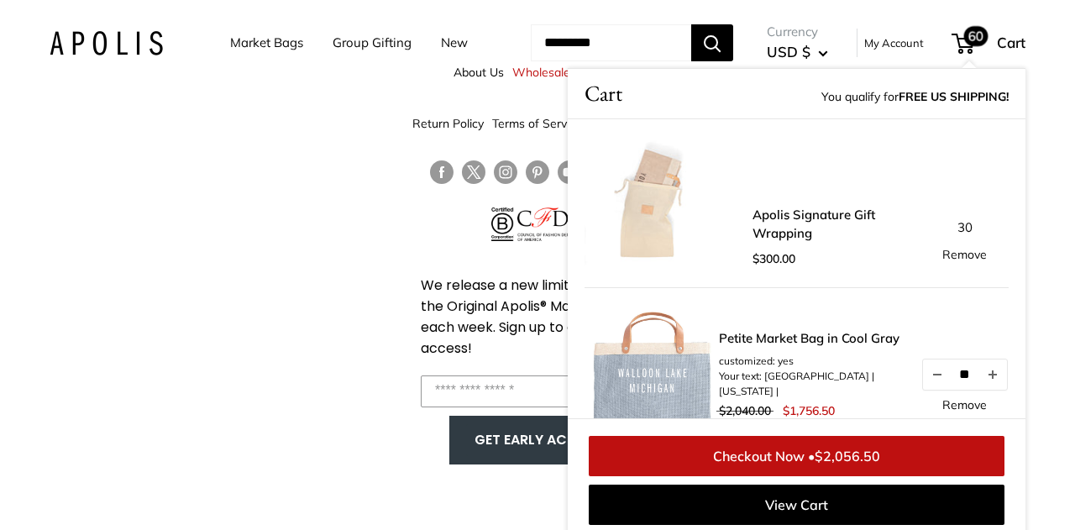
click at [971, 249] on link "Remove" at bounding box center [964, 254] width 44 height 12
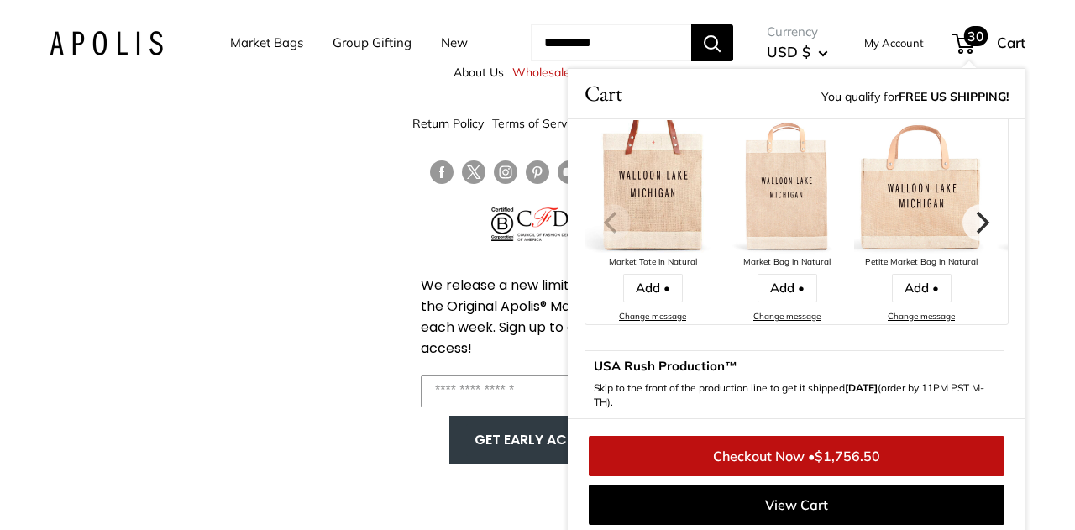
scroll to position [212, 0]
click at [981, 224] on icon "Next" at bounding box center [982, 221] width 13 height 22
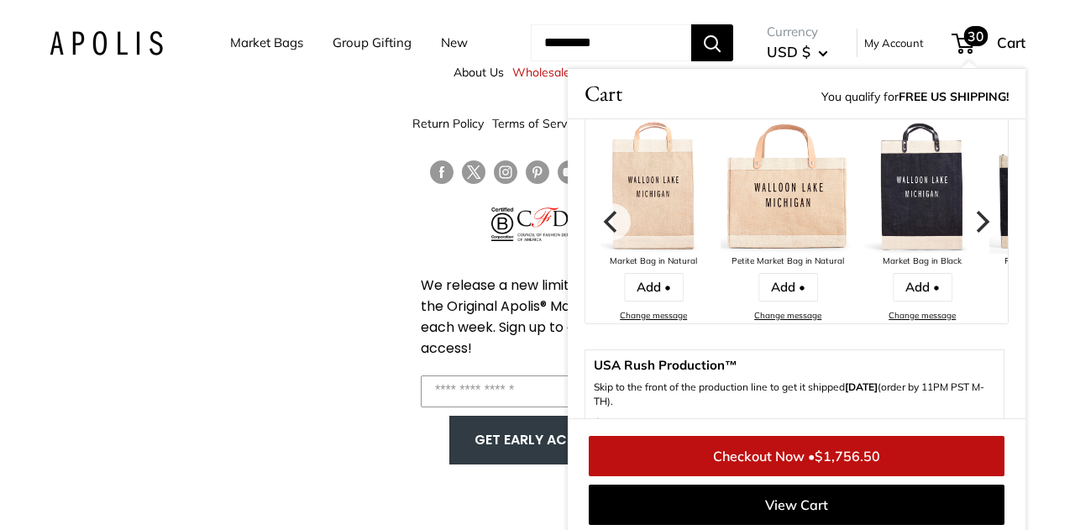
click at [981, 224] on icon "Next" at bounding box center [982, 221] width 13 height 22
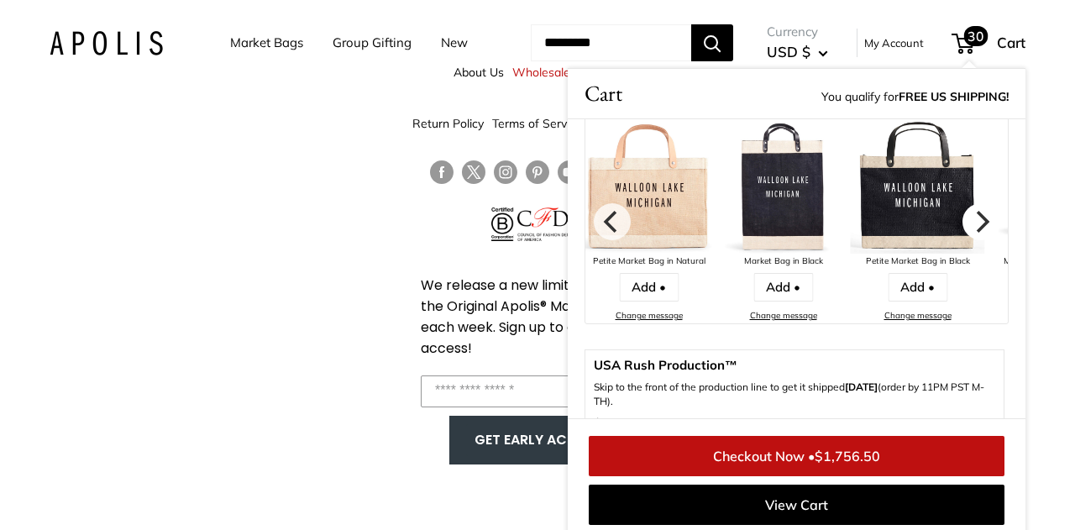
click at [981, 224] on icon "Next" at bounding box center [982, 221] width 13 height 22
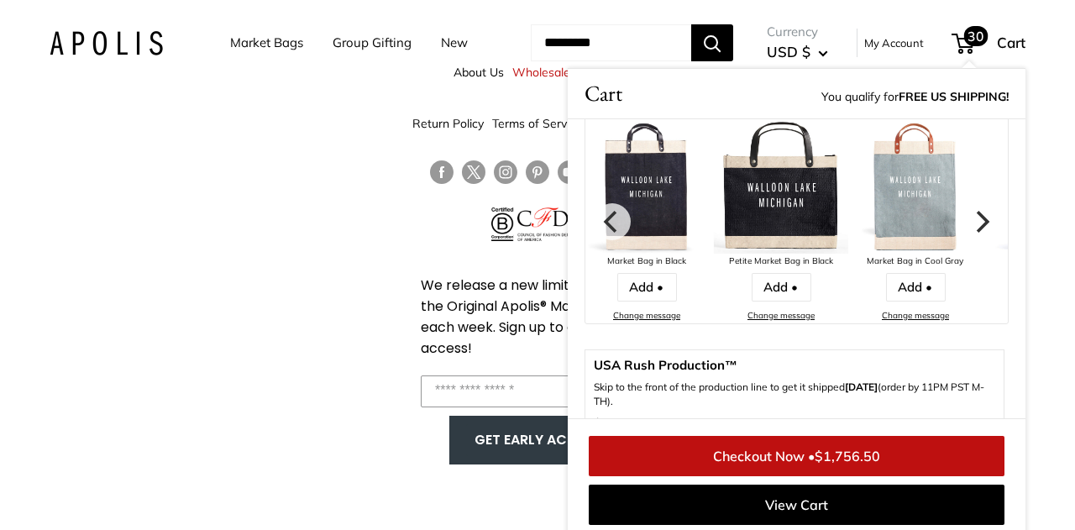
click at [981, 224] on icon "Next" at bounding box center [982, 221] width 13 height 22
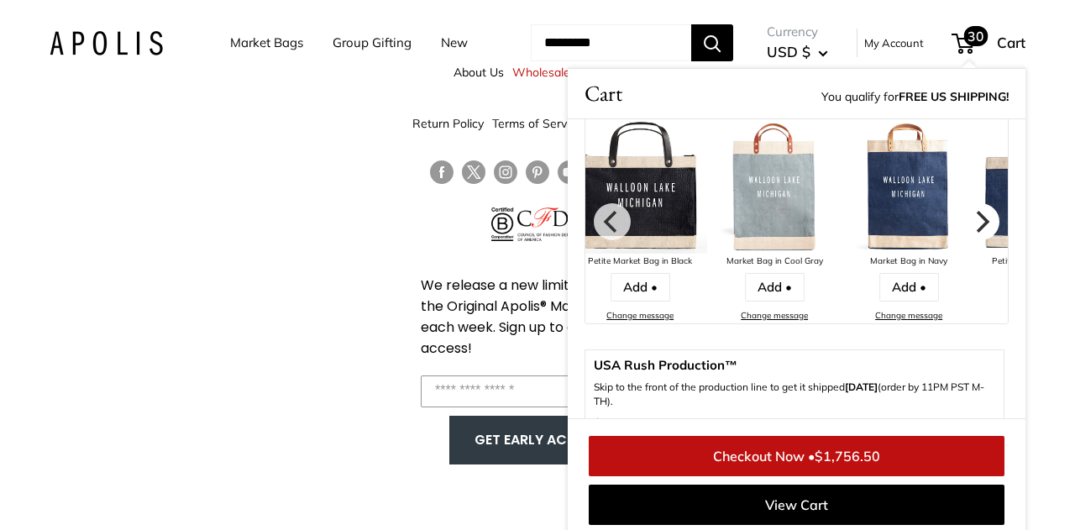
click at [981, 224] on icon "Next" at bounding box center [982, 221] width 13 height 22
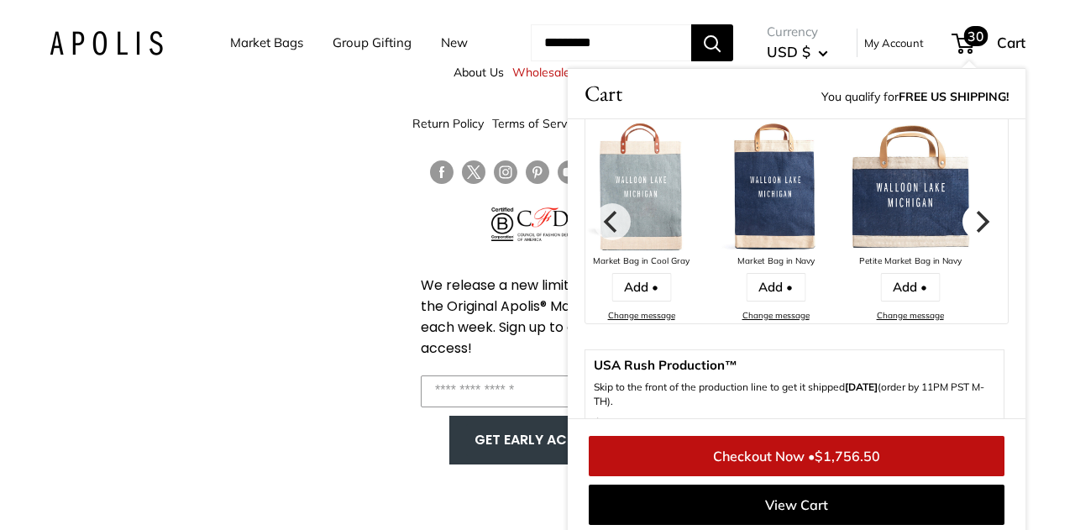
click at [981, 224] on icon "Next" at bounding box center [982, 221] width 13 height 22
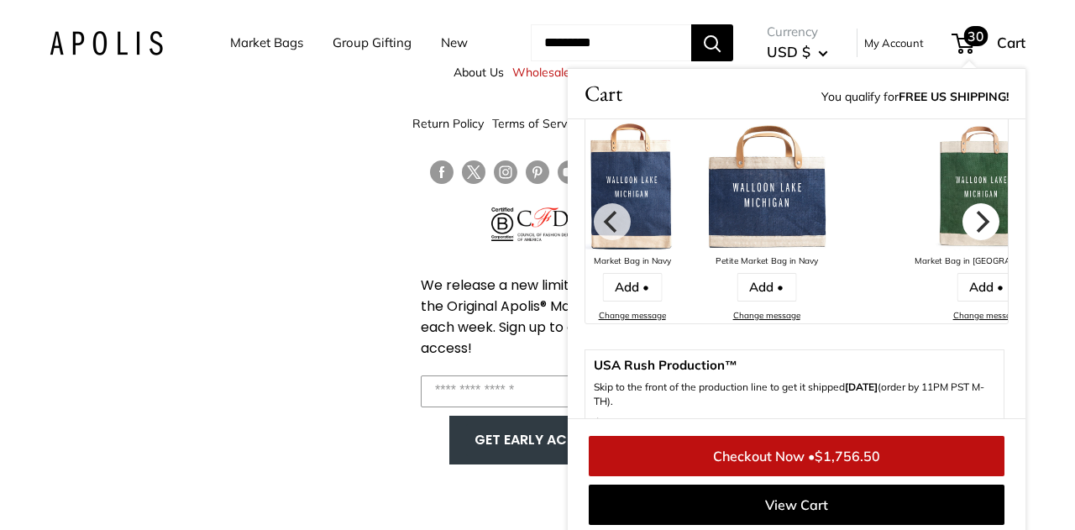
click at [981, 224] on icon "Next" at bounding box center [982, 221] width 13 height 22
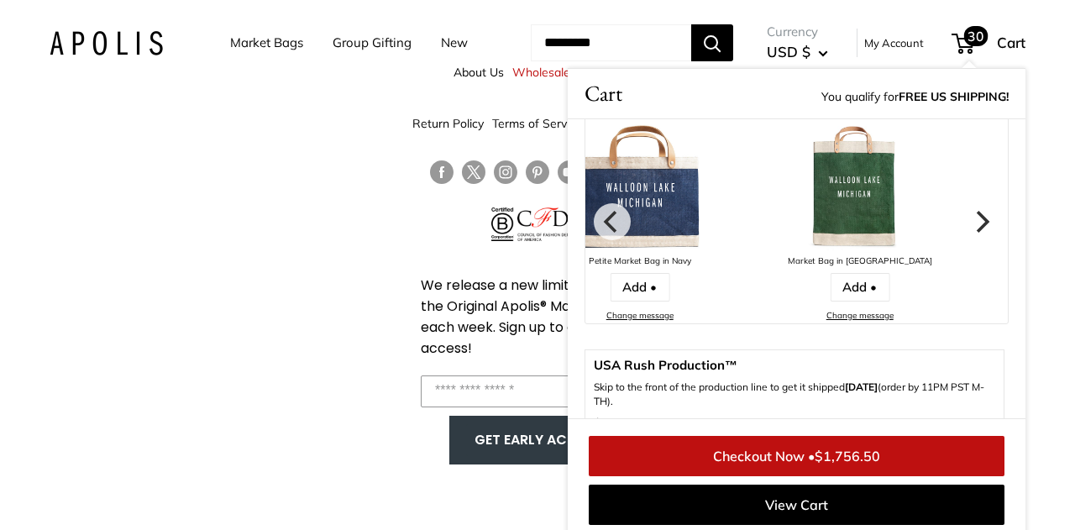
click at [981, 224] on icon "Next" at bounding box center [982, 221] width 13 height 22
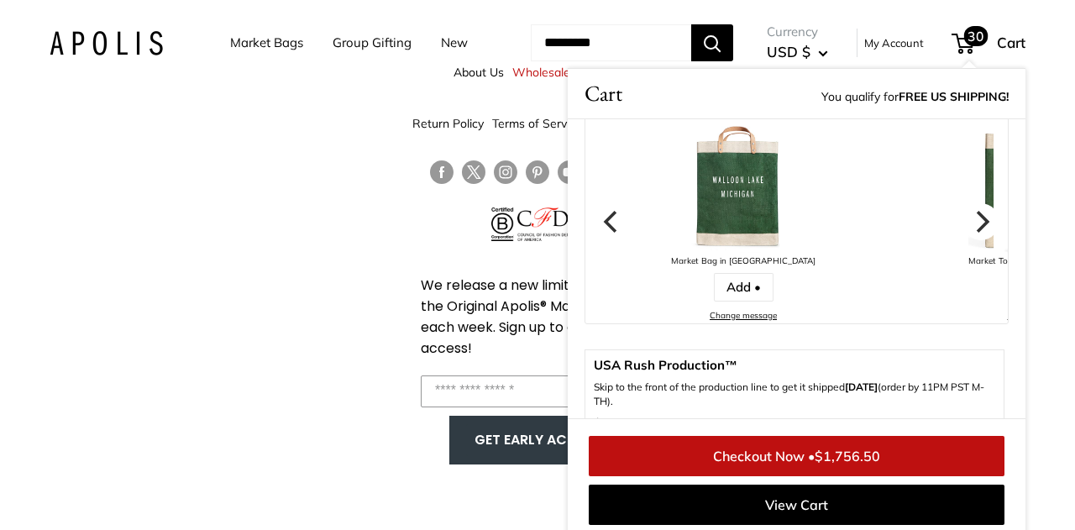
click at [981, 224] on icon "Next" at bounding box center [982, 221] width 13 height 22
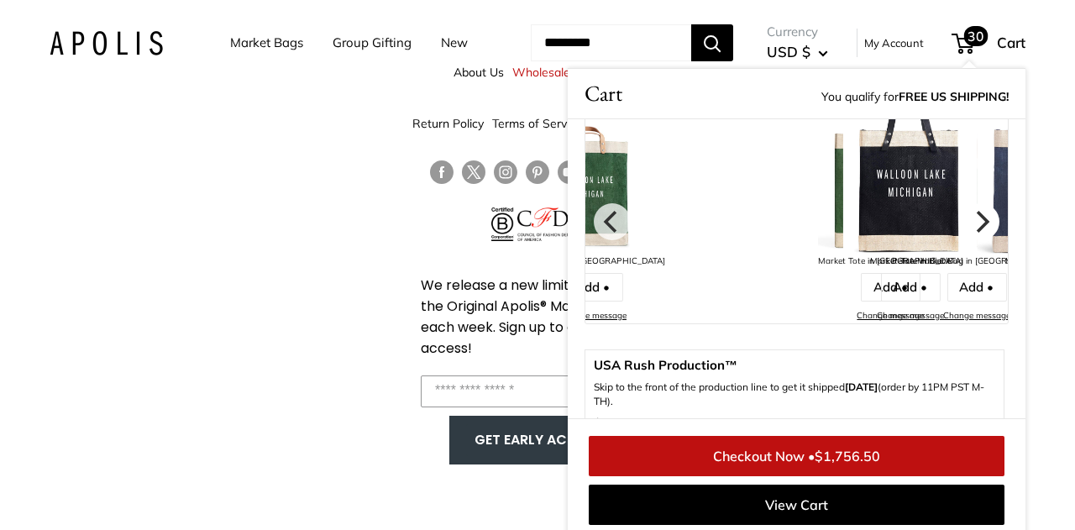
click at [981, 224] on icon "Next" at bounding box center [982, 221] width 13 height 22
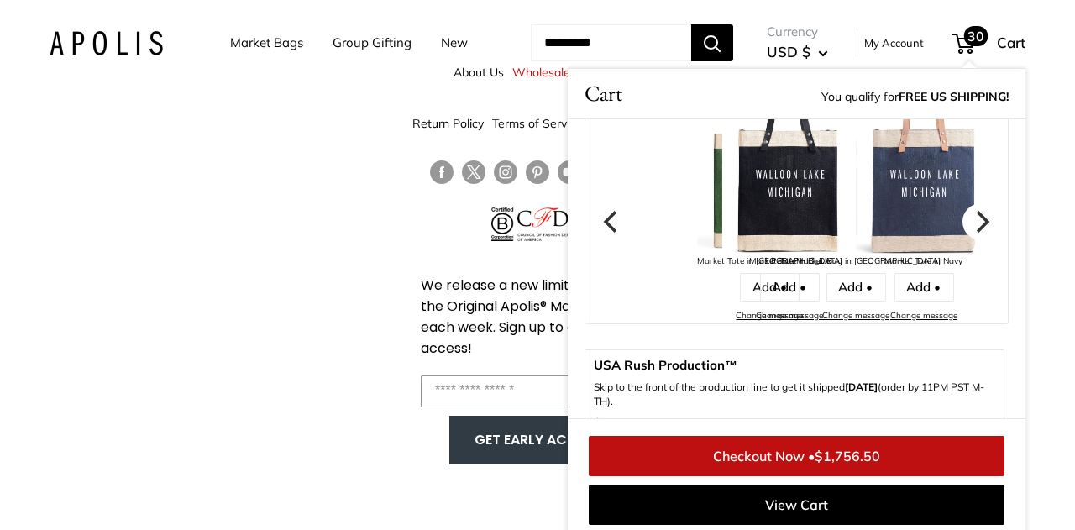
click at [981, 224] on icon "Next" at bounding box center [982, 221] width 13 height 22
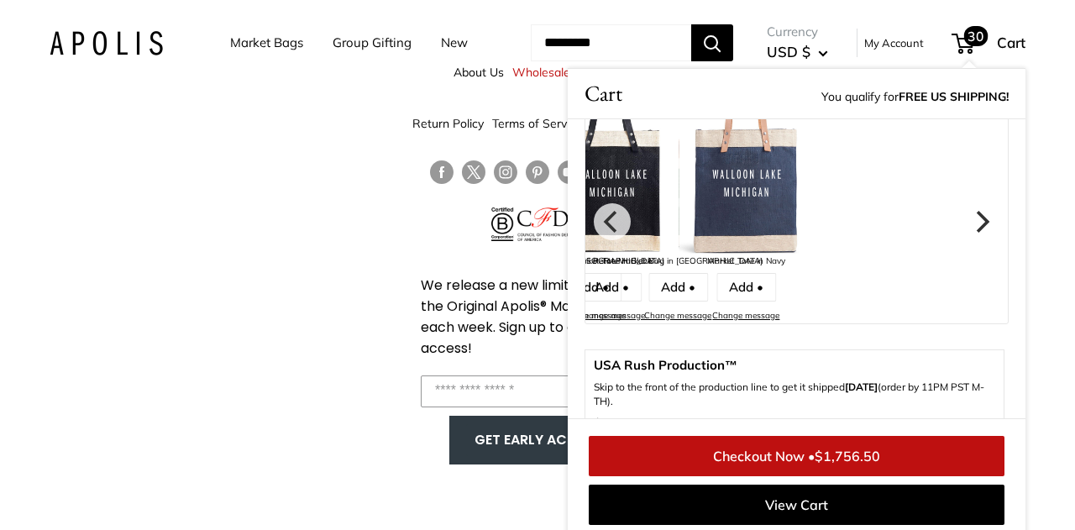
click at [1053, 160] on div "About Us Wholesale Support Return Policy Terms of Service Privacy Policy We rel…" at bounding box center [537, 265] width 1075 height 530
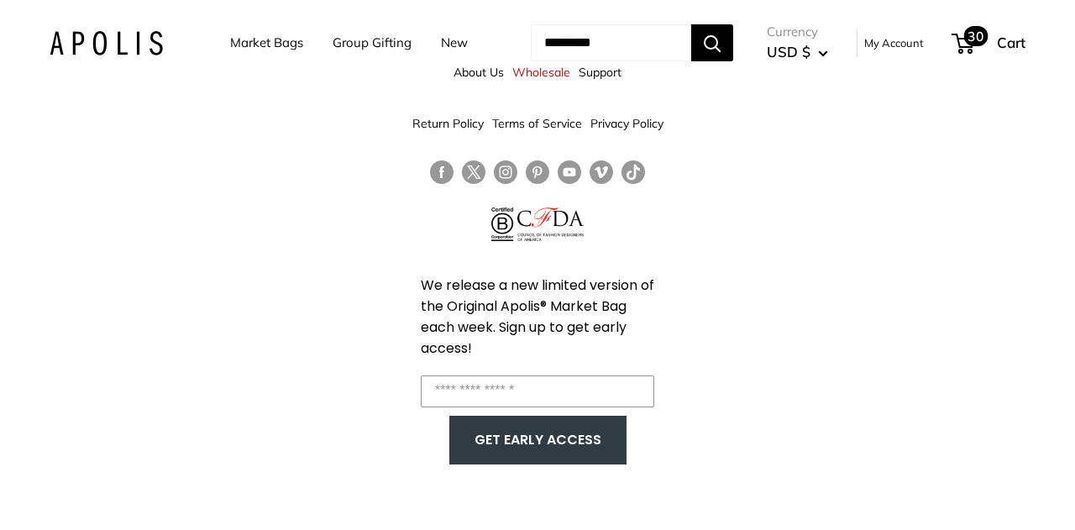
click at [974, 36] on span "30" at bounding box center [962, 44] width 23 height 20
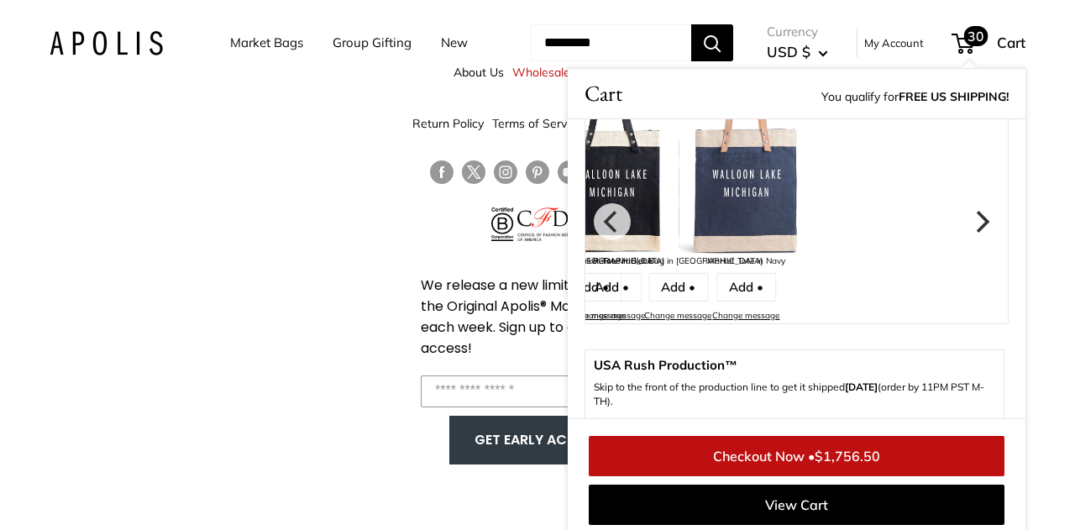
click at [730, 526] on div "Checkout Now • $1,756.50 View Cart" at bounding box center [796, 480] width 424 height 97
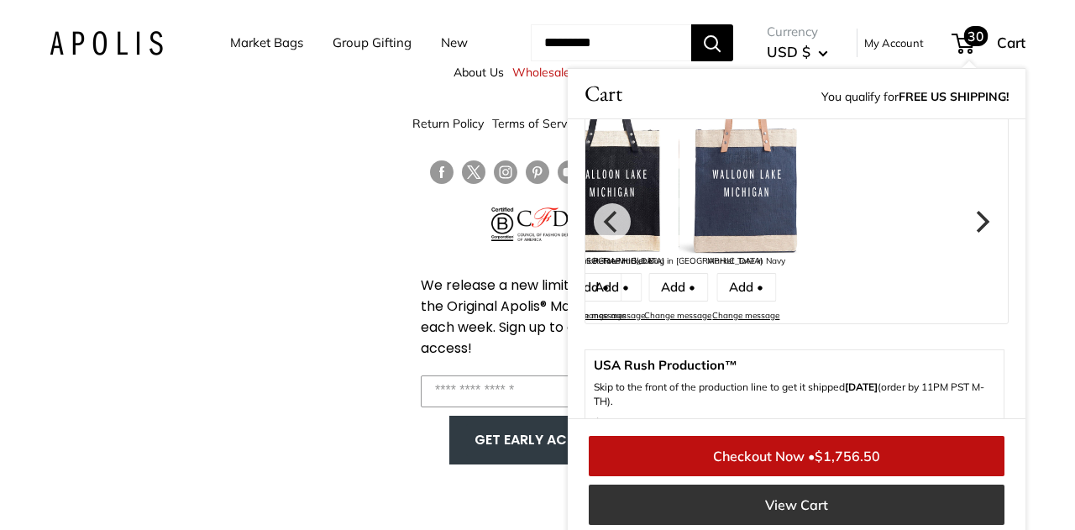
click at [723, 521] on link "View Cart" at bounding box center [797, 504] width 416 height 40
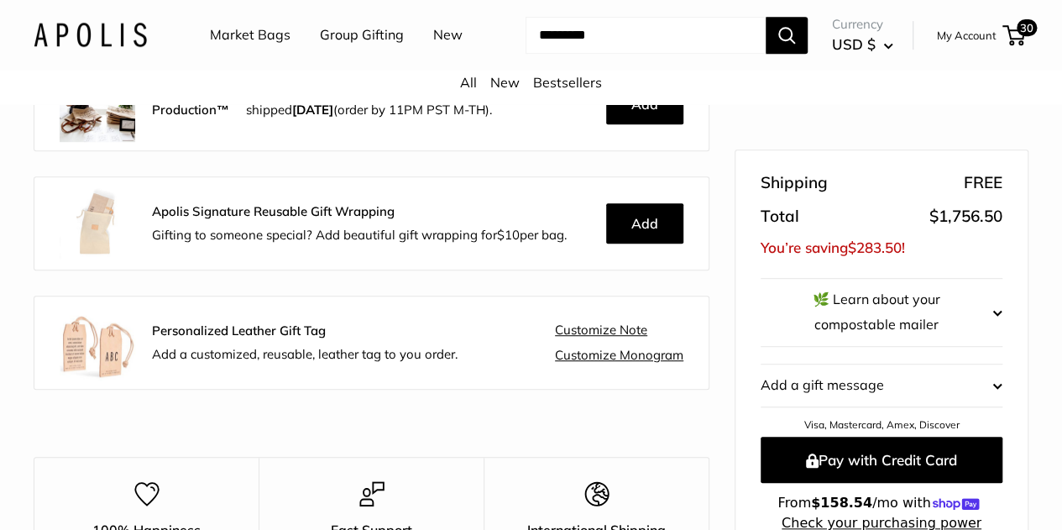
scroll to position [437, 0]
click at [675, 301] on div "Product Quantity Total Petite Market Bag in Cool Gray yes Your text: WALLOON LA…" at bounding box center [371, 103] width 743 height 578
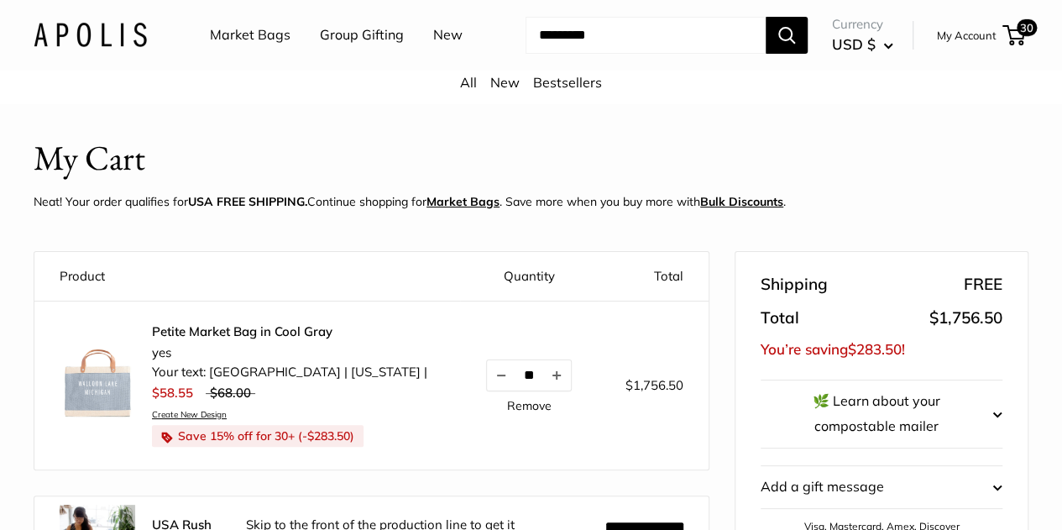
scroll to position [14, 0]
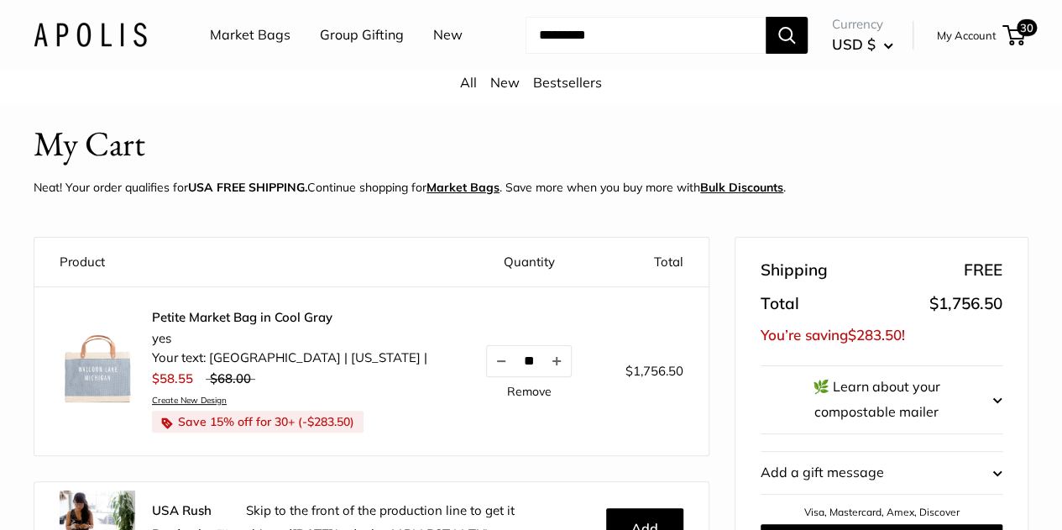
click at [168, 326] on link "Petite Market Bag in Cool Gray" at bounding box center [289, 317] width 275 height 17
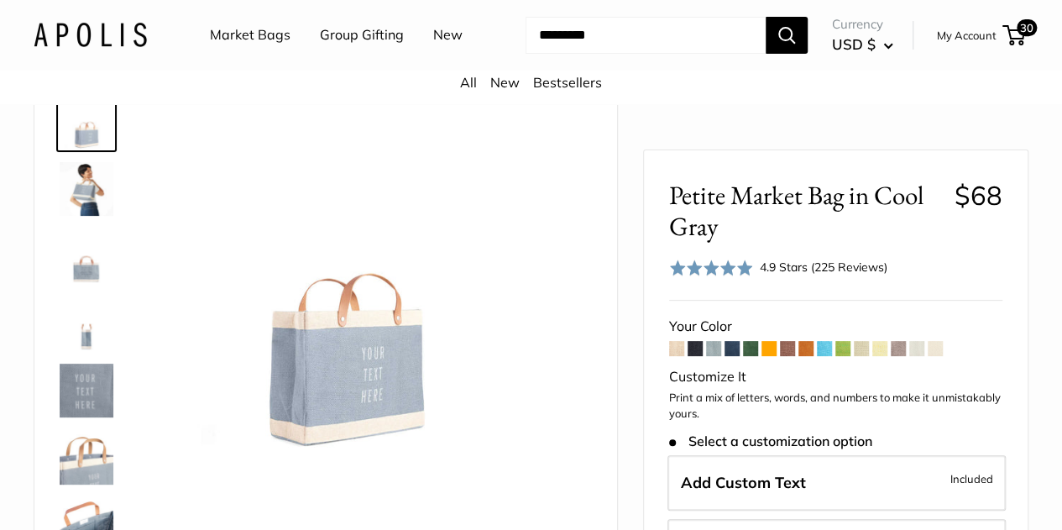
scroll to position [88, 0]
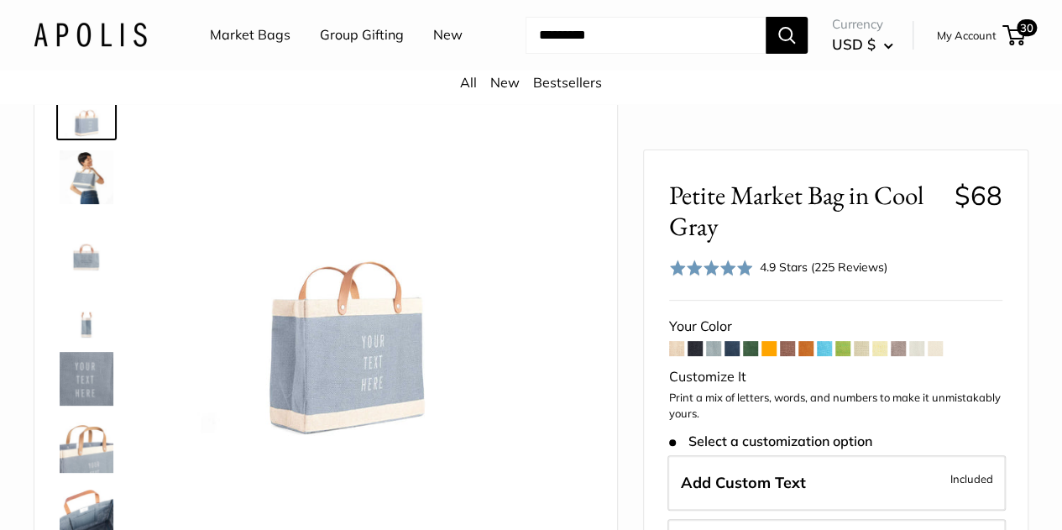
click at [855, 269] on div "4.9 Stars (225 Reviews)" at bounding box center [824, 267] width 128 height 18
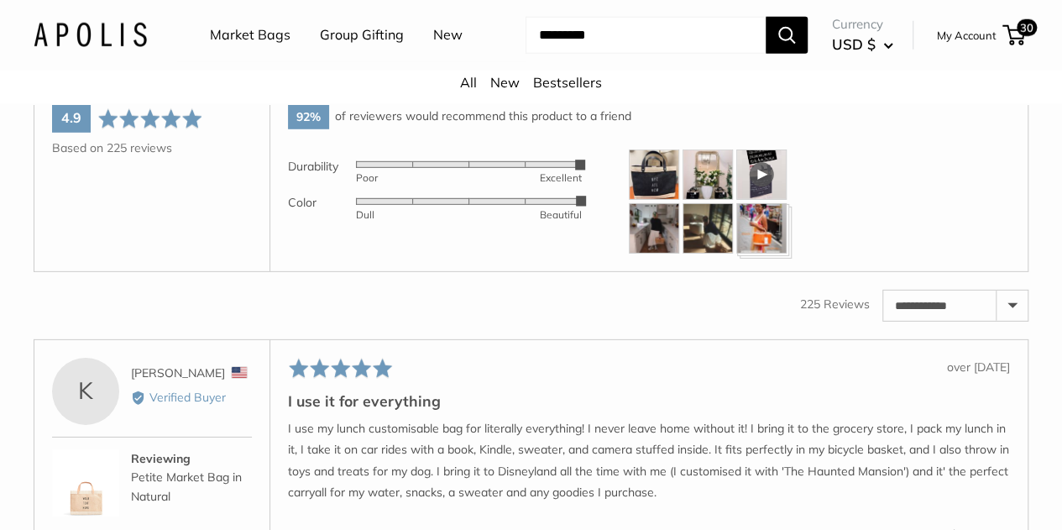
scroll to position [2443, 0]
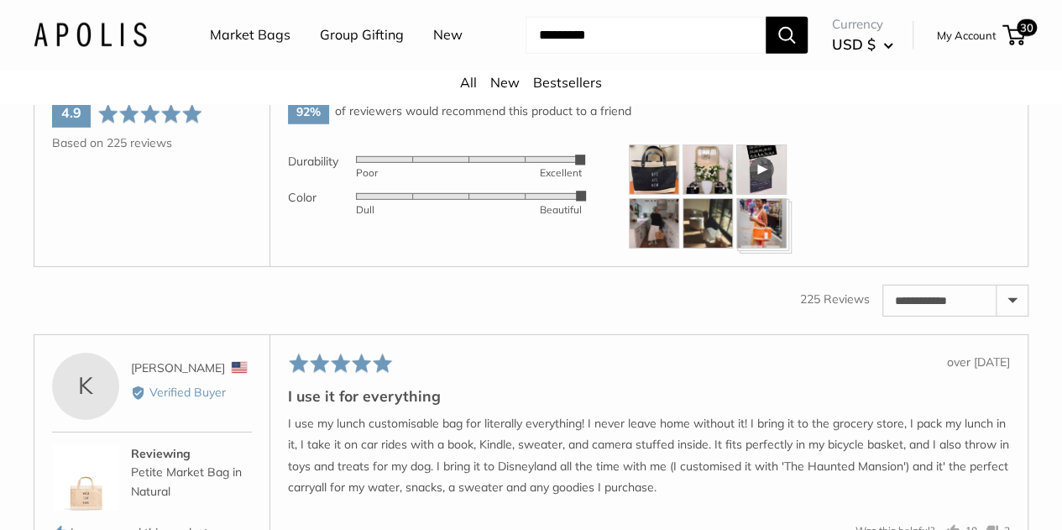
click at [762, 207] on img at bounding box center [761, 223] width 50 height 50
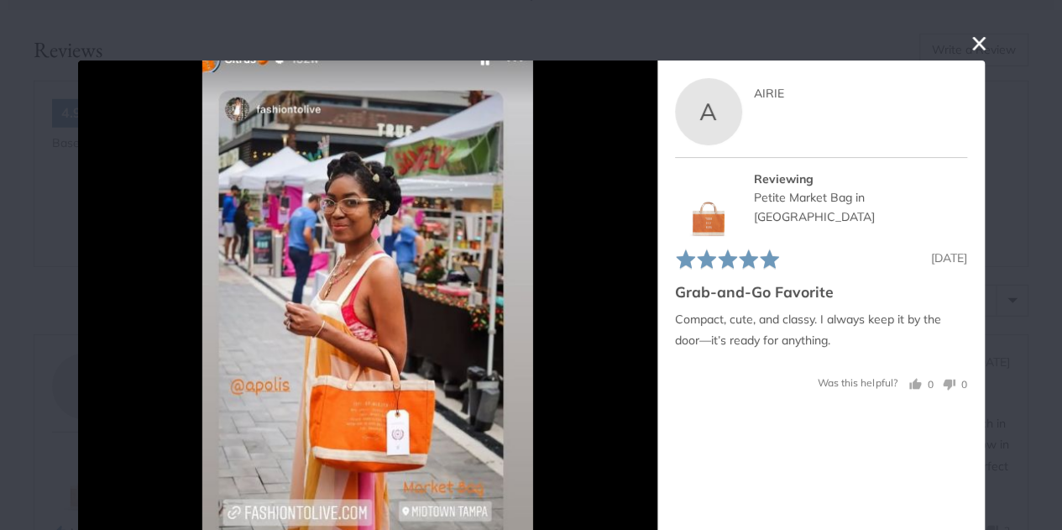
scroll to position [60, 0]
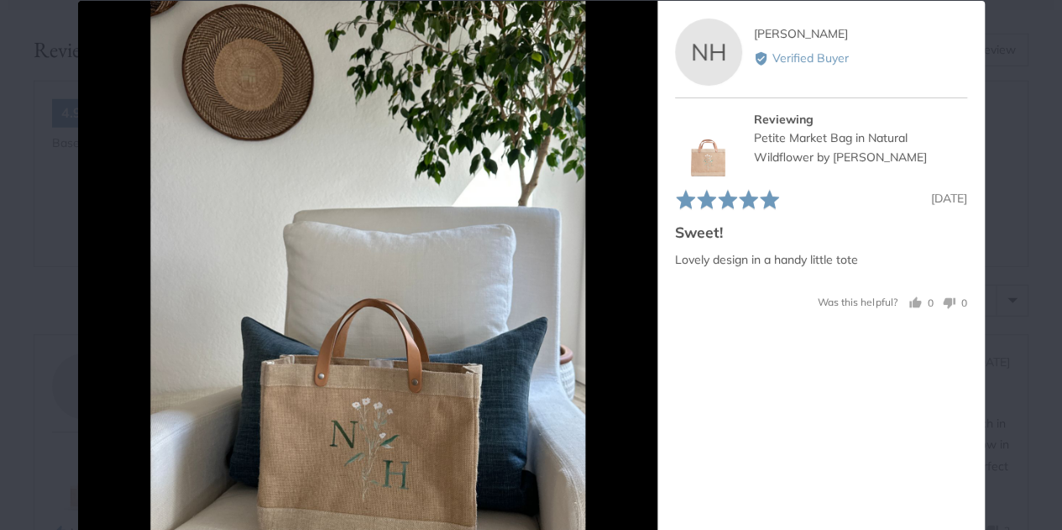
click at [991, 104] on div "User-Uploaded Media Gallery Your browser doesn't support HTML5 videos. Your bro…" at bounding box center [531, 265] width 1062 height 530
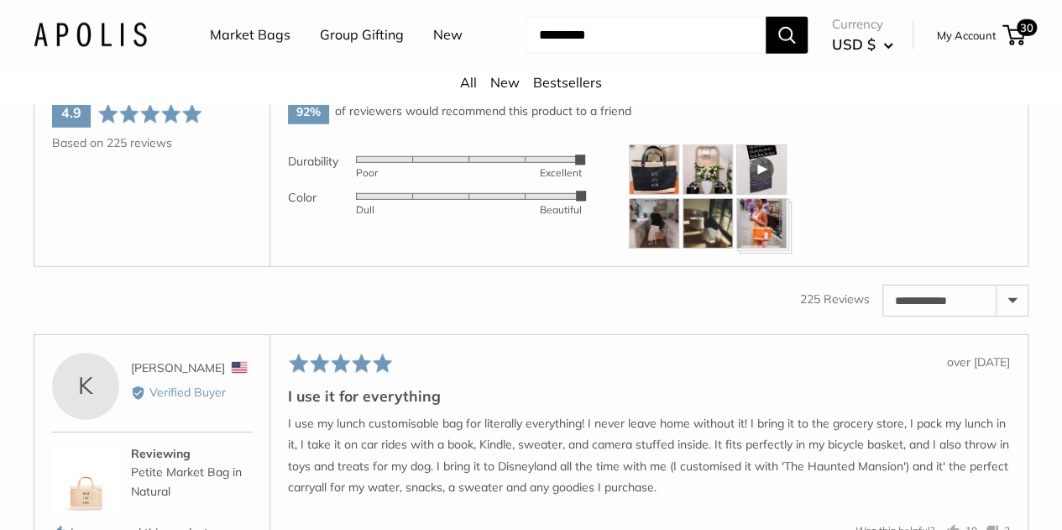
click at [753, 161] on div at bounding box center [761, 169] width 50 height 50
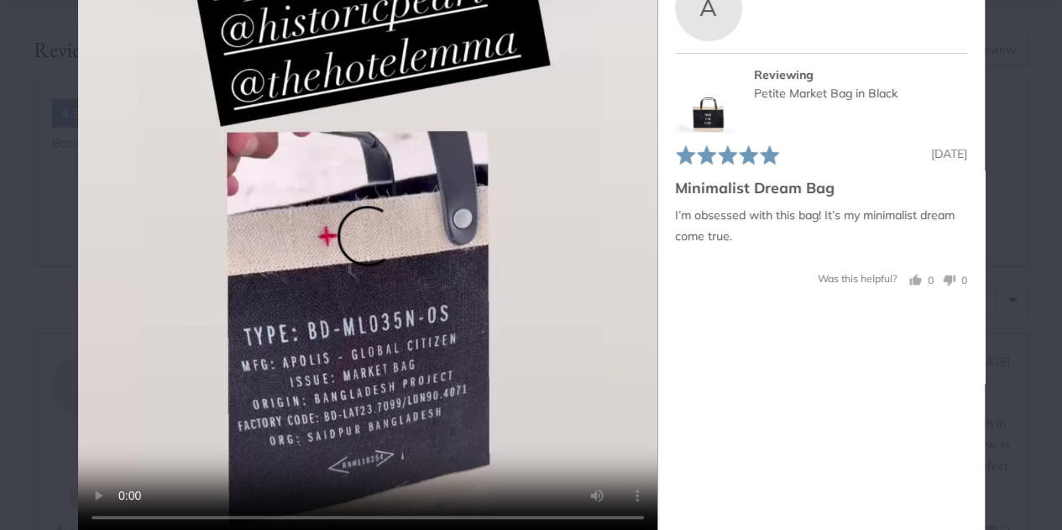
scroll to position [102, 0]
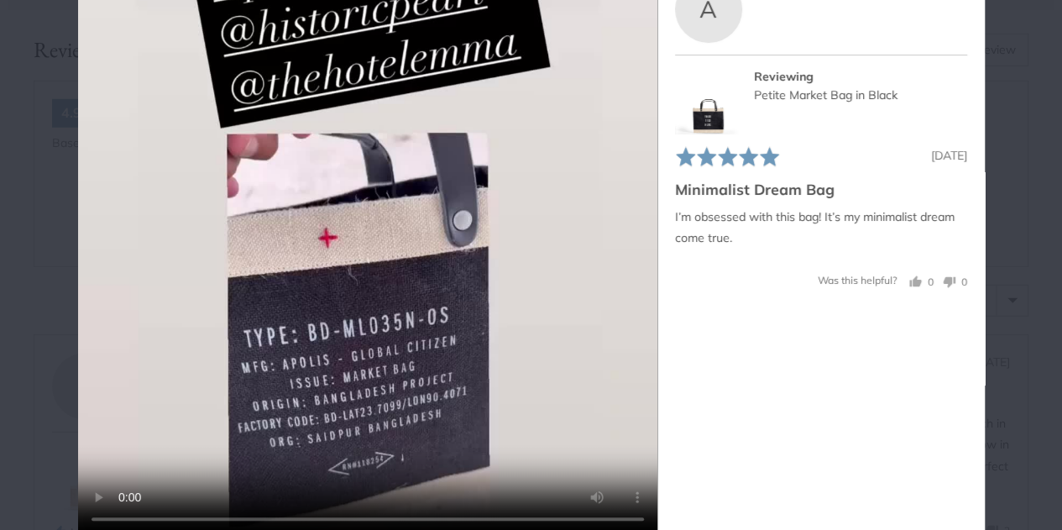
click at [997, 262] on div "User-Uploaded Media Gallery Your browser doesn't support HTML5 videos. Your bro…" at bounding box center [531, 265] width 1062 height 530
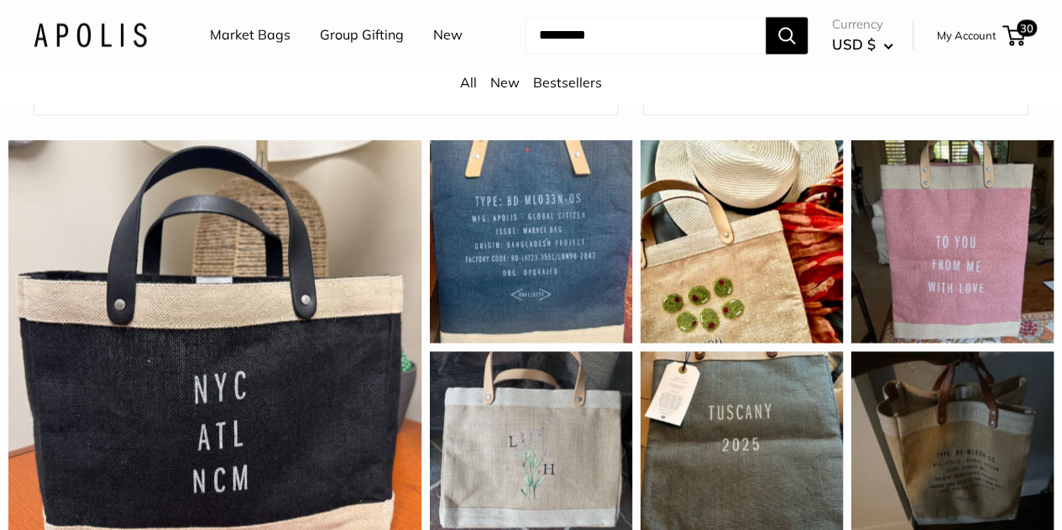
scroll to position [1447, 0]
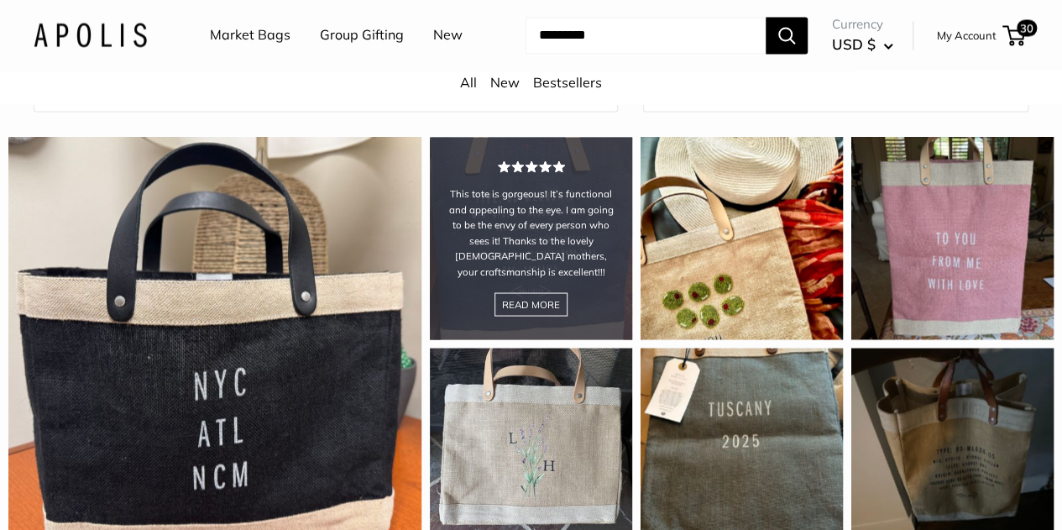
click at [563, 238] on div "This tote is gorgeous! It’s functional and appealing to the eye. I am going to …" at bounding box center [531, 238] width 202 height 202
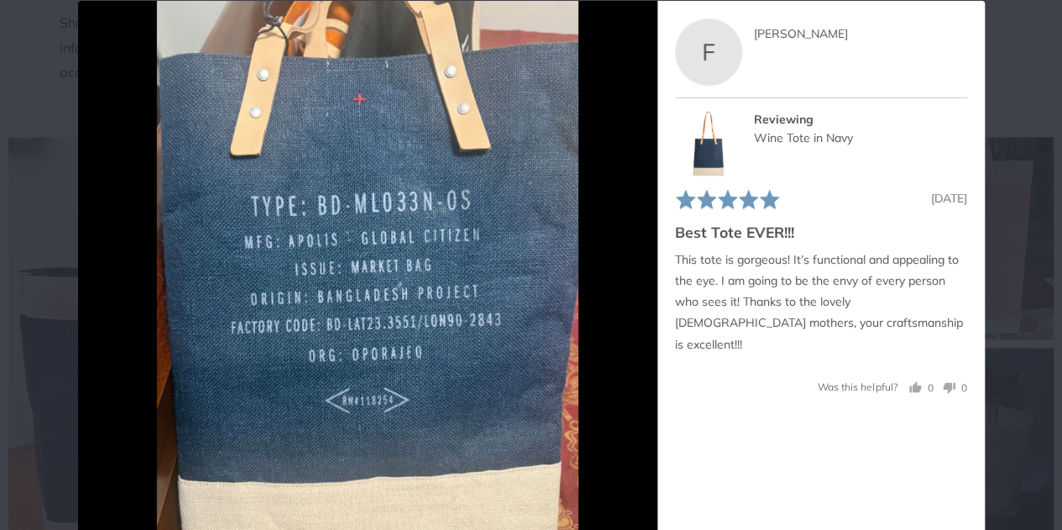
scroll to position [64, 0]
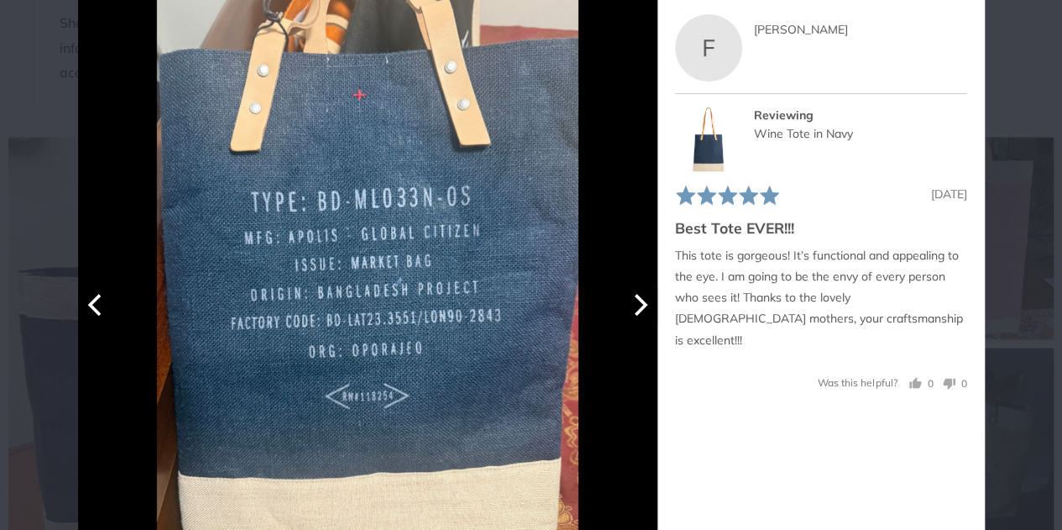
click at [627, 311] on icon "Next" at bounding box center [638, 304] width 22 height 22
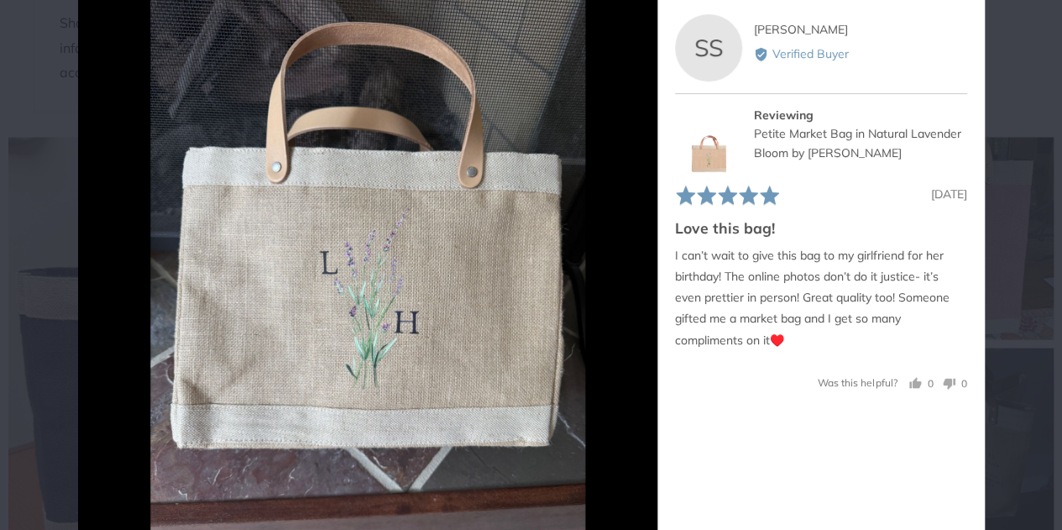
click at [1032, 77] on div "User-Uploaded Media Gallery Your browser doesn't support HTML5 videos. Your bro…" at bounding box center [531, 265] width 1062 height 530
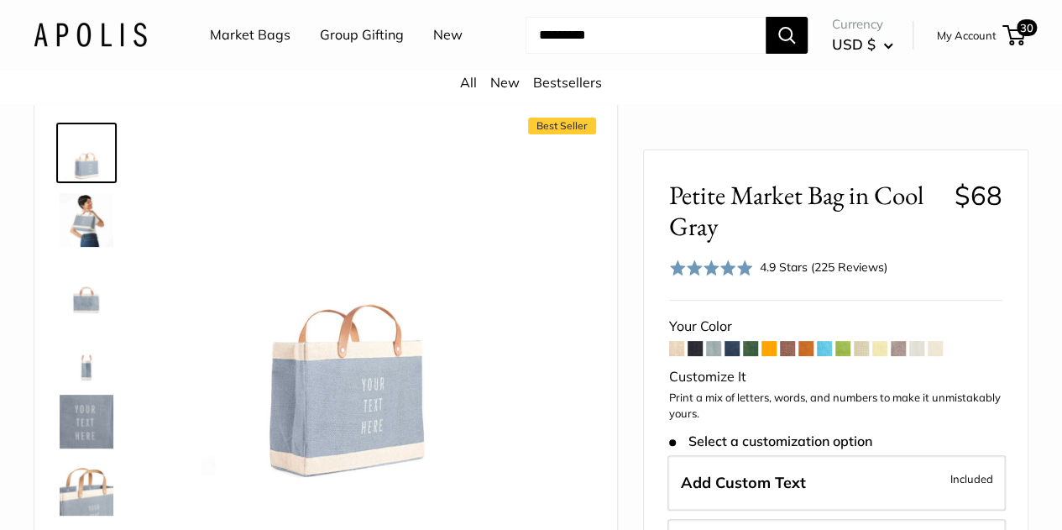
scroll to position [91, 0]
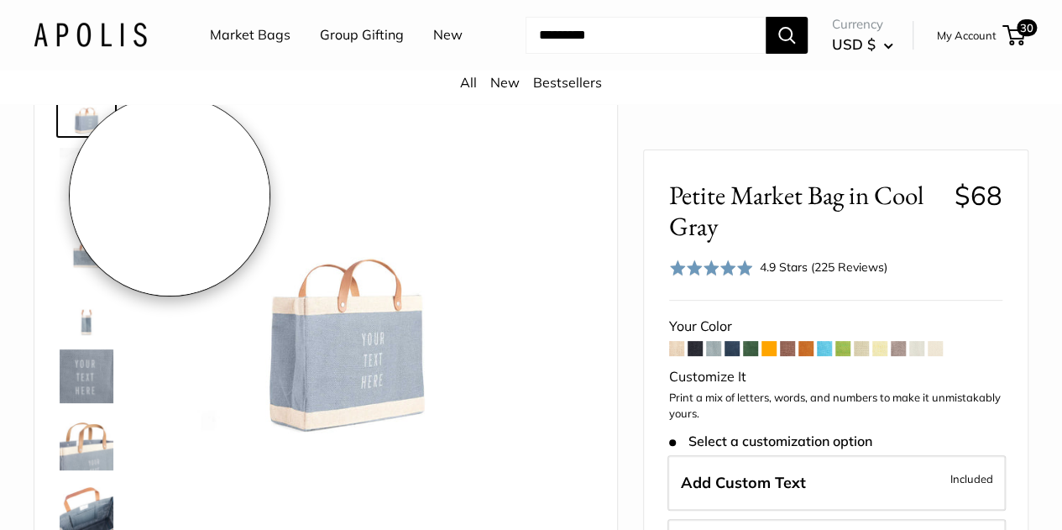
click at [82, 177] on img at bounding box center [87, 175] width 54 height 54
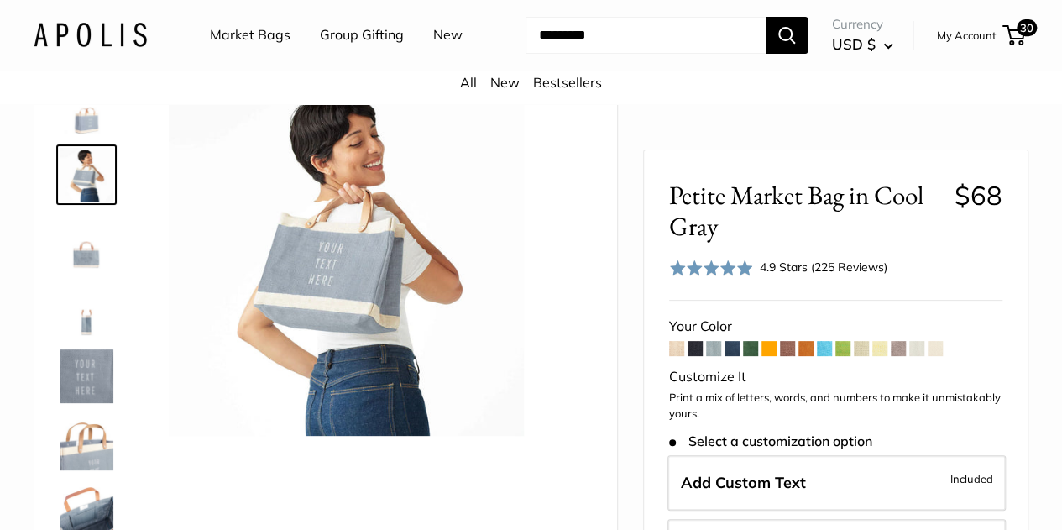
click at [85, 269] on img at bounding box center [87, 242] width 54 height 54
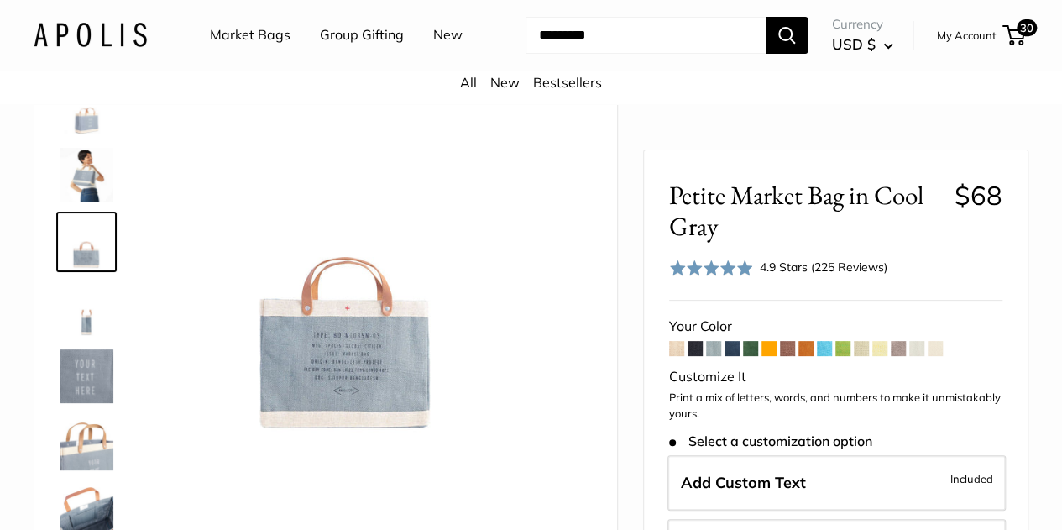
click at [101, 134] on img at bounding box center [87, 108] width 54 height 54
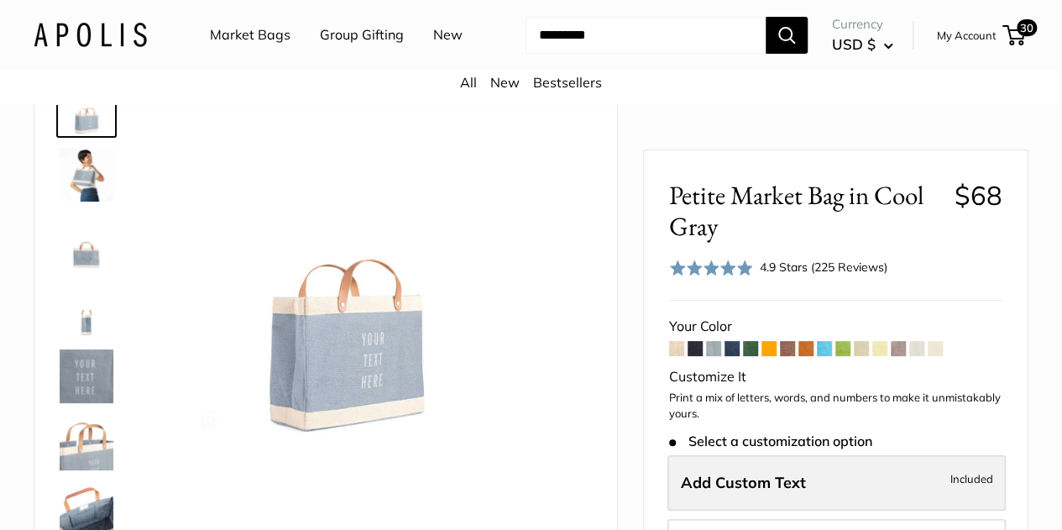
click at [786, 489] on span "Add Custom Text" at bounding box center [743, 482] width 125 height 19
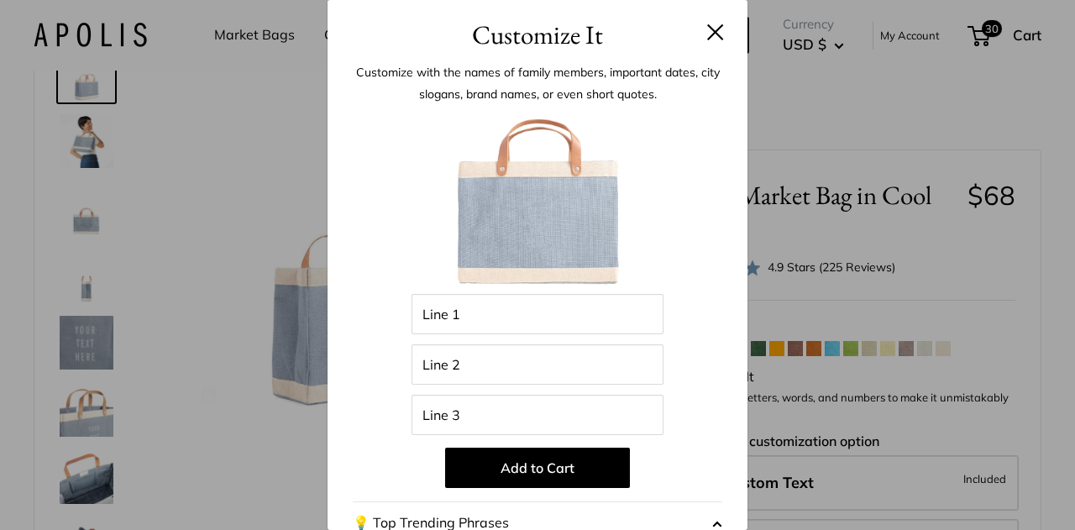
click at [499, 389] on div "Enter 36 letters Line 1 Line 2 Line 3 Add to Cart 💡 Top Trending Phrases Lookin…" at bounding box center [537, 451] width 369 height 684
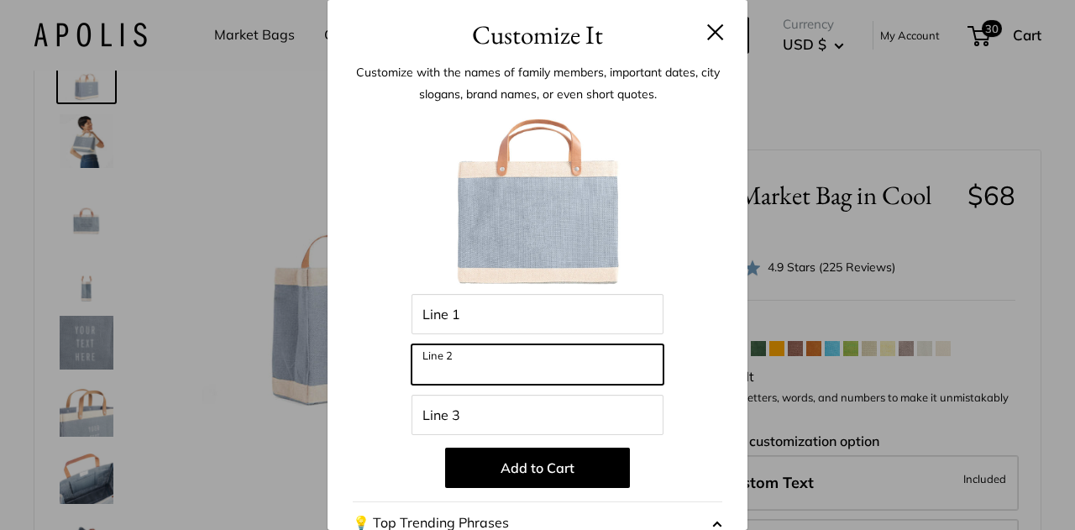
click at [485, 375] on input "Line 2" at bounding box center [537, 364] width 252 height 40
type input "**********"
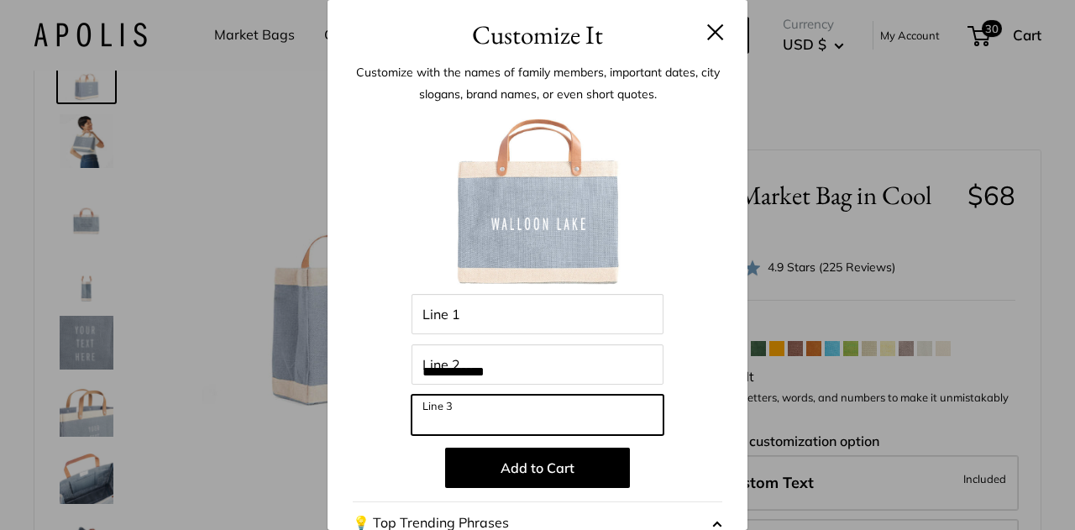
click at [451, 407] on input "Line 3" at bounding box center [537, 415] width 252 height 40
drag, startPoint x: 480, startPoint y: 414, endPoint x: 622, endPoint y: 429, distance: 142.7
click at [622, 429] on input "**********" at bounding box center [537, 415] width 252 height 40
type input "********"
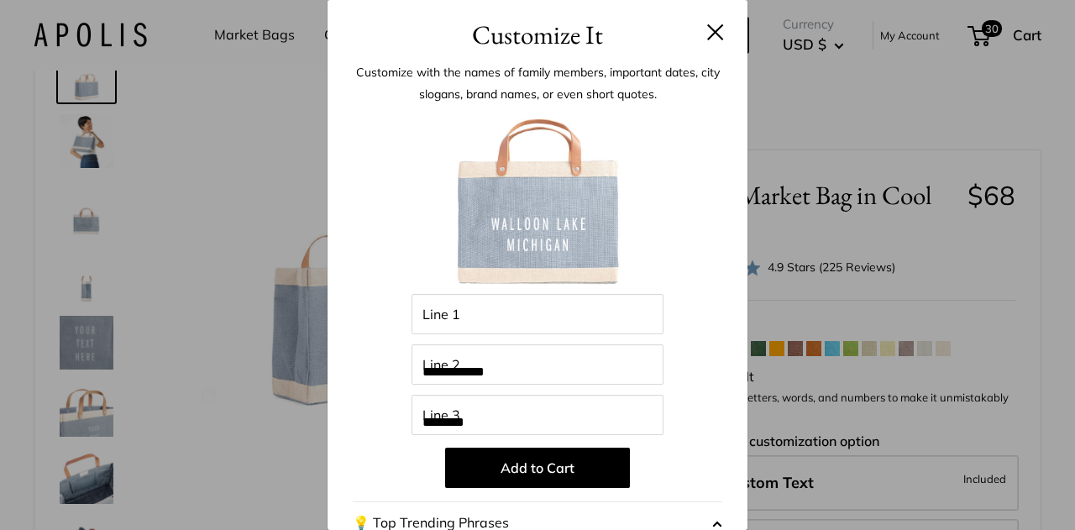
click at [704, 294] on div "**********" at bounding box center [537, 451] width 369 height 684
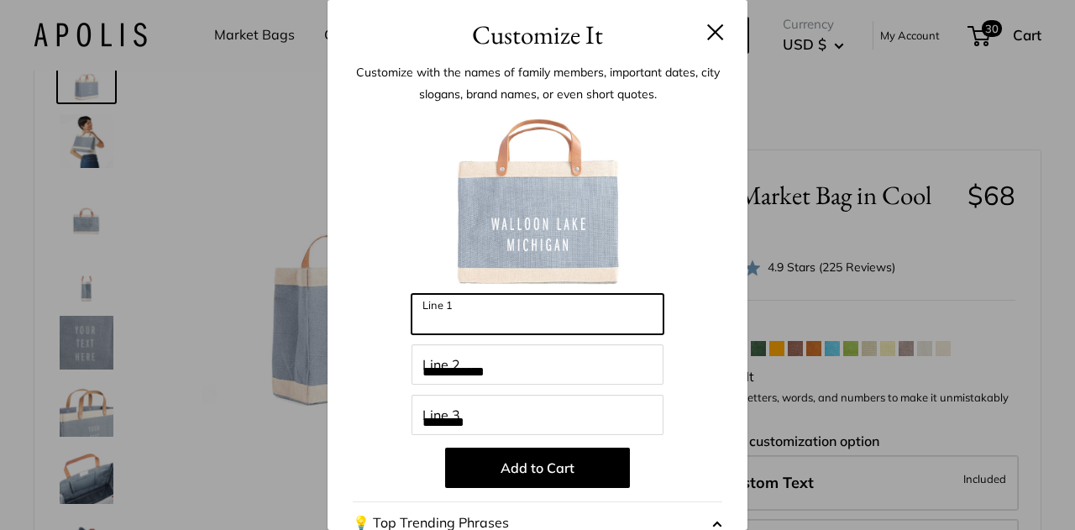
click at [528, 300] on input "Line 1" at bounding box center [537, 314] width 252 height 40
type input "****"
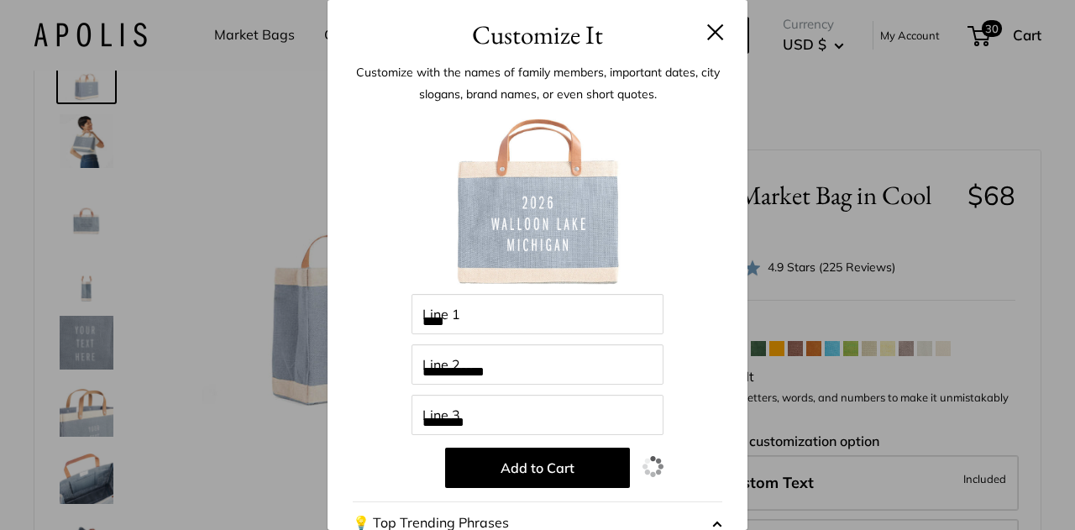
click at [688, 286] on div at bounding box center [537, 201] width 369 height 185
click at [707, 30] on button at bounding box center [715, 32] width 17 height 17
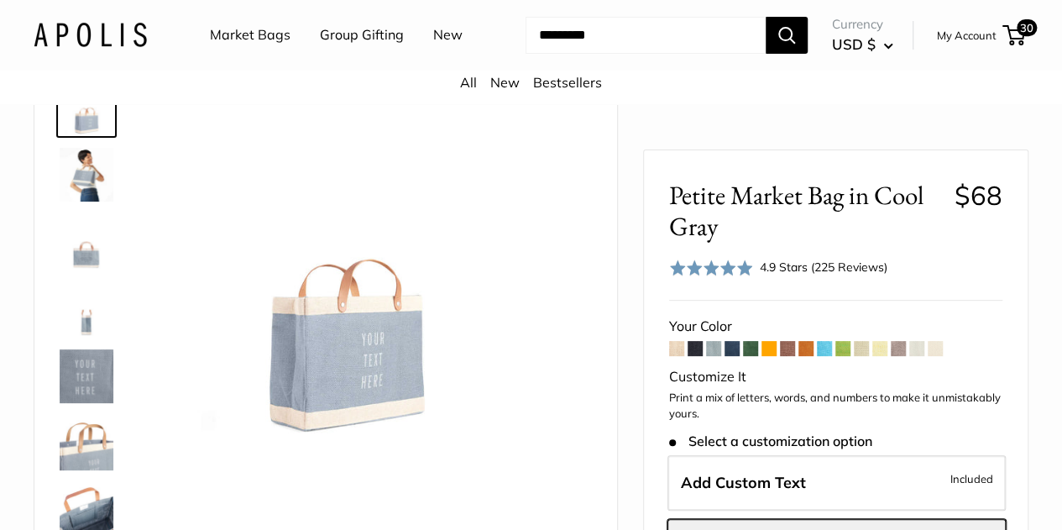
scroll to position [96, 0]
